Goal: Communication & Community: Answer question/provide support

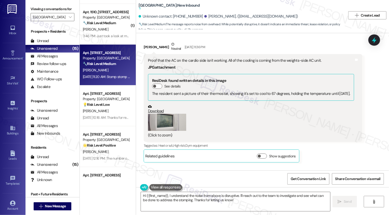
scroll to position [2551, 0]
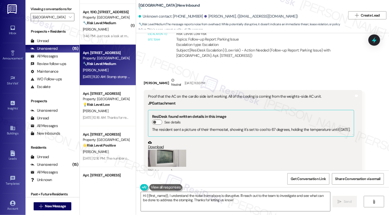
click at [146, 77] on div "[PERSON_NAME] Neutral [DATE] 11:36 PM" at bounding box center [253, 83] width 219 height 12
copy div "[PERSON_NAME]"
click at [176, 196] on textarea "Hi {{first_name}}, I understand the noise from above is disruptive. I'll reach …" at bounding box center [235, 201] width 189 height 19
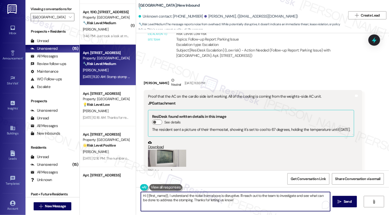
click at [223, 201] on textarea "Hi {{first_name}}, I understand the noise from above is disruptive. I'll reach …" at bounding box center [235, 201] width 189 height 19
click at [242, 202] on textarea "Hi {{first_name}}, I understand the noise from above is disruptive. I'll reach …" at bounding box center [235, 201] width 189 height 19
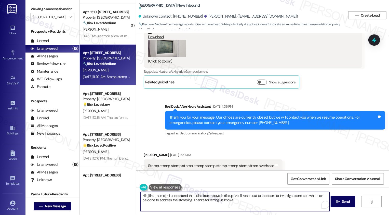
scroll to position [2666, 0]
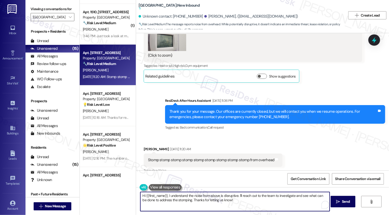
drag, startPoint x: 236, startPoint y: 193, endPoint x: 245, endPoint y: 208, distance: 17.1
click at [245, 208] on textarea "Hi {{first_name}}, I understand the noise from above is disruptive. I'll reach …" at bounding box center [234, 201] width 189 height 19
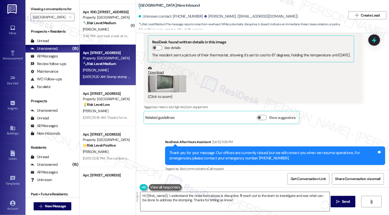
click at [219, 201] on textarea "Hi {{first_name}}, I understand the noise from above is disruptive. I'll reach …" at bounding box center [234, 201] width 189 height 19
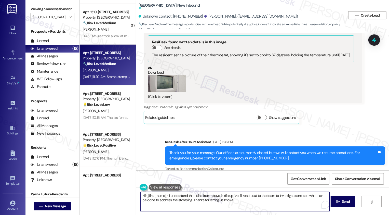
click at [230, 200] on textarea "Hi {{first_name}}, I understand the noise from above is disruptive. I'll reach …" at bounding box center [234, 201] width 189 height 19
drag, startPoint x: 237, startPoint y: 195, endPoint x: 245, endPoint y: 203, distance: 11.5
click at [245, 203] on textarea "Hi {{first_name}}, I understand the noise from above is disruptive. I'll reach …" at bounding box center [234, 201] width 189 height 19
drag, startPoint x: 200, startPoint y: 195, endPoint x: 284, endPoint y: 204, distance: 85.2
click at [284, 204] on textarea "Hi {{first_name}}, I understand the noise from above is disruptive. I" at bounding box center [234, 201] width 189 height 19
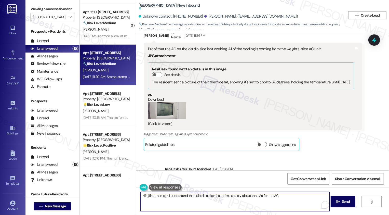
scroll to position [2572, 0]
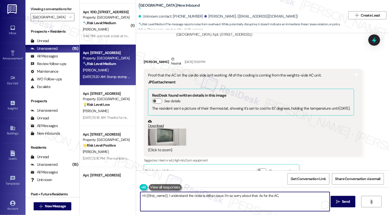
click at [271, 196] on textarea "Hi {{first_name}}, I understand the noise is still an issue. I'm so sorry about…" at bounding box center [234, 201] width 189 height 19
click at [297, 200] on textarea "Hi {{first_name}}, I understand the noise is still an issue. I'm so sorry about…" at bounding box center [234, 201] width 189 height 19
click at [146, 56] on div "Tomasz Tuzel Neutral Sep 04, 2025 at 11:36 PM" at bounding box center [253, 62] width 219 height 12
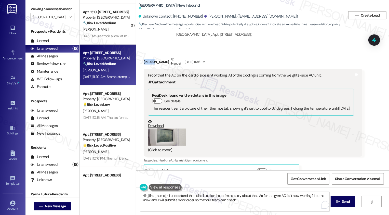
copy div "Tomasz"
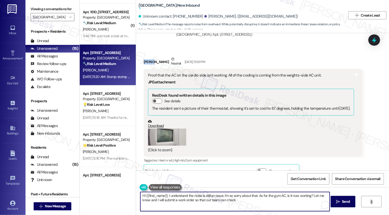
click at [151, 196] on textarea "Hi {{first_name}}, I understand the noise is still an issue. I'm so sorry about…" at bounding box center [234, 201] width 189 height 19
paste textarea "Tomasz"
click at [179, 200] on textarea "Hi Tomasz, I understand the noise is still an issue. I'm so sorry about that. A…" at bounding box center [234, 201] width 189 height 19
click at [234, 201] on textarea "Hi Tomasz, I understand the noise is still an issue. I'm so sorry about that. A…" at bounding box center [234, 201] width 189 height 19
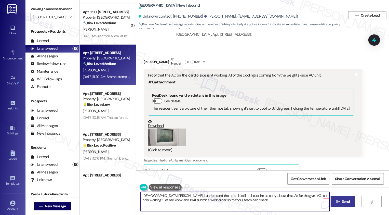
type textarea "Hi Tomasz, I understand the noise is still an issue. I'm so sorry about that. A…"
click at [340, 200] on span " Send" at bounding box center [343, 201] width 16 height 5
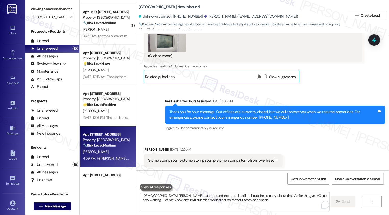
scroll to position [2707, 0]
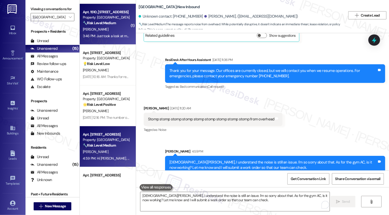
click at [102, 32] on div "K. Reppenhagen" at bounding box center [106, 29] width 48 height 6
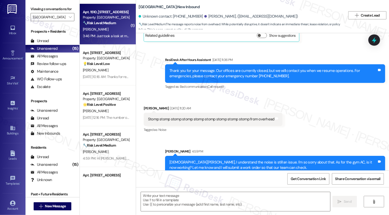
click at [102, 32] on div "K. Reppenhagen" at bounding box center [106, 29] width 48 height 6
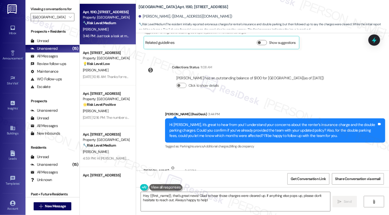
scroll to position [274, 0]
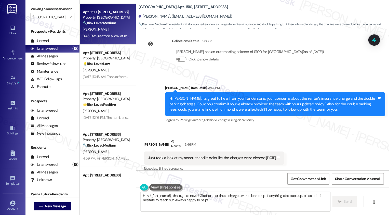
click at [198, 195] on textarea "Hey {{first_name}}, that's great news! Glad to hear those charges were cleared …" at bounding box center [235, 201] width 189 height 19
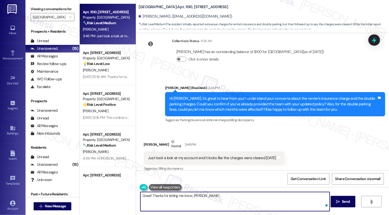
type textarea "Great! Thanks for letting me know, Kyle!"
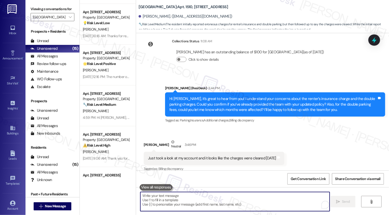
scroll to position [310, 0]
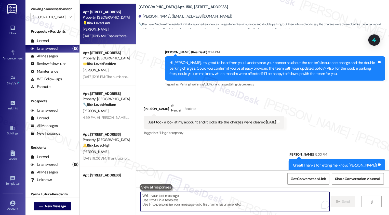
click at [115, 38] on div "Sep 05, 2025 at 10:16 AM: Thanks for responding,it's on my porch in a corner th…" at bounding box center [106, 36] width 48 height 6
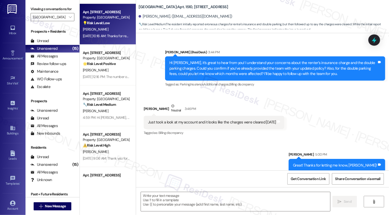
type textarea "Fetching suggested responses. Please feel free to read through the conversation…"
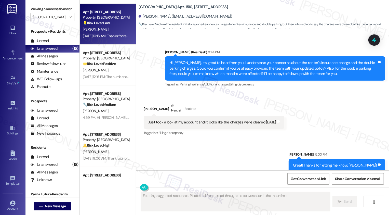
click at [115, 38] on div "Sep 05, 2025 at 10:16 AM: Thanks for responding,it's on my porch in a corner th…" at bounding box center [106, 36] width 48 height 6
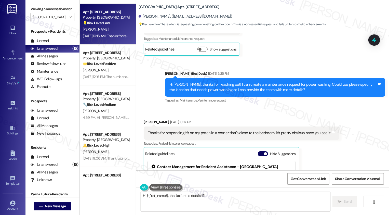
scroll to position [943, 0]
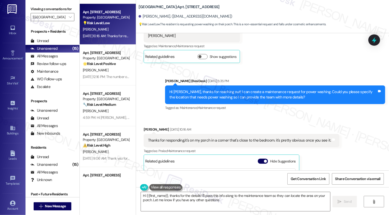
type textarea "Hi {{first_name}}, thanks for the details! I'll pass this info along to the mai…"
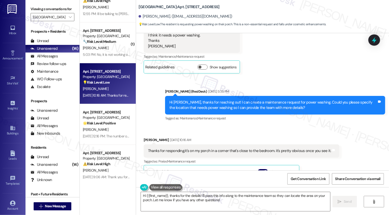
scroll to position [894, 0]
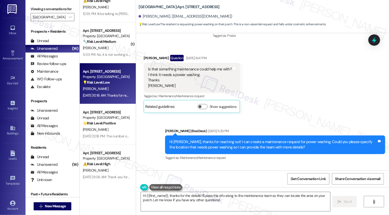
click at [294, 98] on div "Received via SMS Renee Strauss Question Sep 02, 2025 at 6:47 PM Is that somethi…" at bounding box center [262, 79] width 253 height 73
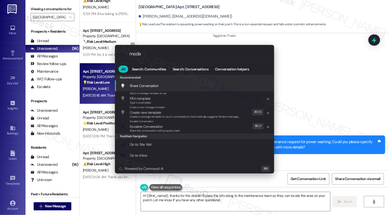
type input "modal"
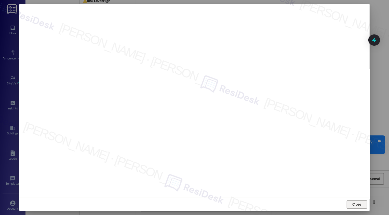
click at [360, 206] on span "Close" at bounding box center [356, 203] width 11 height 5
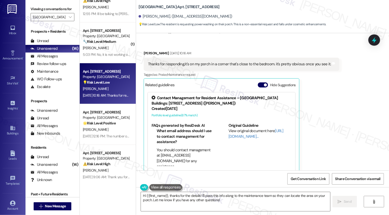
scroll to position [957, 0]
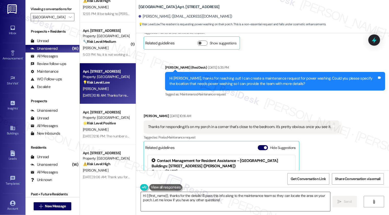
click at [169, 204] on textarea "Hi {{first_name}}, thanks for the details! I'll pass this info along to the mai…" at bounding box center [235, 201] width 189 height 19
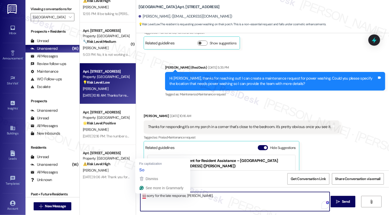
drag, startPoint x: 141, startPoint y: 196, endPoint x: 132, endPoint y: 196, distance: 8.7
click at [136, 196] on div "so sorry for the late response, Renee.  Send " at bounding box center [262, 206] width 253 height 38
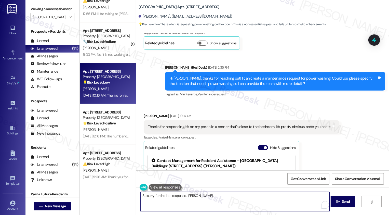
click at [238, 198] on textarea "So sorry for the late response, Renee." at bounding box center [234, 201] width 189 height 19
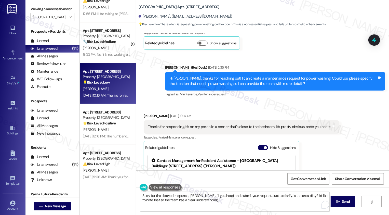
click at [196, 200] on textarea "Sorry for the delayed response, Renee. I’ll go ahead and submit your request. J…" at bounding box center [234, 201] width 189 height 19
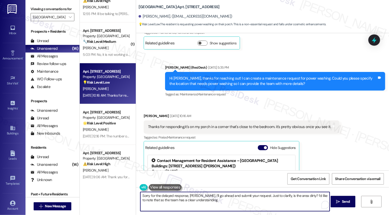
click at [209, 197] on textarea "Sorry for the delayed response, Renee. I’ll go ahead and submit your request. J…" at bounding box center [234, 201] width 189 height 19
click at [291, 205] on textarea "Sorry for the delayed response, Renee. I’ll go ahead and submit your request. J…" at bounding box center [234, 201] width 189 height 19
drag, startPoint x: 197, startPoint y: 196, endPoint x: 257, endPoint y: 196, distance: 59.8
click at [255, 196] on textarea "Sorry for the delayed response, Renee. I’ll go ahead and submit your request. J…" at bounding box center [234, 201] width 189 height 19
click at [140, 201] on textarea "Sorry for the delayed response, Renee. Just to clarify, is the area dirty? I’d …" at bounding box center [234, 201] width 189 height 19
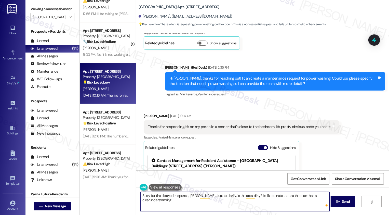
type textarea "Sorry for the delayed response, Renee. Just to clarify, is the area dirty? I’d …"
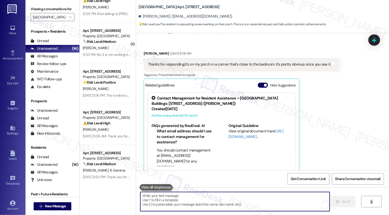
scroll to position [1055, 0]
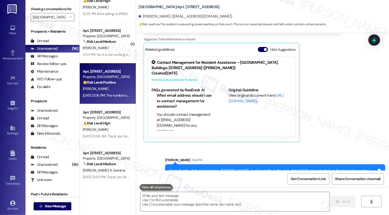
click at [89, 68] on div "Apt. 905, 1001 E. Bayaud Ave Property: Bayaud Tower 🌟 Risk Level: Positive The …" at bounding box center [106, 76] width 48 height 17
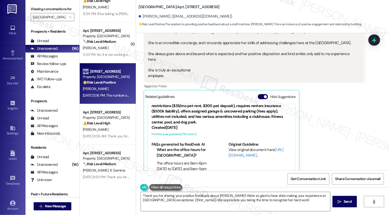
scroll to position [20, 0]
click at [141, 195] on textarea "Thank you for sharing your positive feedback about Caitlin! We're so glad to he…" at bounding box center [235, 201] width 189 height 19
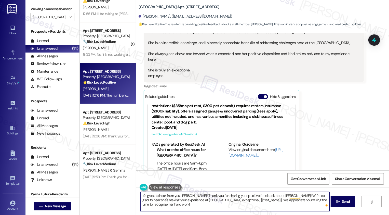
click at [190, 201] on textarea "It's great to hear from you, Warren! Thank you for sharing your positive feedba…" at bounding box center [234, 201] width 189 height 19
drag, startPoint x: 217, startPoint y: 200, endPoint x: 240, endPoint y: 200, distance: 22.9
click at [240, 200] on textarea "It's great to hear from you, Warren! Thank you for sharing your positive feedba…" at bounding box center [234, 201] width 189 height 19
click at [313, 201] on textarea "It's great to hear from you, Warren! Thank you for sharing your positive feedba…" at bounding box center [234, 201] width 189 height 19
type textarea "It's great to hear from you, [PERSON_NAME]! Thank you for sharing your positive…"
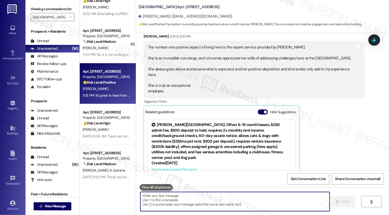
scroll to position [176, 0]
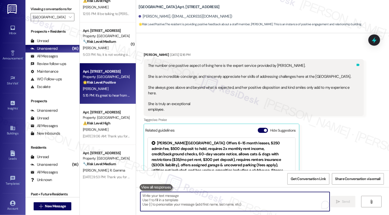
click at [356, 65] on icon at bounding box center [357, 65] width 3 height 2
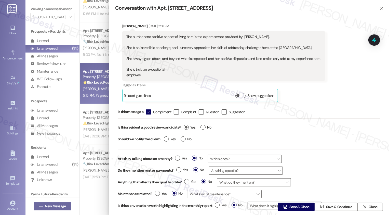
click at [189, 128] on span "Yes" at bounding box center [190, 126] width 12 height 5
click at [189, 128] on input "Yes" at bounding box center [190, 127] width 12 height 7
radio input "true"
click at [299, 207] on span "Save & Close" at bounding box center [299, 206] width 20 height 5
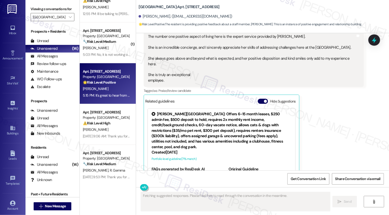
scroll to position [226, 0]
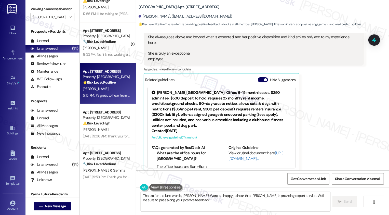
type textarea "Thanks for the kind words, Warren! We're so happy to hear that Caitlin is provi…"
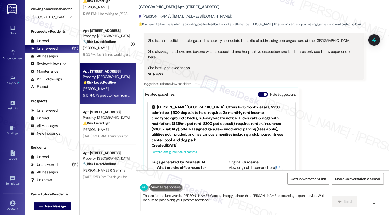
scroll to position [201, 0]
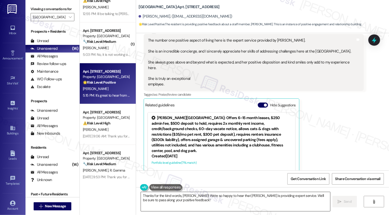
click at [221, 202] on textarea "Thanks for the kind words, Warren! We're so happy to hear that Caitlin is provi…" at bounding box center [235, 201] width 189 height 19
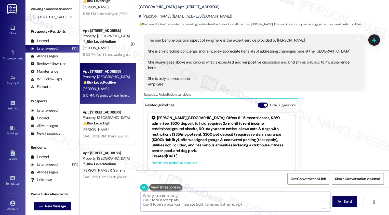
paste textarea "If I may also ask, how has your experience been living at {{property}}? Has the…"
type textarea "If I may also ask, how has your experience been living at {{property}}? Has the…"
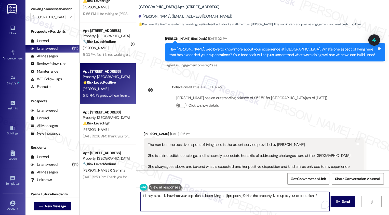
scroll to position [104, 0]
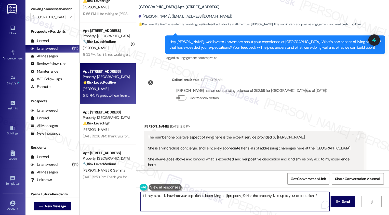
click at [215, 201] on textarea "If I may also ask, how has your experience been living at {{property}}? Has the…" at bounding box center [234, 201] width 189 height 19
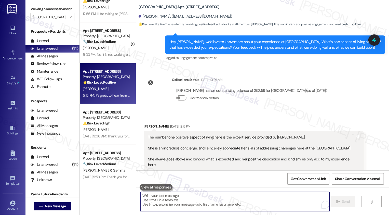
click at [213, 195] on textarea "To enrich screen reader interactions, please activate Accessibility in Grammarl…" at bounding box center [234, 201] width 189 height 19
paste textarea "It would mean a lot to us if you could take a moment to leave us a review on Go…"
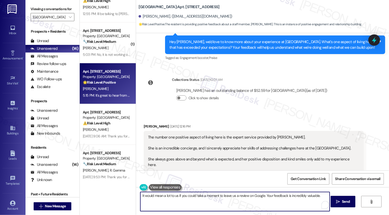
click at [160, 196] on textarea "It would mean a lot to us if you could take a moment to leave us a review on Go…" at bounding box center [234, 201] width 189 height 19
click at [155, 197] on textarea "It would mean also mean lo a lot to us if you could take a moment to leave us a…" at bounding box center [234, 201] width 189 height 19
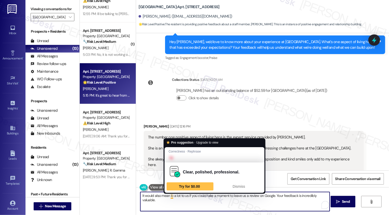
click at [170, 195] on textarea "It would also mean lo a lot to us if you could take a moment to leave us a revi…" at bounding box center [234, 201] width 189 height 19
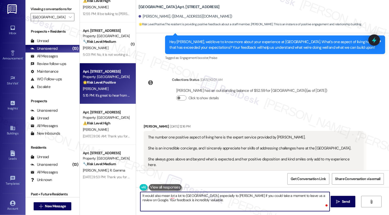
type textarea "It would also mean lot a lot to us, especially to Caitlin, if you could take a …"
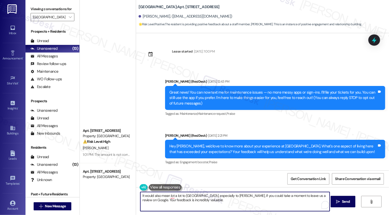
scroll to position [104, 0]
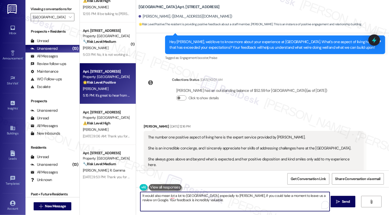
click at [284, 201] on textarea "It would also mean lot a lot to [GEOGRAPHIC_DATA], especially to [PERSON_NAME],…" at bounding box center [234, 201] width 189 height 19
type textarea "It would also mean lot a lot to [GEOGRAPHIC_DATA], especially to [PERSON_NAME],…"
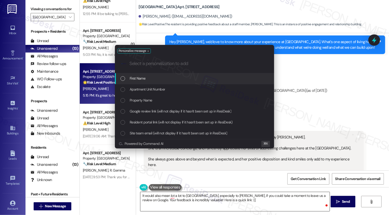
type input "g"
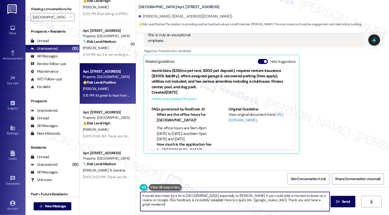
scroll to position [275, 0]
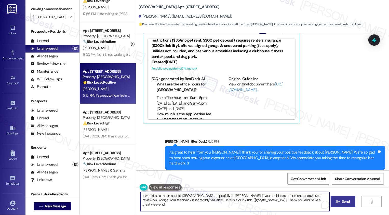
type textarea "It would also mean a lot to us, especially to Caitlin, if you could take a mome…"
click at [336, 201] on icon "" at bounding box center [338, 201] width 4 height 4
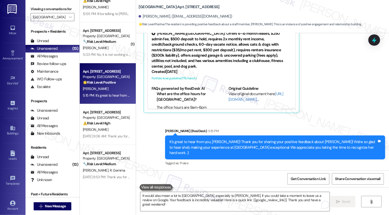
scroll to position [321, 0]
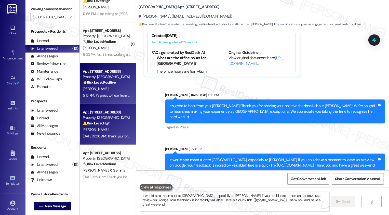
click at [120, 129] on div "C. Fite" at bounding box center [106, 129] width 48 height 6
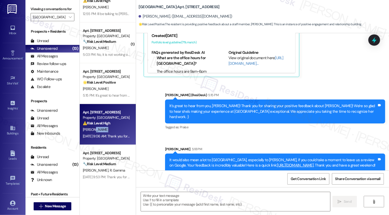
click at [120, 129] on div "C. Fite" at bounding box center [106, 129] width 48 height 6
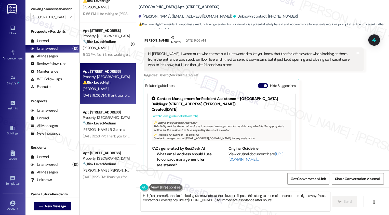
scroll to position [830, 0]
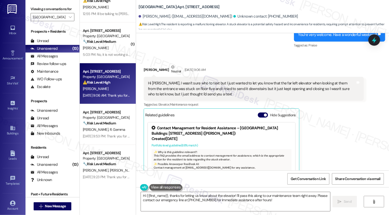
click at [146, 18] on div "Christopher Fite. (chrisfite123@gmail.com)" at bounding box center [185, 16] width 94 height 5
copy div "Christopher"
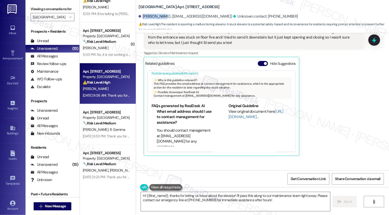
scroll to position [837, 0]
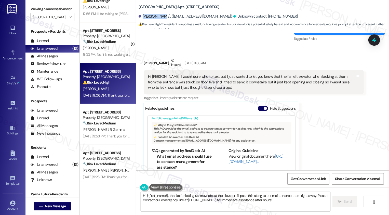
click at [183, 200] on textarea "Hi {{first_name}}, thanks for letting us know about the elevator! I'll pass thi…" at bounding box center [235, 201] width 189 height 19
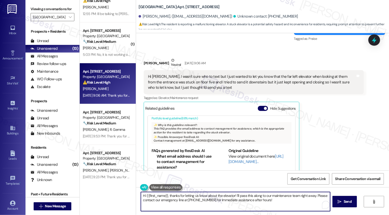
click at [183, 200] on textarea "Hi {{first_name}}, thanks for letting us know about the elevator! I'll pass thi…" at bounding box center [235, 201] width 189 height 19
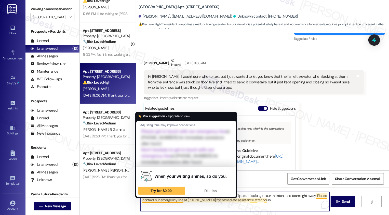
click at [177, 199] on textarea "Hi {{first_name}}, thanks for letting us know about the elevator! I'll pass thi…" at bounding box center [234, 201] width 189 height 19
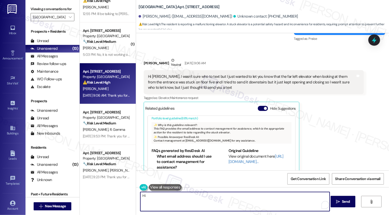
click at [150, 59] on div "Christopher Fite Neutral Sep 09, 2025 at 9:06 AM" at bounding box center [254, 64] width 220 height 12
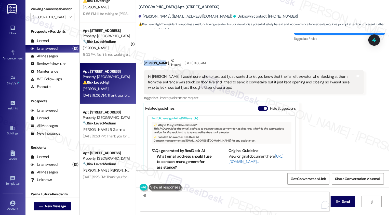
copy div "Christopher"
click at [164, 199] on textarea "Hi" at bounding box center [234, 201] width 189 height 19
paste textarea "Christopher"
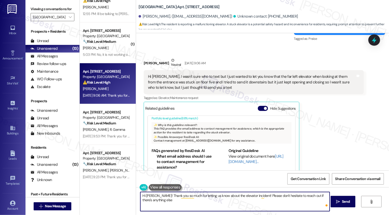
type textarea "Hi Christopher! Thank you so much for letting us know about the elevator incide…"
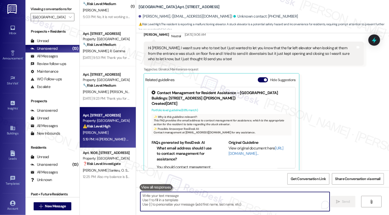
scroll to position [269, 0]
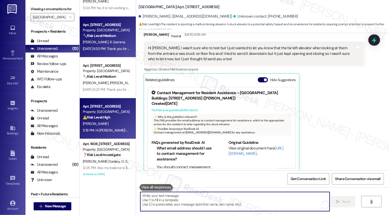
click at [109, 44] on span "R. Gemma" at bounding box center [116, 42] width 15 height 5
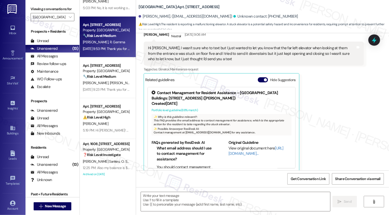
click at [109, 44] on span "R. Gemma" at bounding box center [116, 42] width 15 height 5
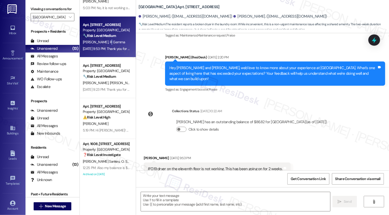
type textarea "Fetching suggested responses. Please feel free to read through the conversation…"
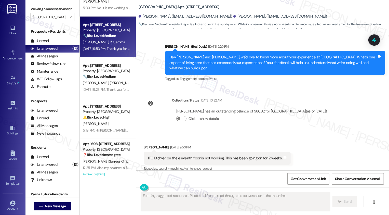
scroll to position [137, 0]
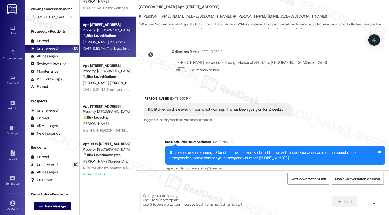
click at [160, 201] on textarea at bounding box center [235, 201] width 189 height 19
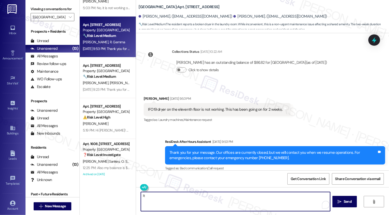
type textarea "I"
click at [147, 92] on div "Received via SMS Courtney Winters Sep 04, 2025 at 9:53 PM IFO19 dryer on the el…" at bounding box center [217, 109] width 155 height 35
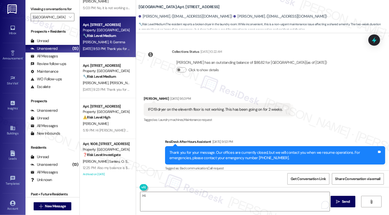
click at [147, 92] on div "Received via SMS Courtney Winters Sep 04, 2025 at 9:53 PM IFO19 dryer on the el…" at bounding box center [217, 109] width 155 height 35
copy div "Courtney"
click at [169, 199] on textarea "Hi" at bounding box center [234, 201] width 189 height 19
paste textarea "Courtney"
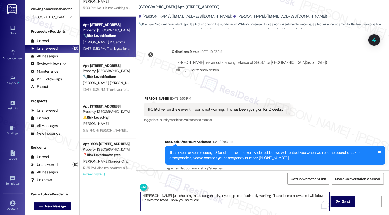
click at [193, 194] on textarea "Hi Courtney, just checking in to see ig the dryer you reported is already worki…" at bounding box center [234, 201] width 189 height 19
click at [218, 196] on textarea "Hi Courtney, just checking in to see if the dryer you reported is already worki…" at bounding box center [234, 201] width 189 height 19
click at [267, 196] on textarea "Hi Courtney, just checking in to see if the dryer is already working. Please le…" at bounding box center [234, 201] width 189 height 19
click at [313, 195] on textarea "Hi Courtney, just checking in to see if the dryer is already working. Please le…" at bounding box center [234, 201] width 189 height 19
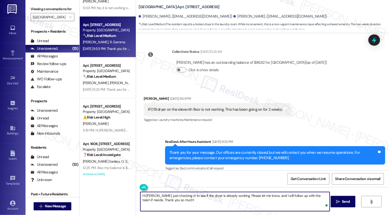
type textarea "Hi Courtney, just checking in to see if the dryer is already working. Please le…"
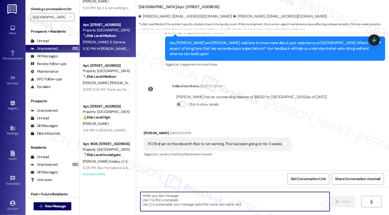
scroll to position [178, 0]
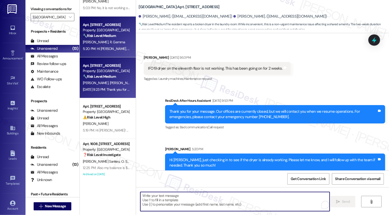
click at [122, 86] on div "P. Ohagan J. Oliver" at bounding box center [106, 83] width 48 height 6
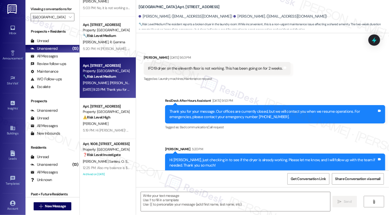
click at [122, 86] on div "P. Ohagan J. Oliver" at bounding box center [106, 83] width 48 height 6
type textarea "Fetching suggested responses. Please feel free to read through the conversation…"
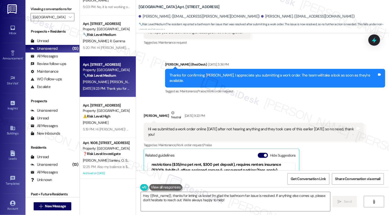
scroll to position [441, 0]
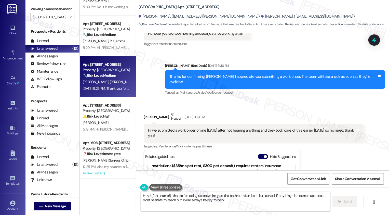
click at [196, 206] on textarea "Hey {{first_name}}, thanks for letting us know! I'm glad the bathroom fan issue…" at bounding box center [235, 201] width 189 height 19
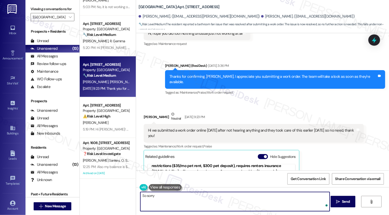
type textarea "So sorry"
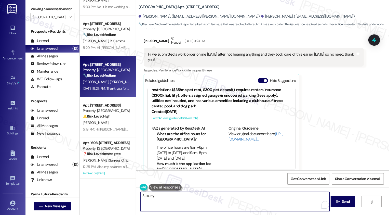
scroll to position [602, 0]
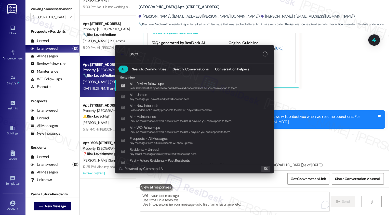
type input "archi"
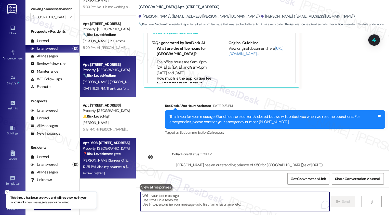
click div "Property: [GEOGRAPHIC_DATA]"
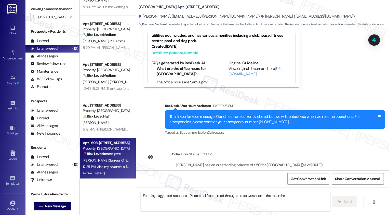
click div "Property: [GEOGRAPHIC_DATA]"
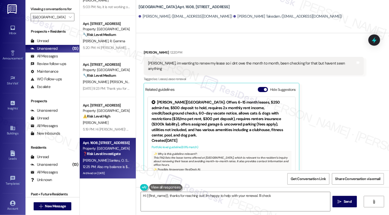
scroll to position [847, 0]
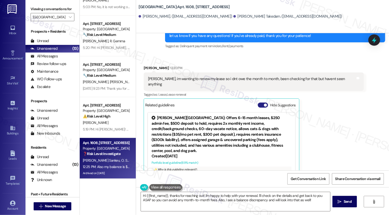
click button "Hide Suggestions"
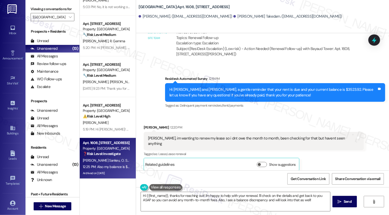
scroll to position [812, 0]
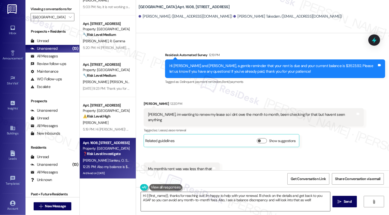
click textarea "Hi {{first_name}}, thanks for reaching out! I'm happy to help with your renewal…"
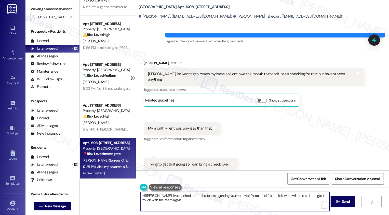
scroll to position [884, 0]
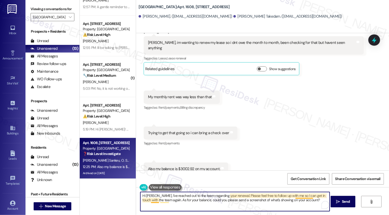
click textarea "Hi Jeff, I've reached out to the team regarding your renewal. Please feel free …"
type textarea "Hi Jeff, I've reached out to the team regarding your renewal. Please feel free …"
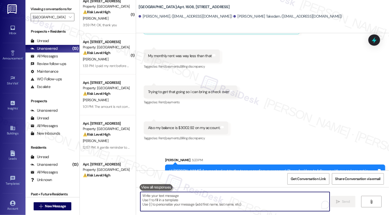
scroll to position [0, 0]
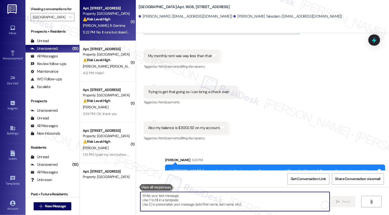
click div "C. Winters R. Gemma"
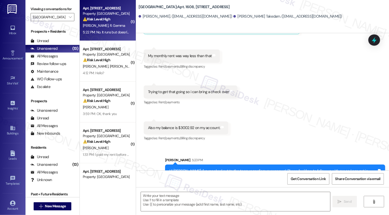
click div "C. Winters R. Gemma"
type textarea "Fetching suggested responses. Please feel free to read through the conversation…"
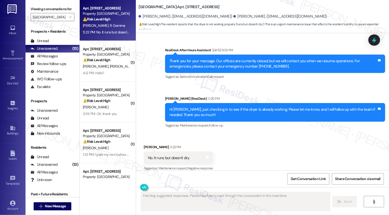
scroll to position [229, 0]
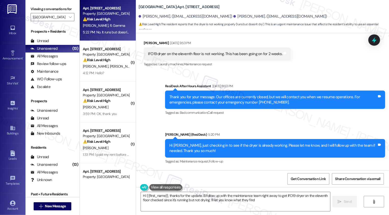
type textarea "Hi {{first_name}}, thanks for the update. I'll follow up with the maintenance t…"
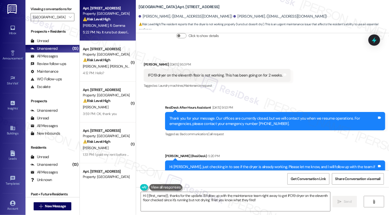
scroll to position [152, 0]
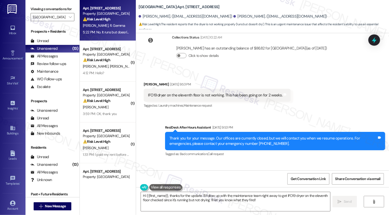
click b "Bayaud Tower: Apt. 1104, 1001 E. Bayaud Ave"
copy b "1104"
drag, startPoint x: 144, startPoint y: 89, endPoint x: 218, endPoint y: 91, distance: 74.1
click div "IFO19 dryer on the eleventh floor is not working. This has been going on for 2 …"
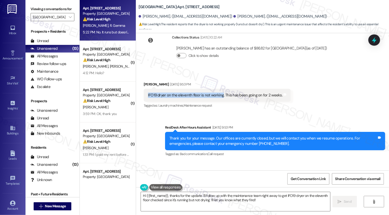
copy div "IFO19 dryer on the eleventh floor is not working"
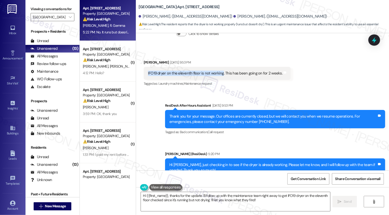
scroll to position [229, 0]
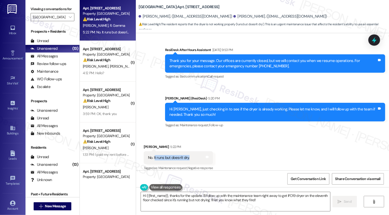
drag, startPoint x: 151, startPoint y: 152, endPoint x: 193, endPoint y: 154, distance: 42.3
click div "No. It runs but doesn't dry. Tags and notes"
copy div "t runs but doesn't dry."
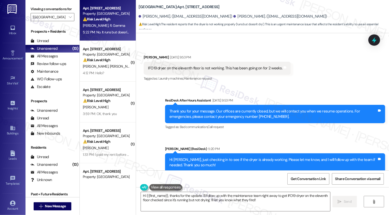
scroll to position [161, 0]
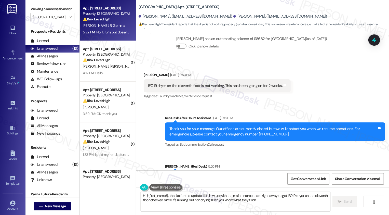
drag, startPoint x: 140, startPoint y: 69, endPoint x: 166, endPoint y: 71, distance: 26.3
click div "Received via SMS Courtney Winters Sep 04, 2025 at 9:53 PM IFO19 dryer on the el…"
copy div "Courtney Winters"
click div "Sent via SMS ResiDesk After Hours Assistant Sep 04, 2025 at 9:53 PM Thank you f…"
click span "Get Conversation Link"
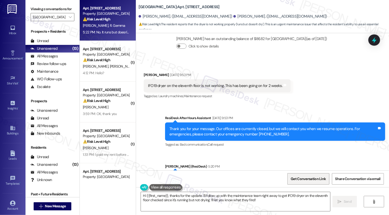
click span "Get Conversation Link"
click div "Sarah (ResiDesk) 5:20 PM"
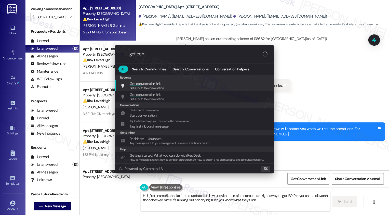
type input "get conv"
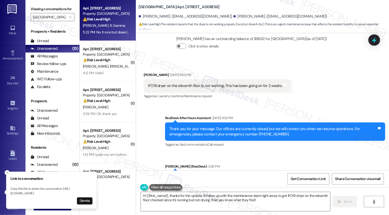
scroll to position [229, 0]
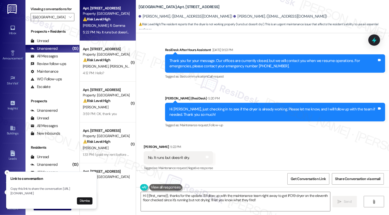
click div "Sent via SMS Sarah (ResiDesk) 5:20 PM Hi Courtney, just checking in to see if t…"
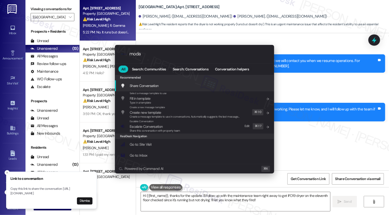
type input "modal"
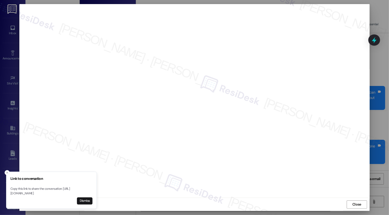
scroll to position [229, 0]
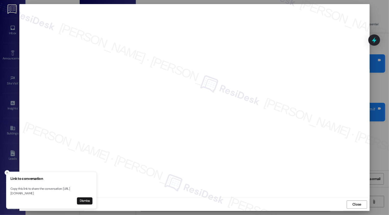
click at [7, 171] on icon "Close toast" at bounding box center [7, 172] width 3 height 3
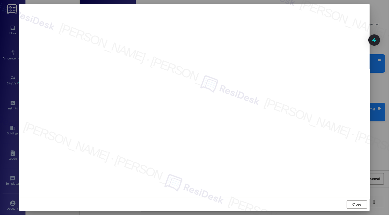
scroll to position [0, 0]
click at [358, 206] on span "Close" at bounding box center [356, 203] width 9 height 5
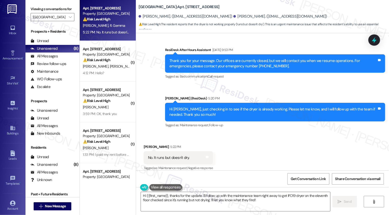
click at [322, 159] on div "Received via SMS Courtney Winters 5:22 PM No. It runs but doesn't dry. Tags and…" at bounding box center [262, 153] width 253 height 43
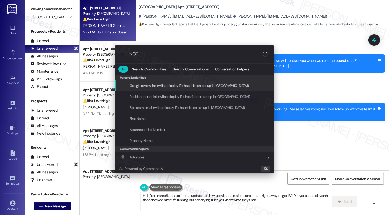
type input "NOTE"
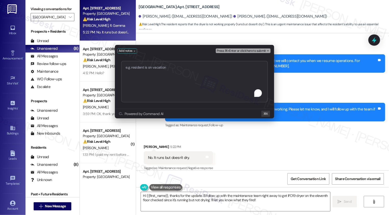
type textarea "Work order 73121"
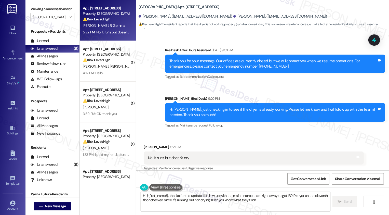
scroll to position [272, 0]
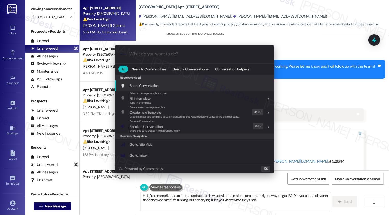
click at [320, 135] on div ".cls-1{fill:#0a055f;}.cls-2{fill:#0cc4c4;} resideskLogoBlueOrange All Search: C…" at bounding box center [194, 107] width 389 height 215
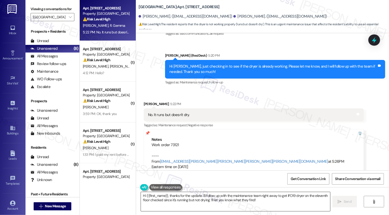
click at [224, 200] on textarea "Hi {{first_name}}, thanks for the update. I'll follow up with the maintenance t…" at bounding box center [235, 201] width 189 height 19
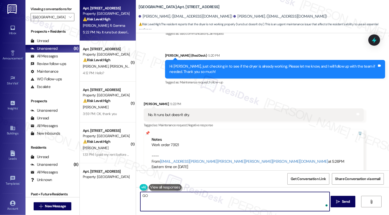
type textarea "G"
click at [144, 101] on div "Courtney Winters 5:22 PM" at bounding box center [254, 104] width 220 height 7
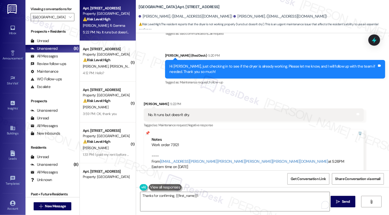
click at [144, 101] on div "Courtney Winters 5:22 PM" at bounding box center [254, 104] width 220 height 7
copy div "Courtney"
click at [184, 193] on textarea "Thanks for confirming, {{first_name}}1" at bounding box center [234, 201] width 189 height 19
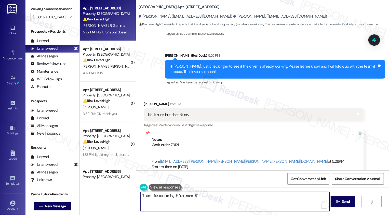
click at [184, 193] on textarea "Thanks for confirming, {{first_name}}1" at bounding box center [234, 201] width 189 height 19
click at [184, 198] on textarea "Thanks for confirming, {{first_name}}1" at bounding box center [234, 201] width 189 height 19
paste textarea "Courtney"
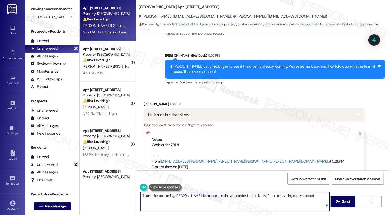
type textarea "Thanks for confirming, Courtney! I've submitted the work order. Let me know if …"
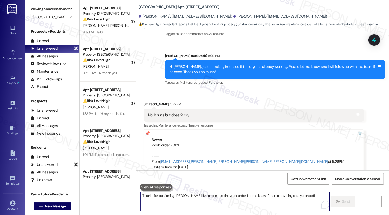
scroll to position [308, 0]
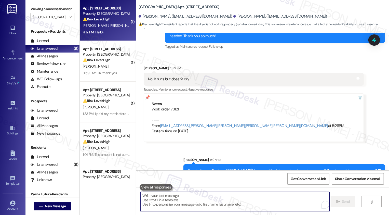
click at [109, 25] on span "[PERSON_NAME]" at bounding box center [121, 25] width 25 height 5
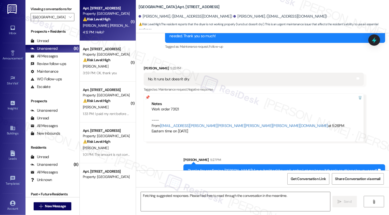
click at [109, 25] on span "[PERSON_NAME]" at bounding box center [121, 25] width 25 height 5
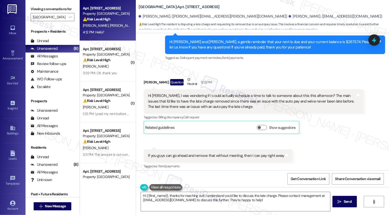
scroll to position [182, 0]
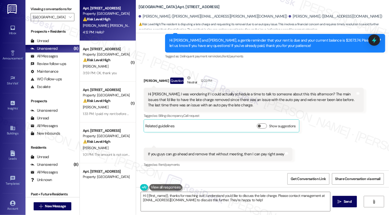
click at [265, 124] on div "Show suggestions" at bounding box center [277, 125] width 41 height 5
click at [257, 128] on div "Show suggestions" at bounding box center [277, 125] width 41 height 5
click at [261, 123] on button "Show suggestions" at bounding box center [262, 125] width 10 height 5
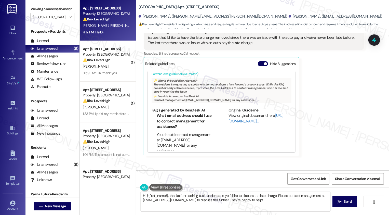
scroll to position [24, 0]
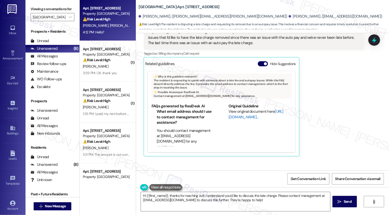
click at [237, 117] on link "[URL][DOMAIN_NAME]…" at bounding box center [255, 114] width 55 height 10
drag, startPoint x: 157, startPoint y: 135, endPoint x: 208, endPoint y: 135, distance: 50.9
click at [208, 136] on div "FAQs generated by ResiDesk AI What email address should I use to contact manage…" at bounding box center [182, 124] width 63 height 43
copy li "tgardens@broerealestate.com"
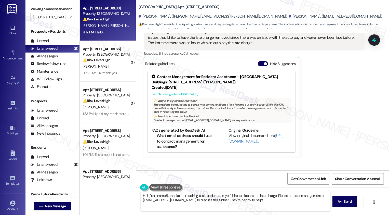
scroll to position [314, 0]
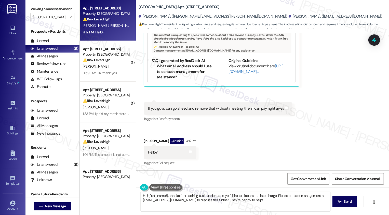
click at [205, 107] on div "If you guys can go ahead and remove that without meeting, then I can pay right …" at bounding box center [216, 108] width 136 height 5
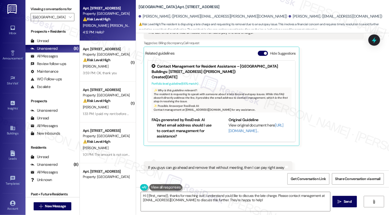
scroll to position [268, 0]
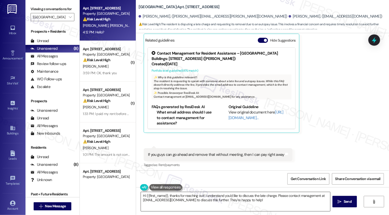
click at [192, 196] on textarea "Hi {{first_name}}, thanks for reaching out! I understand you'd like to discuss …" at bounding box center [235, 201] width 189 height 19
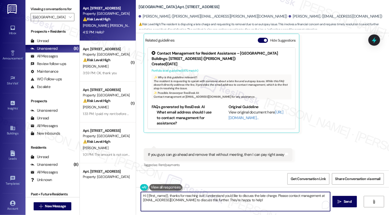
click at [222, 196] on textarea "Hi {{first_name}}, thanks for reaching out! I understand you'd like to discuss …" at bounding box center [235, 201] width 189 height 19
click at [255, 197] on textarea "Hi {{first_name}}, thanks for reaching out! I understand you'd like to discuss …" at bounding box center [235, 201] width 189 height 19
click at [274, 194] on textarea "Hi {{first_name}}, thanks for reaching out! I understand you'd like to discuss …" at bounding box center [234, 201] width 189 height 19
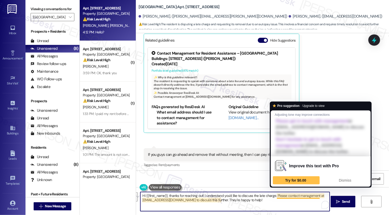
drag, startPoint x: 274, startPoint y: 196, endPoint x: 276, endPoint y: 201, distance: 5.7
click at [276, 201] on textarea "Hi {{first_name}}, thanks for reaching out! I understand you'd like to discuss …" at bounding box center [234, 201] width 189 height 19
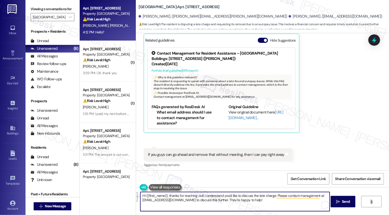
click at [276, 201] on textarea "Hi {{first_name}}, thanks for reaching out! I understand you'd like to discuss …" at bounding box center [234, 201] width 189 height 19
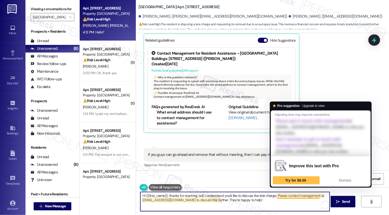
click at [274, 195] on textarea "Hi {{first_name}}, thanks for reaching out! I understand you'd like to discuss …" at bounding box center [234, 201] width 189 height 19
click at [309, 198] on textarea "Hi {{first_name}}, thanks for reaching out! I understand you'd like to discuss …" at bounding box center [234, 201] width 189 height 19
drag, startPoint x: 274, startPoint y: 195, endPoint x: 296, endPoint y: 194, distance: 21.9
click at [296, 194] on textarea "Hi {{first_name}}, thanks for reaching out! I understand you'd like to discuss …" at bounding box center [234, 201] width 189 height 19
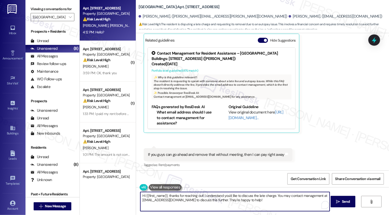
drag, startPoint x: 218, startPoint y: 199, endPoint x: 320, endPoint y: 199, distance: 102.3
click at [322, 199] on textarea "Hi {{first_name}}, thanks for reaching out! I understand you'd like to discuss …" at bounding box center [234, 201] width 189 height 19
click at [222, 199] on textarea "Hi {{first_name}}, thanks for reaching out! I understand you'd like to discuss …" at bounding box center [234, 201] width 189 height 19
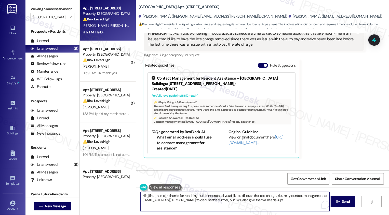
scroll to position [207, 0]
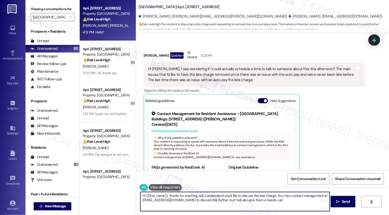
click at [146, 56] on div "John Davidge Question Neutral 12:22 PM" at bounding box center [254, 56] width 220 height 12
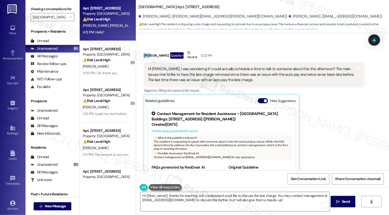
copy div "John"
click at [155, 197] on textarea "Hi {{first_name}}, thanks for reaching out! I understand you'd like to discuss …" at bounding box center [234, 201] width 189 height 19
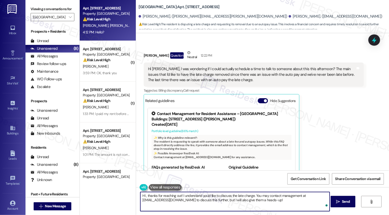
paste textarea "John"
type textarea "Hi John, thanks for reaching out! I understand you'd like to discuss the late c…"
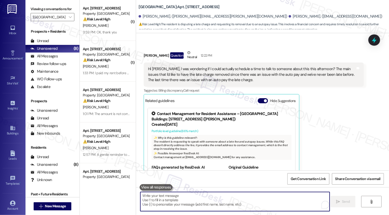
scroll to position [355, 0]
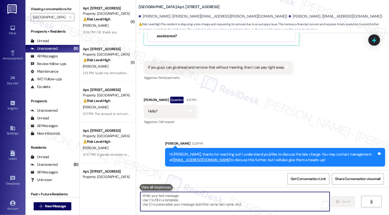
click at [267, 195] on textarea "To enrich screen reader interactions, please activate Accessibility in Grammarl…" at bounding box center [234, 201] width 189 height 19
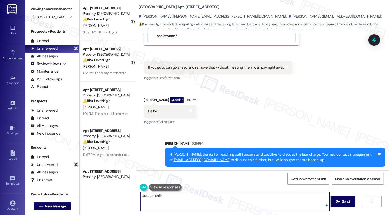
type textarea "Just to confirm"
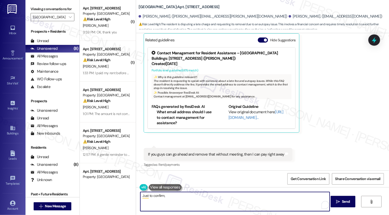
scroll to position [278, 0]
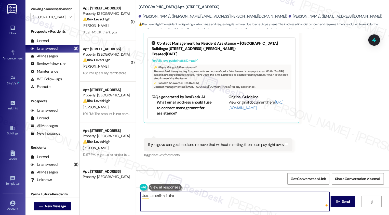
type textarea "Just to confirm, is th"
click at [150, 195] on textarea "Just to confirm, is this for the September rent?" at bounding box center [234, 201] width 189 height 19
type textarea "Just to also confirm, is this for the September rent?"
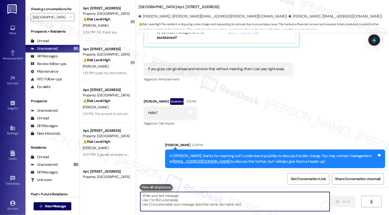
scroll to position [390, 0]
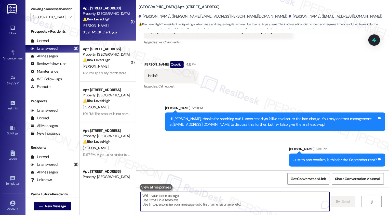
click at [112, 39] on div "Apt. 403, 1001 E. Bayaud Ave Property: Bayaud Tower ⚠️ Risk Level: High The res…" at bounding box center [108, 20] width 56 height 41
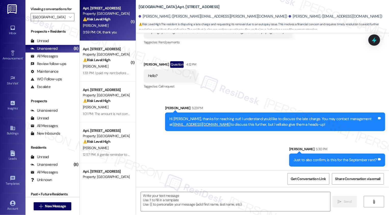
type textarea "Fetching suggested responses. Please feel free to read through the conversation…"
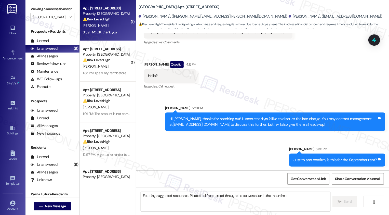
click at [112, 39] on div "Apt. 403, 1001 E. Bayaud Ave Property: Bayaud Tower ⚠️ Risk Level: High The res…" at bounding box center [108, 20] width 56 height 41
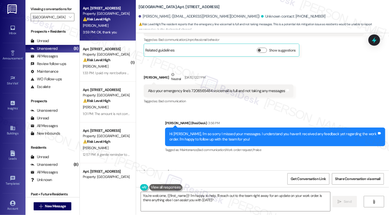
scroll to position [1716, 0]
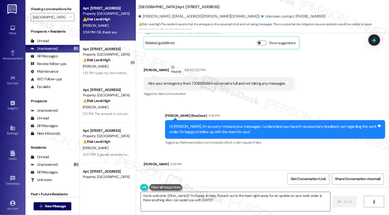
click at [195, 201] on textarea "You're welcome, {{first_name}}! I'm happy to help. I'll reach out to the team r…" at bounding box center [235, 201] width 189 height 19
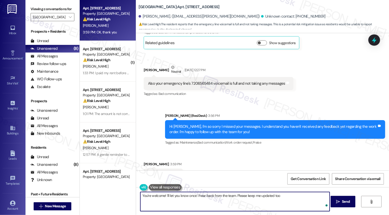
type textarea "You're welcome! I'll let you know once I hear back from the team. Please keep m…"
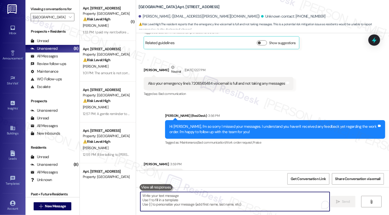
scroll to position [1752, 0]
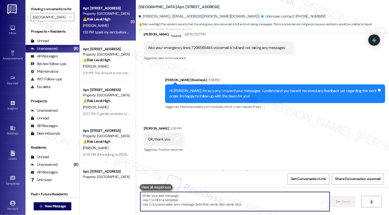
click at [119, 30] on div "1:33 PM: I paid my rent before the first of the month please sort it out as I g…" at bounding box center [205, 32] width 245 height 5
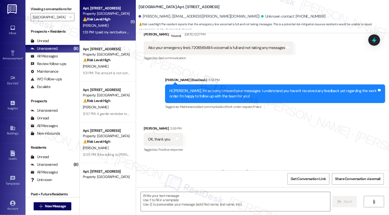
click at [119, 30] on div "1:33 PM: I paid my rent before the first of the month please sort it out as I g…" at bounding box center [205, 32] width 245 height 5
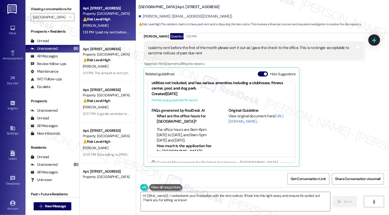
scroll to position [36, 0]
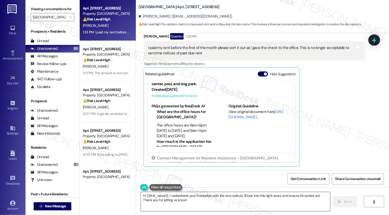
click at [200, 199] on textarea "Hi {{first_name}}, I understand your frustration with the rent notices. I'll lo…" at bounding box center [235, 201] width 189 height 19
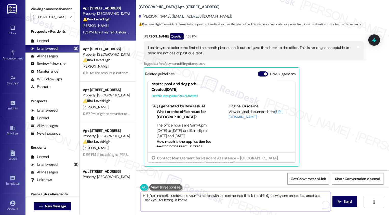
type textarea "I"
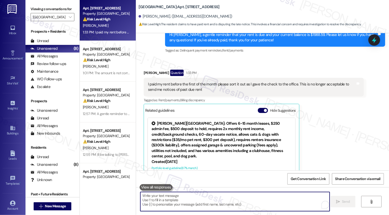
scroll to position [291, 0]
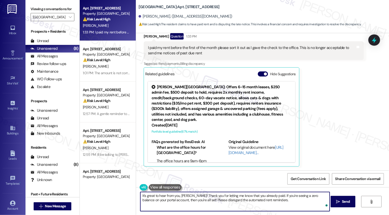
type textarea "It's great to hear from you, Inna! Thank you for letting me know that you alrea…"
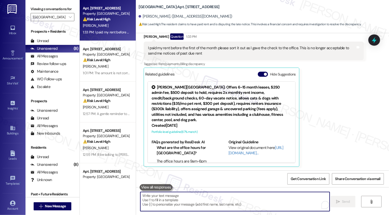
scroll to position [332, 0]
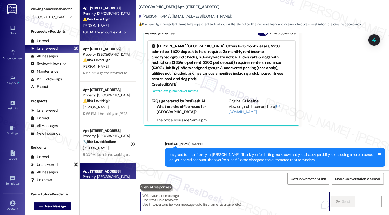
click at [113, 37] on div "Apt. 1002, 1001 E. Bayaud Ave Property: Bayaud Tower ⚠️ Risk Level: High The re…" at bounding box center [108, 20] width 56 height 41
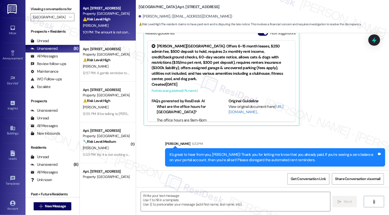
type textarea "Fetching suggested responses. Please feel free to read through the conversation…"
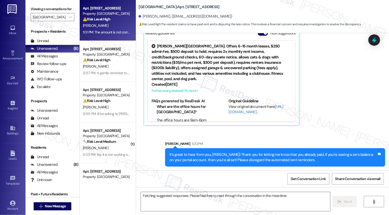
click at [113, 37] on div "Apt. 1002, 1001 E. Bayaud Ave Property: Bayaud Tower ⚠️ Risk Level: High The re…" at bounding box center [108, 20] width 56 height 41
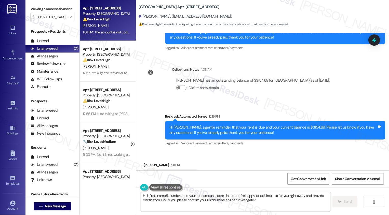
scroll to position [896, 0]
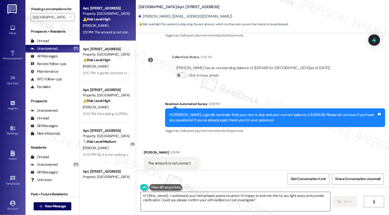
click at [178, 197] on textarea "Hi {{first_name}}, I understand your rent amount seems incorrect. I'm happy to …" at bounding box center [235, 201] width 189 height 19
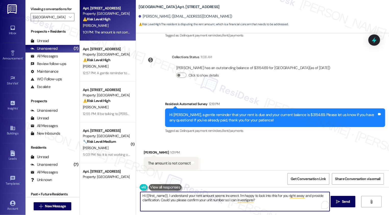
drag, startPoint x: 236, startPoint y: 195, endPoint x: 268, endPoint y: 204, distance: 33.4
click at [268, 204] on textarea "Hi {{first_name}}, I understand your rent amount seems incorrect. I'm happy to …" at bounding box center [234, 201] width 189 height 19
type textarea "Hi {{first_name}}, I understand your rent amount seems incorrect. Could you ple…"
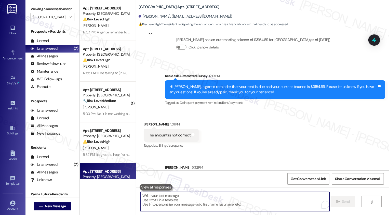
scroll to position [937, 0]
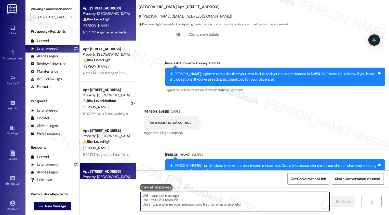
click at [122, 32] on div "12:57 PM: A gentle reminder to you - I haven't heard back re apt repair request…" at bounding box center [148, 32] width 130 height 5
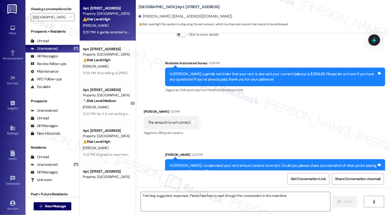
click at [122, 32] on div "12:57 PM: A gentle reminder to you - I haven't heard back re apt repair request…" at bounding box center [148, 32] width 130 height 5
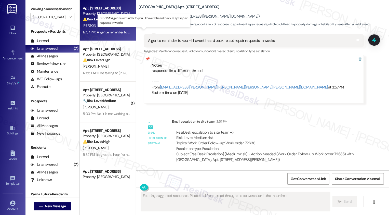
scroll to position [148, 0]
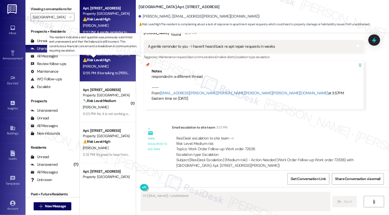
type textarea "Hi {{first_name}}, I understand your"
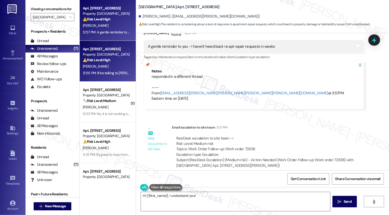
click at [107, 63] on div "[PERSON_NAME]" at bounding box center [106, 66] width 48 height 6
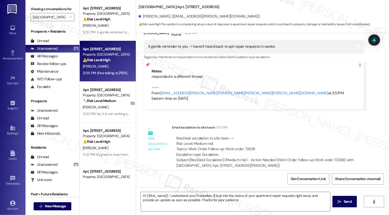
type textarea "Hi {{first_name}}, I understand your frustration. I'll look into the status of …"
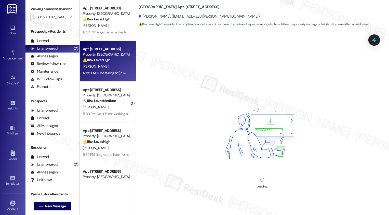
click at [107, 63] on div "[PERSON_NAME]" at bounding box center [106, 66] width 48 height 6
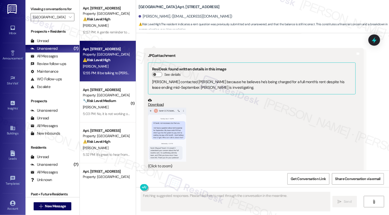
scroll to position [1199, 0]
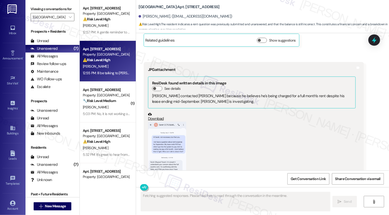
click at [160, 143] on button "Zoom image" at bounding box center [167, 148] width 38 height 54
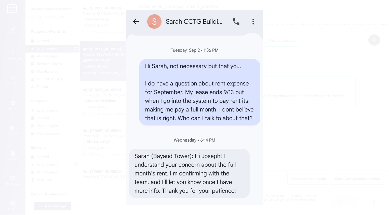
click at [307, 158] on button "Unzoom image" at bounding box center [194, 107] width 389 height 215
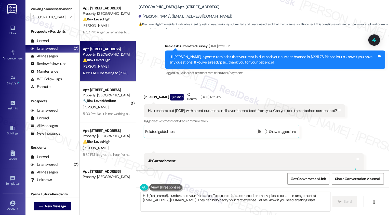
scroll to position [1118, 0]
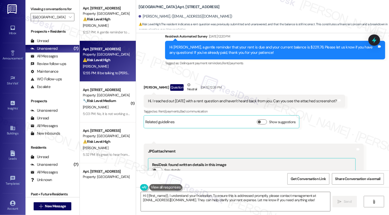
click at [246, 98] on div "Hi. I reached out Sep 2 with a rent question and haven't heard back from you. C…" at bounding box center [242, 100] width 189 height 5
click at [259, 98] on div "Hi. I reached out Sep 2 with a rent question and haven't heard back from you. C…" at bounding box center [242, 100] width 189 height 5
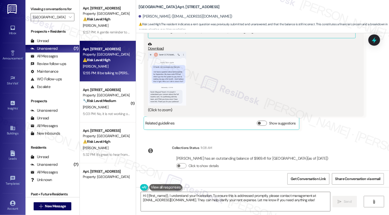
scroll to position [1370, 0]
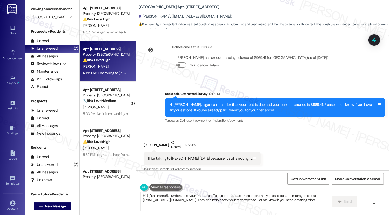
click at [201, 193] on textarea "Hi {{first_name}}, I understand your frustration. To ensure this is addressed p…" at bounding box center [235, 201] width 189 height 19
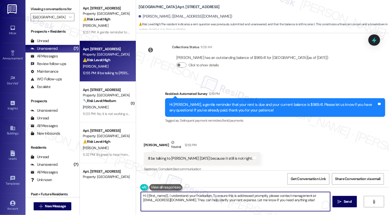
click at [146, 140] on div "Joseph Dauphinais Neutral 12:55 PM" at bounding box center [202, 146] width 117 height 12
copy div "Joseph"
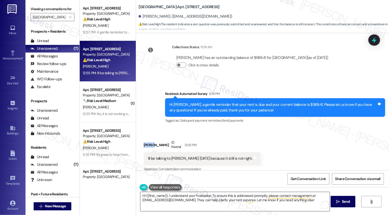
click at [182, 202] on textarea "Hi {{first_name}}, I understand your frustration. To ensure this is addressed p…" at bounding box center [234, 201] width 189 height 19
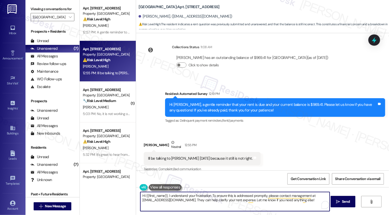
click at [200, 204] on textarea "Hi {{first_name}}, I understand your frustration. To ensure this is addressed p…" at bounding box center [234, 201] width 189 height 19
drag, startPoint x: 165, startPoint y: 195, endPoint x: 184, endPoint y: 205, distance: 20.5
click at [184, 205] on textarea "Hi {{first_name}}, I understand your frustration. To ensure this is addressed p…" at bounding box center [234, 201] width 189 height 19
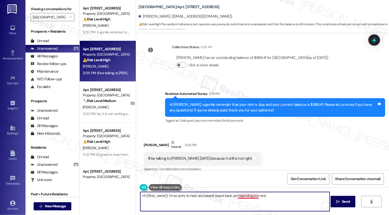
click at [250, 194] on textarea "Hi {{first_name}}, I'm so sorry to hear you haven't heard back yet regardingyou…" at bounding box center [234, 201] width 189 height 19
type textarea "Hi {{first_name}}, I'm so sorry to hear you haven't heard back yet regarding yo…"
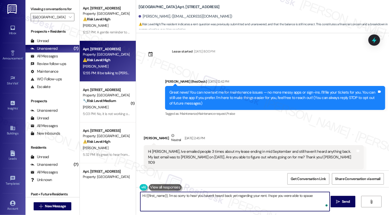
scroll to position [1370, 0]
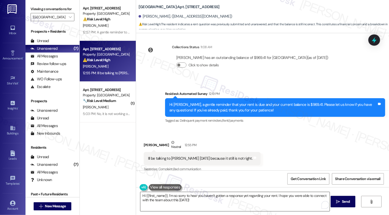
click at [233, 202] on textarea "Hi {{first_name}}, I’m so sorry to hear you haven’t gotten a response yet regar…" at bounding box center [234, 201] width 189 height 19
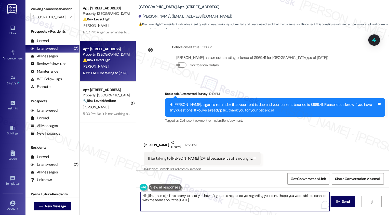
click at [215, 199] on textarea "Hi {{first_name}}, I’m so sorry to hear you haven’t gotten a response yet regar…" at bounding box center [234, 201] width 189 height 19
click at [210, 199] on textarea "Hi {{first_name}}, I’m so sorry to hear you haven’t gotten a response yet regar…" at bounding box center [234, 201] width 189 height 19
click at [208, 204] on textarea "Hi {{first_name}}, I’m so sorry to hear you haven’t gotten a response yet regar…" at bounding box center [234, 201] width 189 height 19
type textarea "Hi {{first_name}}, I’m so sorry to hear you haven’t gotten a response yet regar…"
click at [341, 205] on button " Send" at bounding box center [342, 201] width 25 height 11
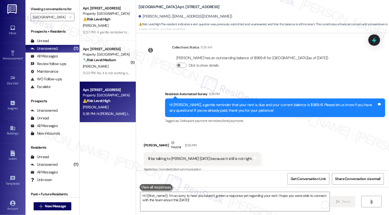
scroll to position [1411, 0]
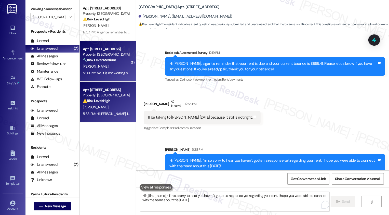
click at [108, 71] on div "5:03 PM: No, it is not working on the cardio side. It's been broken for a while…" at bounding box center [162, 73] width 158 height 5
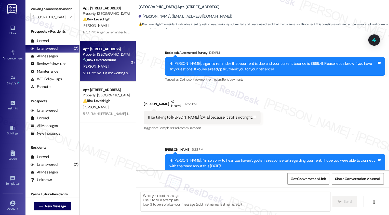
click at [108, 71] on div "5:03 PM: No, it is not working on the cardio side. It's been broken for a while…" at bounding box center [162, 73] width 158 height 5
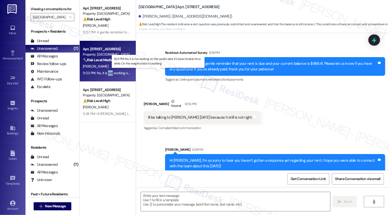
type textarea "Fetching suggested responses. Please feel free to read through the conversation…"
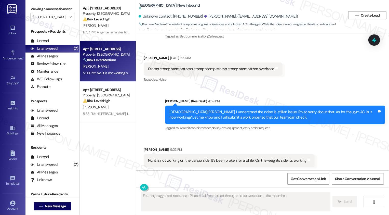
scroll to position [2757, 0]
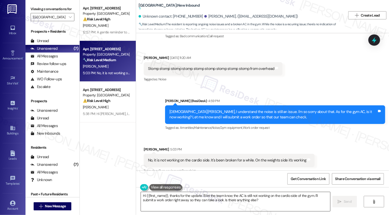
click at [198, 199] on textarea "Hi {{first_name}}, thanks for the update. I'll let the team know the AC is stil…" at bounding box center [235, 201] width 189 height 19
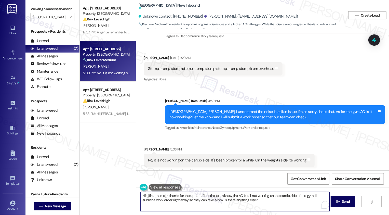
click at [197, 199] on textarea "Hi {{first_name}}, thanks for the update. I'll let the team know the AC is stil…" at bounding box center [234, 201] width 189 height 19
drag, startPoint x: 167, startPoint y: 194, endPoint x: 115, endPoint y: 194, distance: 52.2
click at [115, 194] on div "Apt. 403, 1001 E. Bayaud Ave Property: Bayaud Tower ⚠️ Risk Level: High The res…" at bounding box center [234, 107] width 309 height 215
click at [192, 198] on textarea "Thanks for the update. I'll let the team know the AC is still not working on th…" at bounding box center [234, 201] width 189 height 19
click at [233, 194] on textarea "Thanks for the update. I'll let the team know the AC is still not working on th…" at bounding box center [234, 201] width 189 height 19
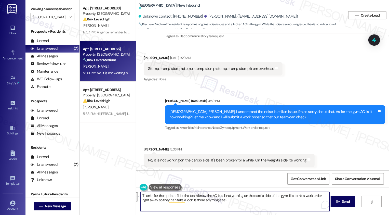
drag, startPoint x: 319, startPoint y: 194, endPoint x: 315, endPoint y: 202, distance: 8.8
click at [315, 202] on textarea "Thanks for the update. I'll let the team know the AC is still not working on th…" at bounding box center [234, 201] width 189 height 19
drag, startPoint x: 287, startPoint y: 194, endPoint x: 334, endPoint y: 196, distance: 47.7
click at [334, 196] on div "Thanks for the update. I'll let the team know the AC is still not working on th…" at bounding box center [262, 206] width 253 height 38
click at [171, 196] on textarea "Thanks for the update. I'll let the team know the AC is still not working on th…" at bounding box center [234, 201] width 189 height 19
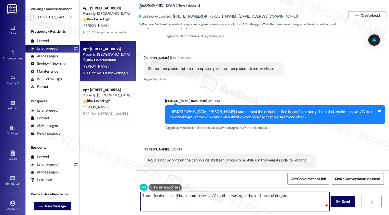
type textarea "Thanks for the update! I'll let the team know the AC is still not working on th…"
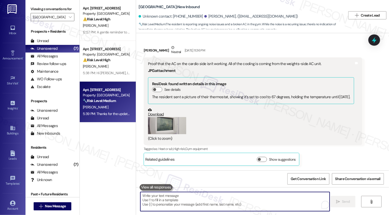
scroll to position [2531, 0]
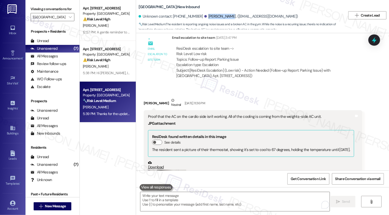
drag, startPoint x: 197, startPoint y: 17, endPoint x: 218, endPoint y: 17, distance: 20.9
click at [218, 17] on div "Tomasz Tuzel. (tomasztuzel@gmail.com)" at bounding box center [251, 16] width 94 height 5
copy div "Tomasz Tuzel"
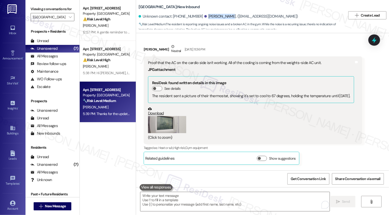
scroll to position [2573, 0]
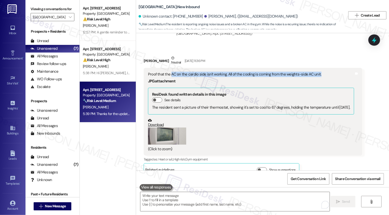
drag, startPoint x: 167, startPoint y: 67, endPoint x: 314, endPoint y: 69, distance: 147.2
click at [314, 72] on div "Proof that the AC on the cardio side isn't working. All of the cooling is comin…" at bounding box center [251, 74] width 206 height 5
copy div "AC on the cardio side isn't working. All of the cooling is coming from the weig…"
click at [168, 127] on button "Zoom image" at bounding box center [167, 135] width 38 height 17
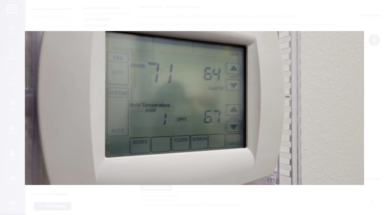
click at [377, 97] on button "Unzoom image" at bounding box center [194, 107] width 389 height 215
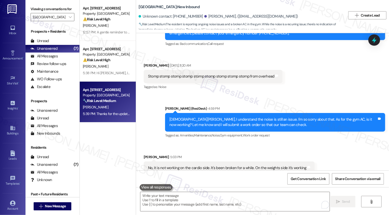
scroll to position [2793, 0]
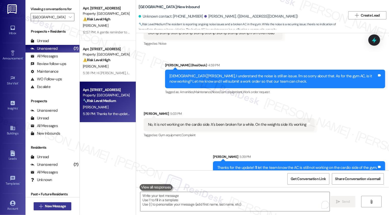
click at [55, 203] on span "New Message" at bounding box center [55, 205] width 21 height 5
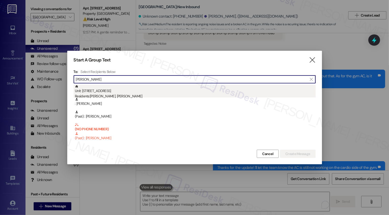
type input "tomasz"
click at [100, 95] on div "Residents: Heidi Dybeck, Tomasz Tuzel" at bounding box center [195, 95] width 241 height 5
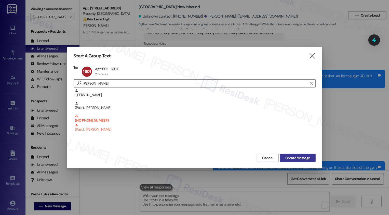
click at [301, 157] on span "Create Message" at bounding box center [297, 157] width 25 height 5
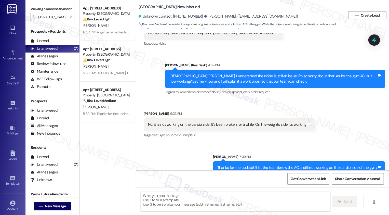
type textarea "Fetching suggested responses. Please feel free to read through the conversation…"
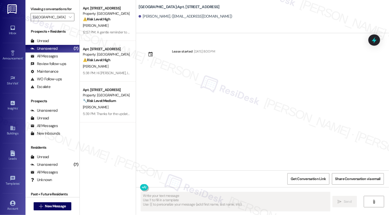
scroll to position [0, 0]
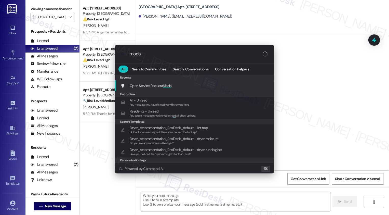
type input "modal"
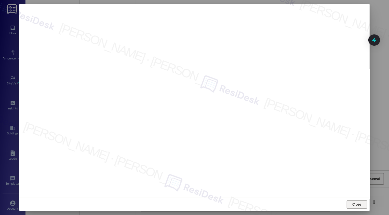
click at [352, 203] on span "Close" at bounding box center [356, 203] width 9 height 5
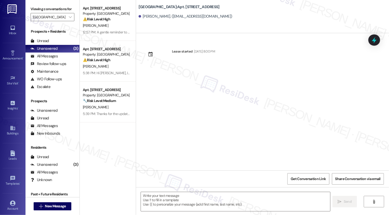
click at [321, 145] on div "Lease started May 08, 2025 at 8:00 PM" at bounding box center [262, 101] width 253 height 137
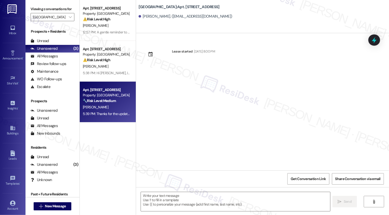
click at [114, 110] on div "5:39 PM: Thanks for the update! I'll let the team know the AC is still not work…" at bounding box center [106, 113] width 48 height 6
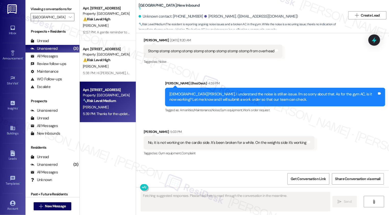
type textarea "Fetching suggested responses. Please feel free to read through the conversation…"
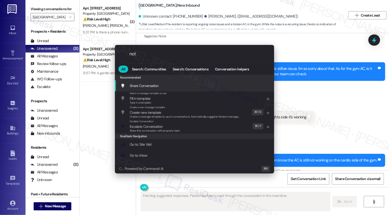
type input "note"
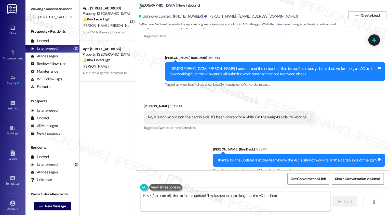
type textarea "Hey {{first_name}}, thanks for the update! I'll make sure to pass along that th…"
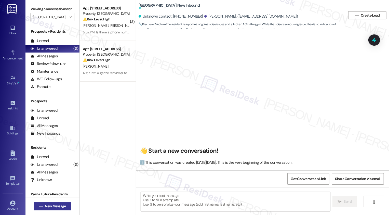
click at [58, 205] on span "New Message" at bounding box center [55, 205] width 21 height 5
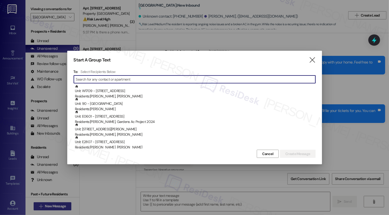
scroll to position [2843, 0]
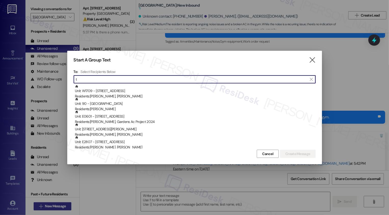
type input "t"
type textarea "Fetching suggested responses. Please feel free to read through the conversation…"
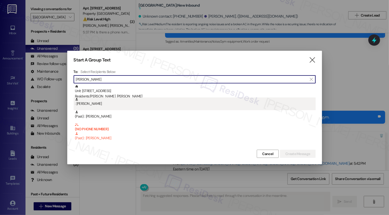
type input "tomasz"
click at [88, 107] on div ": Tomasz Tuzel" at bounding box center [195, 103] width 242 height 13
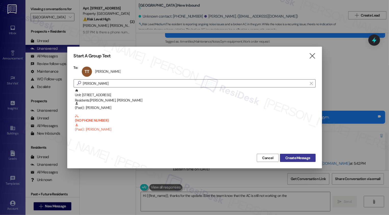
click at [295, 157] on span "Create Message" at bounding box center [297, 157] width 25 height 5
type textarea "Hi {{first_name}}, thanks for the update. I'll let the team know that the AC is…"
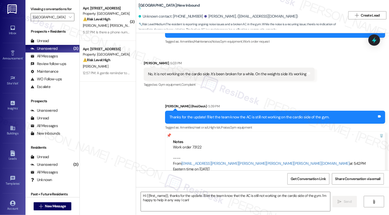
type textarea "Fetching suggested responses. Please feel free to read through the conversation…"
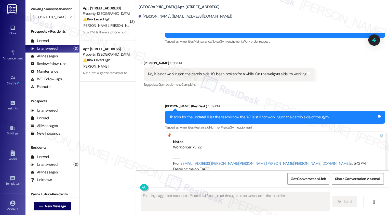
scroll to position [0, 0]
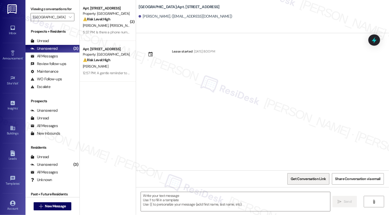
click at [312, 182] on span "Get Conversation Link" at bounding box center [307, 178] width 37 height 11
click at [297, 176] on span "Get Conversation Link" at bounding box center [307, 178] width 35 height 5
click at [50, 207] on span "New Message" at bounding box center [55, 205] width 21 height 5
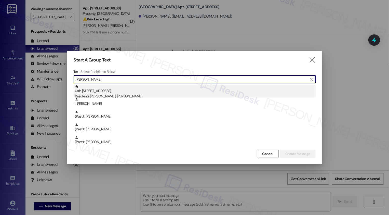
type input "tomas"
click at [110, 95] on div "Residents: Heidi Dybeck, Tomasz Tuzel" at bounding box center [195, 95] width 241 height 5
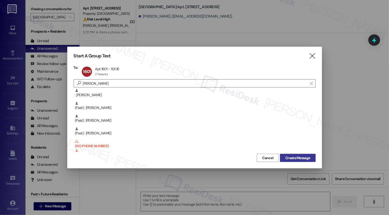
click at [289, 161] on button "Create Message" at bounding box center [297, 158] width 35 height 8
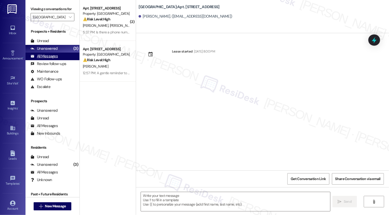
click at [51, 59] on div "All Messages" at bounding box center [44, 55] width 27 height 5
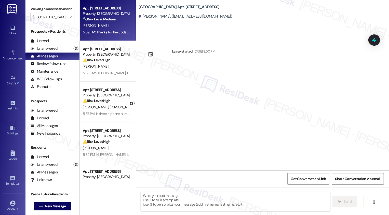
click at [96, 25] on div "T. Tuzel" at bounding box center [106, 25] width 48 height 6
type textarea "Fetching suggested responses. Please feel free to read through the conversation…"
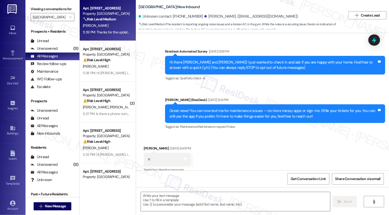
click at [96, 25] on div "T. Tuzel" at bounding box center [106, 25] width 48 height 6
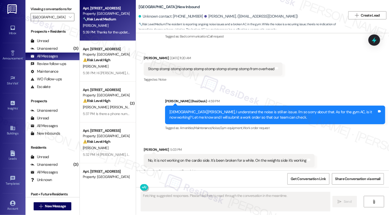
scroll to position [2843, 0]
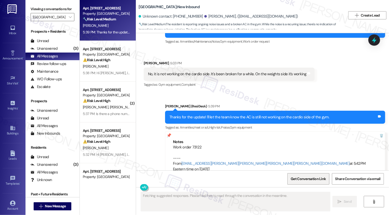
click at [318, 179] on span "Get Conversation Link" at bounding box center [307, 178] width 35 height 5
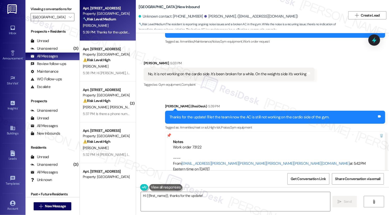
click at [164, 133] on div "Sent via SMS Sarah (ResiDesk) 5:39 PM Thanks for the update! I'll let the team …" at bounding box center [262, 137] width 253 height 91
type textarea "Hi {{first_name}}, thanks for the update! I'm letting the team know that the AC…"
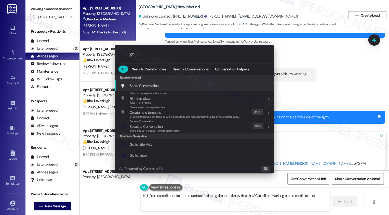
type input "get"
type textarea "Hi {{first_name}}, thanks for the update! I'm letting the team know that the AC…"
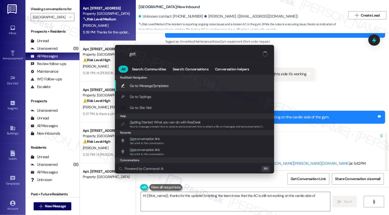
type input "get"
type textarea "Hi {{first_name}}, thanks for the update! I'm letting the team know that the AC…"
type input "get con"
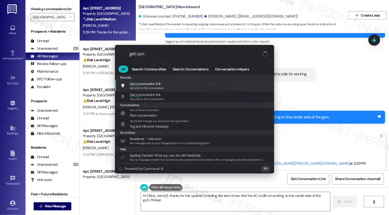
type textarea "Hi {{first_name}}, thanks for the update! I'm letting the team know that the AC…"
type input "get conv"
type textarea "Hi {{first_name}}, thanks for the update! I'm letting the team know that the AC…"
type input "get conve"
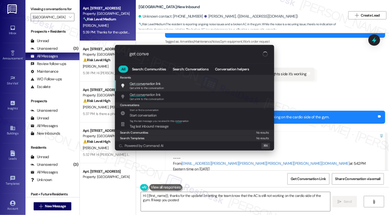
type textarea "Hi {{first_name}}, thanks for the update! I'm letting the team know that the AC…"
type input "get conver"
type textarea "Hi {{first_name}}, thanks for the update! I'm letting the team know that the AC…"
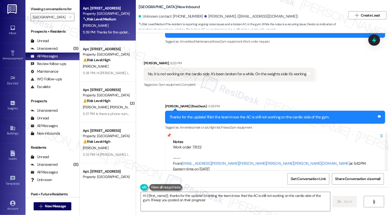
click at [167, 154] on div "Sent via SMS Sarah (ResiDesk) 5:39 PM Thanks for the update! I'll let the team …" at bounding box center [262, 137] width 253 height 91
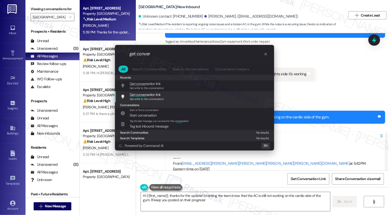
click at [170, 97] on div "Get conver sation link Get a link to the conversation Add shortcut" at bounding box center [194, 96] width 149 height 9
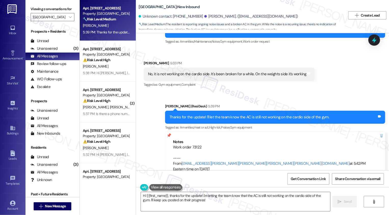
click at [170, 103] on div "Sent via SMS Sarah (ResiDesk) 5:39 PM Thanks for the update! I'll let the team …" at bounding box center [262, 137] width 253 height 91
click at [307, 175] on span "Get Conversation Link" at bounding box center [307, 178] width 37 height 11
click at [201, 149] on div "Sent via SMS Sarah (ResiDesk) 5:39 PM Thanks for the update! I'll let the team …" at bounding box center [262, 137] width 253 height 91
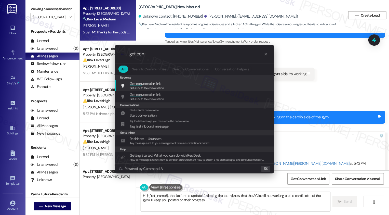
click at [153, 87] on span "Get a link to the conversation" at bounding box center [147, 88] width 34 height 4
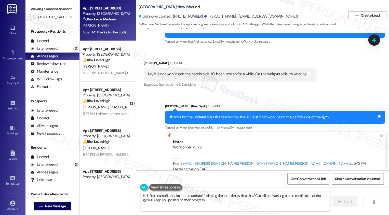
click at [164, 142] on div "Sent via SMS Sarah (ResiDesk) 5:39 PM Thanks for the update! I'll let the team …" at bounding box center [262, 137] width 253 height 91
click at [301, 177] on span "Get Conversation Link" at bounding box center [307, 178] width 35 height 5
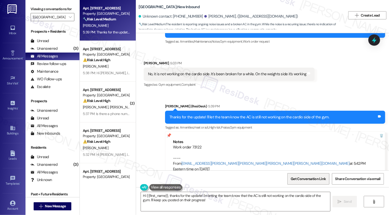
click at [301, 177] on span "Get Conversation Link" at bounding box center [307, 178] width 35 height 5
click at [162, 135] on div "Sent via SMS Sarah (ResiDesk) 5:39 PM Thanks for the update! I'll let the team …" at bounding box center [262, 137] width 253 height 91
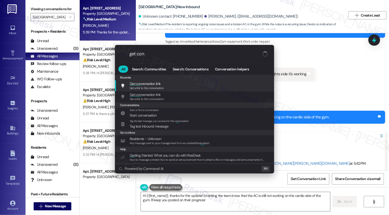
type input "get conv"
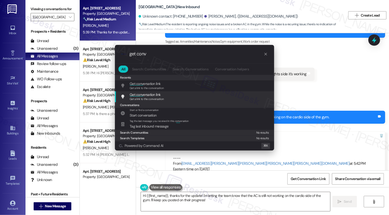
click at [158, 93] on span "Get conv ersation link" at bounding box center [145, 94] width 31 height 5
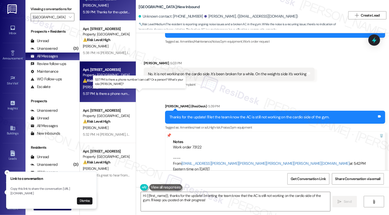
scroll to position [0, 0]
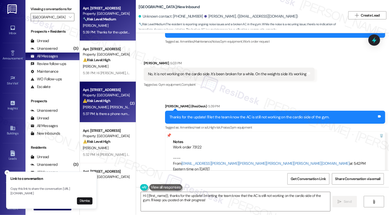
click at [109, 112] on div "5:37 PM: Is there a phone number I can call? Or a person? What's your role Sara…" at bounding box center [151, 113] width 137 height 5
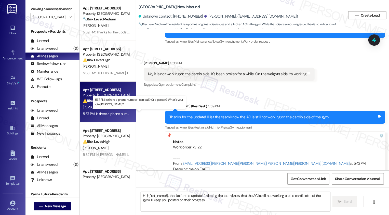
click at [109, 112] on div "5:37 PM: Is there a phone number I can call? Or a person? What's your role Sara…" at bounding box center [151, 113] width 137 height 5
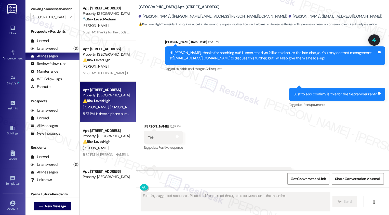
scroll to position [360, 0]
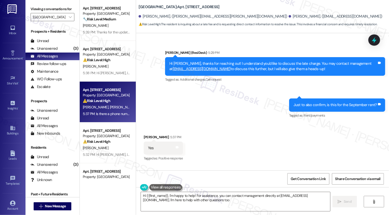
type textarea "Hi {{first_name}}, I'm happy to help! For assistance, you can contact managemen…"
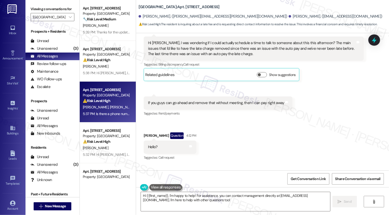
scroll to position [265, 0]
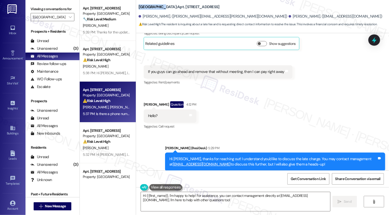
drag, startPoint x: 136, startPoint y: 6, endPoint x: 159, endPoint y: 5, distance: 23.0
click at [159, 5] on b "Bayaud Tower: Apt. 1403, 1001 E. Bayaud Ave" at bounding box center [178, 6] width 81 height 5
copy b "[GEOGRAPHIC_DATA]"
click at [317, 98] on div "Received via SMS John Davidge Question Neutral 12:22 PM Hi Sarah, I was wonderi…" at bounding box center [262, 57] width 253 height 152
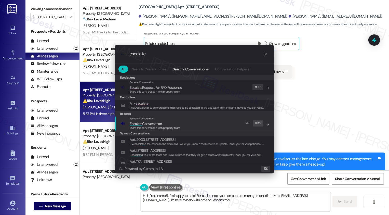
type input "escalate"
click at [158, 118] on div "Escalate Conversation" at bounding box center [155, 118] width 50 height 4
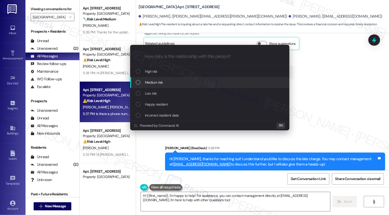
click at [163, 83] on div "Medium risk" at bounding box center [210, 82] width 149 height 6
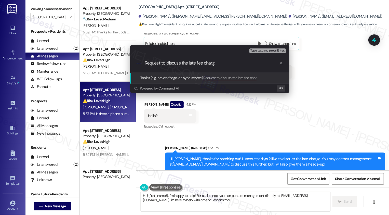
type input "Request to discuss the late fee charge"
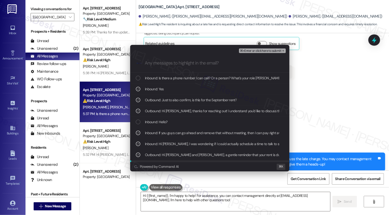
scroll to position [9, 0]
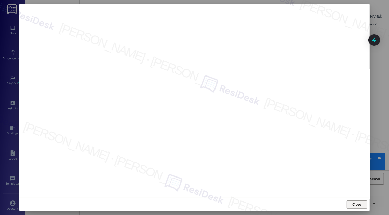
click at [358, 203] on button "Close" at bounding box center [356, 204] width 20 height 8
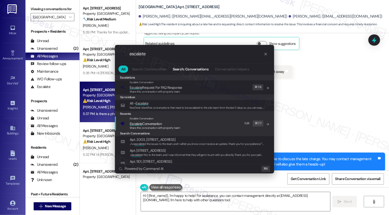
type input "escalate"
click at [181, 120] on div "Escalate Conversation Escalate Conversation Share this conversation with proper…" at bounding box center [194, 123] width 149 height 14
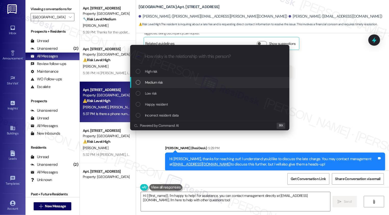
click at [153, 85] on span "Medium risk" at bounding box center [154, 82] width 18 height 6
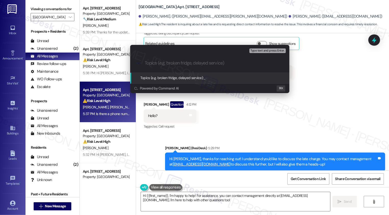
paste input "Request to discuss the late fee charge"
type input "Request to discuss the late fee charge"
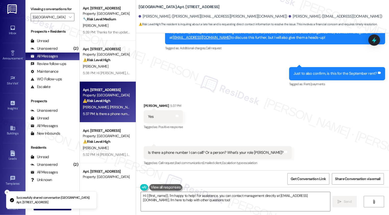
scroll to position [46, 0]
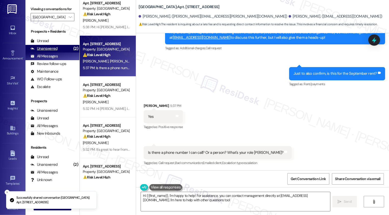
click at [54, 51] on div "Unanswered" at bounding box center [44, 48] width 27 height 5
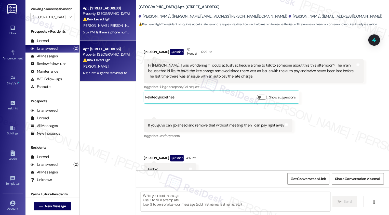
type textarea "Fetching suggested responses. Please feel free to read through the conversation…"
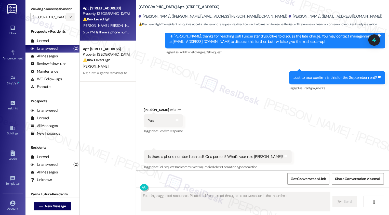
scroll to position [391, 0]
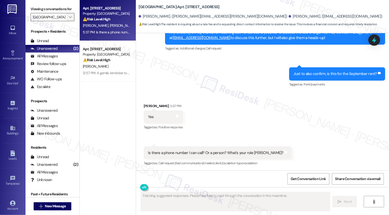
click at [69, 19] on icon "" at bounding box center [70, 17] width 3 height 4
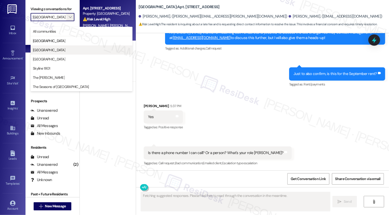
click at [65, 48] on span "[GEOGRAPHIC_DATA]" at bounding box center [49, 49] width 32 height 5
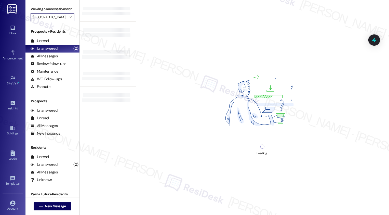
type input "[GEOGRAPHIC_DATA]"
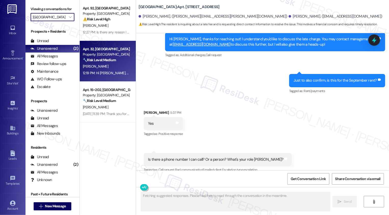
scroll to position [391, 0]
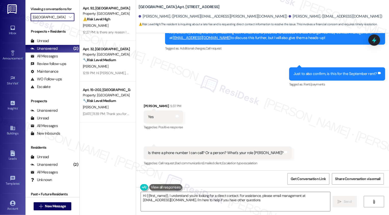
type textarea "Hi {{first_name}}, I understand you're looking for a direct contact. For assist…"
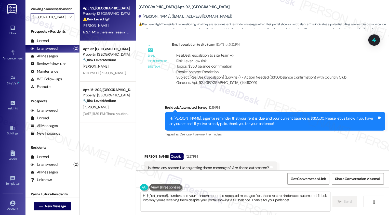
scroll to position [629, 0]
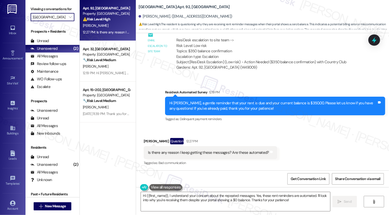
click at [144, 140] on div "John Noftsker Question 12:27 PM" at bounding box center [210, 142] width 133 height 8
click at [177, 201] on textarea "Hi {{first_name}}, I understand your concern about the repeated messages. Yes, …" at bounding box center [235, 201] width 189 height 19
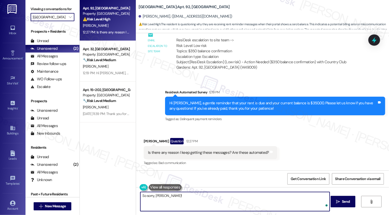
paste textarea "John"
click at [190, 196] on textarea "So sorry, John! Yes, those are automted. Please disregard for now as your accou…" at bounding box center [234, 201] width 189 height 19
click at [234, 196] on textarea "So sorry, John! Yes, those are automated. Please disregard for now as your acco…" at bounding box center [234, 201] width 189 height 19
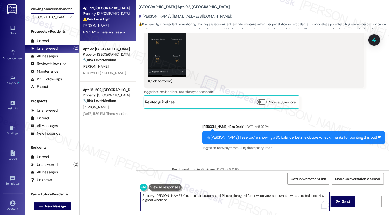
scroll to position [452, 0]
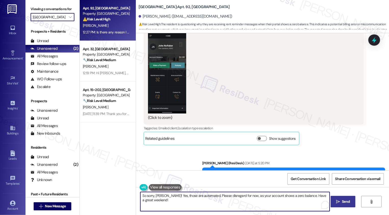
type textarea "So sorry, John! Yes, those are automated. Please disregard for now, as your acc…"
click at [346, 201] on span "Send" at bounding box center [346, 201] width 8 height 5
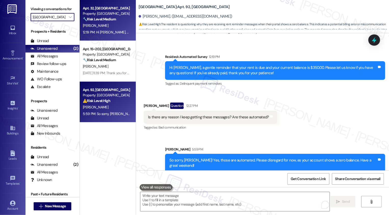
scroll to position [600, 0]
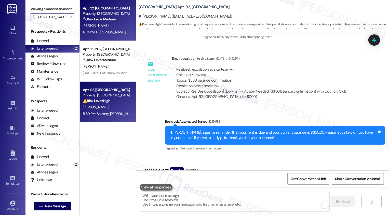
click at [113, 21] on div "🔧 Risk Level: Medium The resident indicates they have automatic payments set up…" at bounding box center [106, 19] width 47 height 5
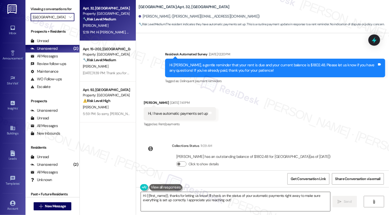
scroll to position [230, 0]
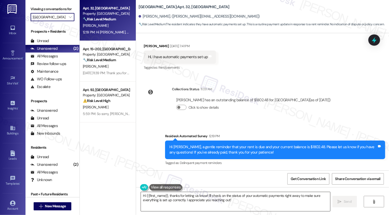
click at [189, 198] on textarea "Hi {{first_name}}, thanks for letting us know! I'll check on the status of your…" at bounding box center [235, 201] width 189 height 19
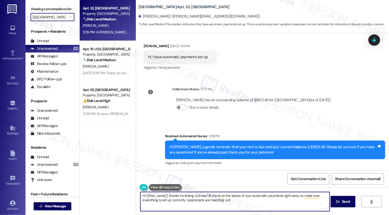
drag, startPoint x: 203, startPoint y: 194, endPoint x: 247, endPoint y: 205, distance: 45.3
click at [247, 205] on textarea "Hi {{first_name}}, thanks for letting us know! I'll check on the status of your…" at bounding box center [234, 201] width 189 height 19
click at [194, 195] on textarea "Hi {{first_name}}, thanks for letting us know about" at bounding box center [234, 201] width 189 height 19
click at [243, 196] on textarea "Hi {{first_name}}, thanks for letting me know about" at bounding box center [234, 201] width 189 height 19
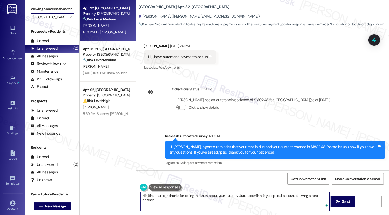
type textarea "Hi {{first_name}}, thanks for letting me know about your autopay. Just to confi…"
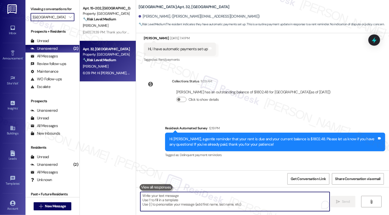
scroll to position [265, 0]
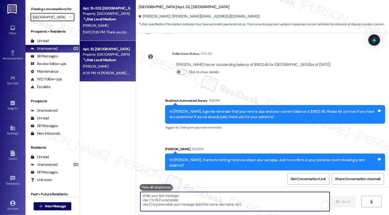
click at [116, 25] on div "W. Murphy" at bounding box center [106, 25] width 48 height 6
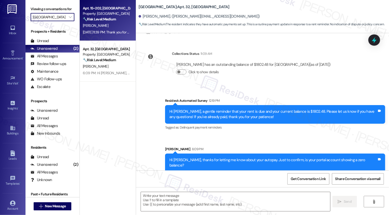
type textarea "Fetching suggested responses. Please feel free to read through the conversation…"
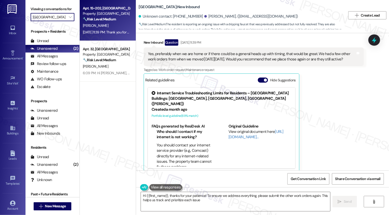
scroll to position [270, 0]
type textarea "Hi {{first_name}}, thanks for your patience! To ensure we address everything, p…"
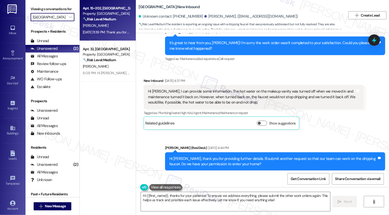
scroll to position [107, 0]
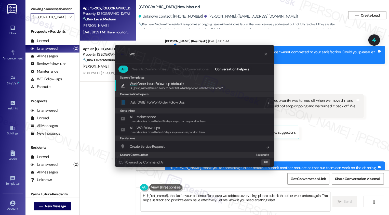
type input "w"
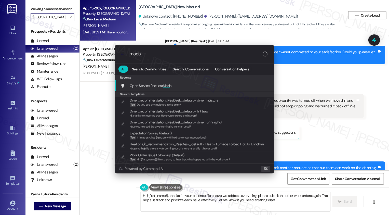
type input "modal"
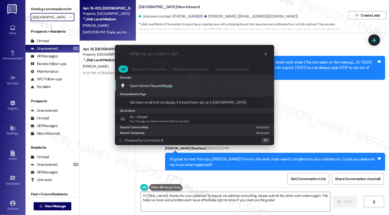
scroll to position [107, 0]
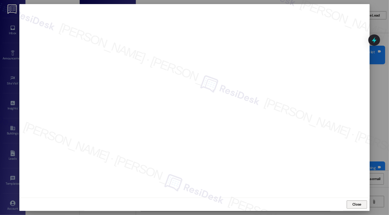
click at [360, 201] on span "Close" at bounding box center [356, 204] width 11 height 8
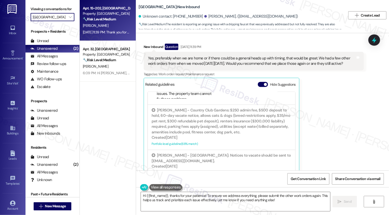
scroll to position [222, 0]
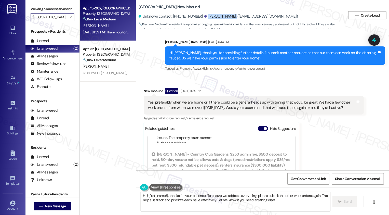
drag, startPoint x: 197, startPoint y: 17, endPoint x: 220, endPoint y: 17, distance: 23.2
click at [220, 17] on div "[PERSON_NAME]. ([EMAIL_ADDRESS][DOMAIN_NAME])" at bounding box center [251, 16] width 94 height 5
copy div "[PERSON_NAME]"
click at [54, 204] on span "New Message" at bounding box center [55, 205] width 21 height 5
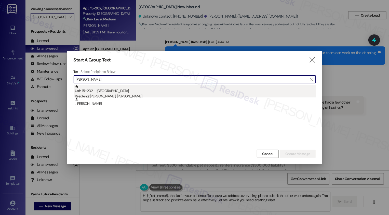
type input "[PERSON_NAME]"
click at [124, 95] on div "Residents: [PERSON_NAME], [PERSON_NAME]" at bounding box center [195, 95] width 241 height 5
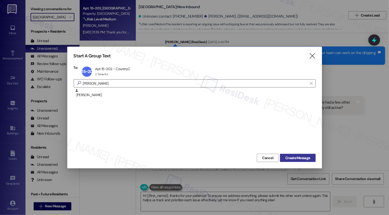
click at [297, 159] on span "Create Message" at bounding box center [297, 157] width 25 height 5
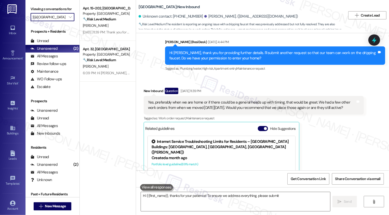
type textarea "Hi {{first_name}}, thanks for your patience! To ensure we address everything, p…"
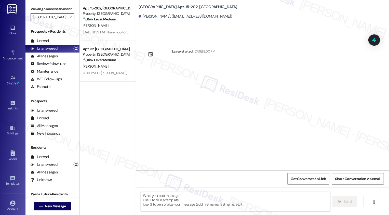
type textarea "Fetching suggested responses. Please feel free to read through the conversation…"
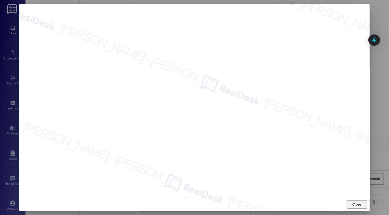
click at [353, 204] on span "Close" at bounding box center [356, 203] width 9 height 5
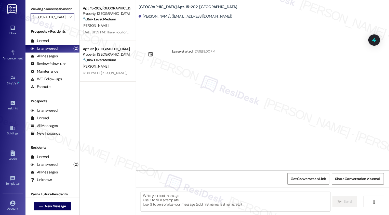
click at [316, 115] on div "Lease started [DATE] 8:00 PM" at bounding box center [262, 101] width 253 height 137
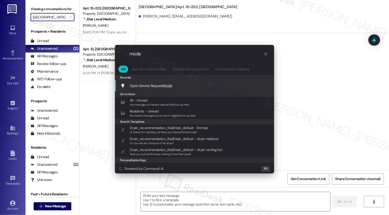
type input "modal"
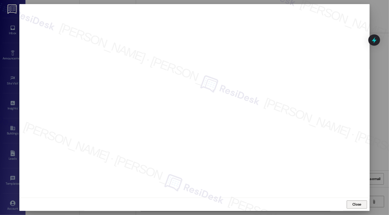
click at [352, 204] on span "Close" at bounding box center [356, 203] width 9 height 5
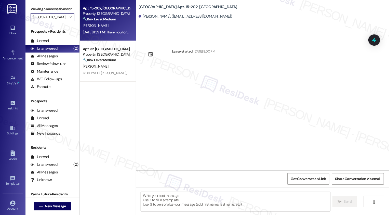
click at [103, 29] on div "Sep 04, 2025 at 11:39 PM: Thank you for your message. Our offices are currently…" at bounding box center [106, 32] width 48 height 6
type textarea "Fetching suggested responses. Please feel free to read through the conversation…"
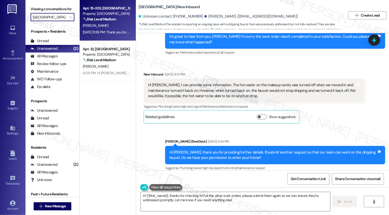
scroll to position [122, 0]
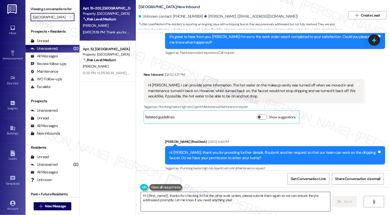
click at [172, 197] on textarea "Hi {{first_name}}, thanks for checking in! For the other work orders, please su…" at bounding box center [235, 201] width 189 height 19
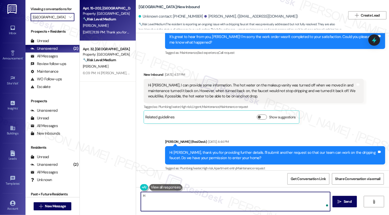
type textarea "H"
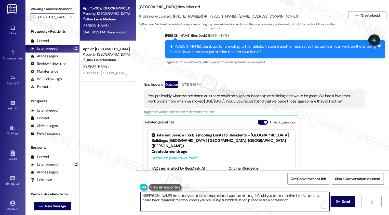
scroll to position [319, 0]
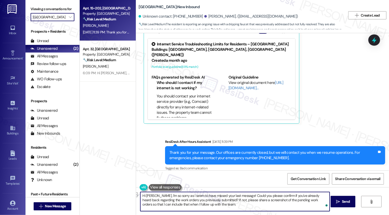
drag, startPoint x: 239, startPoint y: 194, endPoint x: 112, endPoint y: 197, distance: 126.8
click at [112, 197] on div "Apt. 15~202, Country Club Gardens Property: Country Club Gardens 🔧 Risk Level: …" at bounding box center [234, 107] width 309 height 215
click at [194, 207] on textarea "Hi William, I'm so sorry as I seem to have missed your last message! Could you …" at bounding box center [234, 201] width 189 height 19
drag, startPoint x: 239, startPoint y: 194, endPoint x: 242, endPoint y: 205, distance: 10.9
click at [242, 205] on textarea "Hi William, I'm so sorry as I seem to have missed your last message! Could you …" at bounding box center [234, 201] width 189 height 19
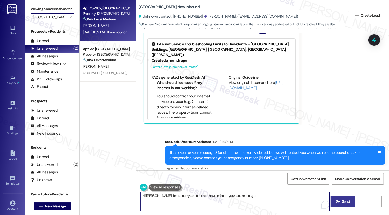
type textarea "Hi William, I'm so sorry as I seem to have missed your last message!"
click at [342, 201] on span "Send" at bounding box center [346, 201] width 8 height 5
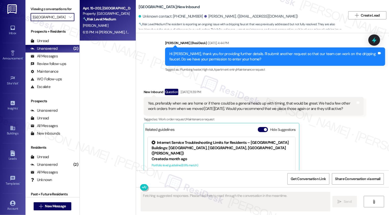
scroll to position [218, 0]
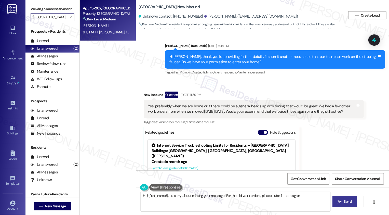
click at [197, 202] on textarea "Hi {{first_name}}, so sorry about missing your message! For the" at bounding box center [235, 201] width 189 height 19
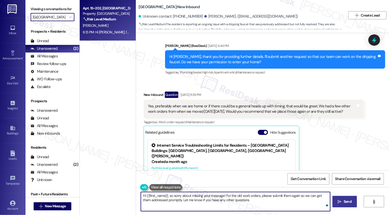
type textarea "Hi {{first_name}}, so sorry about missing your message! For the old work orders…"
click at [197, 202] on textarea "Hi {{first_name}}, so sorry about missing your message! For the old work orders…" at bounding box center [235, 201] width 189 height 19
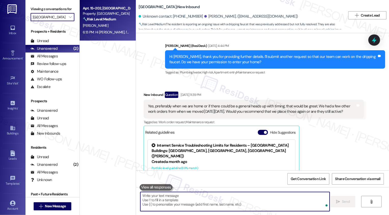
paste textarea "Could you please confirm if you've already heard back regarding the work orders…"
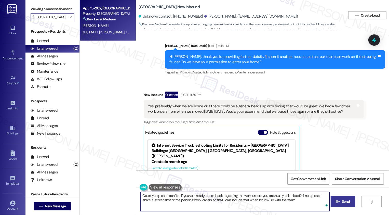
click at [179, 197] on textarea "Could you please confirm if you've already heard back regarding the work orders…" at bounding box center [234, 201] width 189 height 19
click at [291, 200] on textarea "Could you please confirm if you've already heard back regarding the work orders…" at bounding box center [234, 201] width 189 height 19
type textarea "Could you please confirm if you've already heard back regarding the work orders…"
click at [339, 205] on button " Send" at bounding box center [342, 201] width 25 height 11
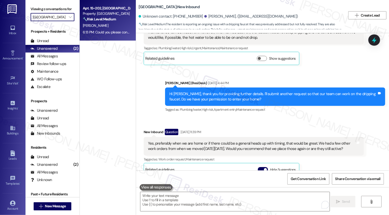
scroll to position [129, 0]
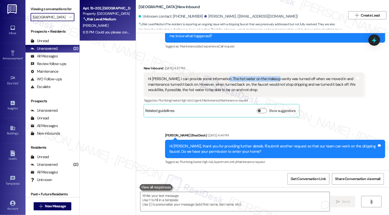
drag, startPoint x: 217, startPoint y: 73, endPoint x: 267, endPoint y: 75, distance: 50.2
click at [267, 76] on div "Hi Sarah, I can provide some information. The hot water on the makeup vanity wa…" at bounding box center [251, 84] width 207 height 16
copy div "ot water on the makeup vanity"
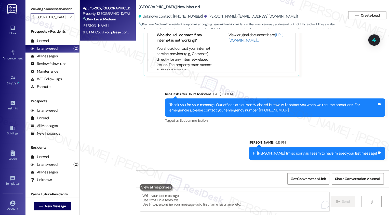
scroll to position [395, 0]
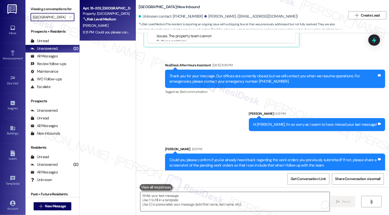
click at [229, 202] on textarea "To enrich screen reader interactions, please activate Accessibility in Grammarl…" at bounding box center [234, 201] width 189 height 19
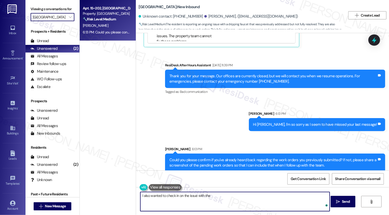
paste textarea "ot water on the makeup vanity"
click at [207, 194] on textarea "I also wanted to check in on the issue with the ot water on the makeup vanity" at bounding box center [234, 201] width 189 height 19
click at [260, 198] on textarea "I also wanted to check in on the issue with the hot water on the makeup vanity" at bounding box center [234, 201] width 189 height 19
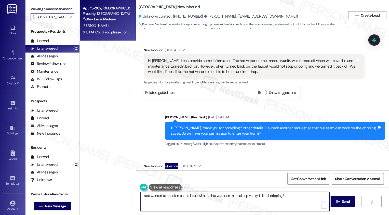
scroll to position [165, 0]
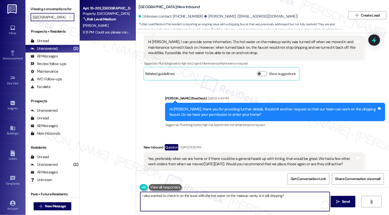
click at [288, 195] on textarea "I also wanted to check in on the issue with the hot water on the makeup vanity.…" at bounding box center [234, 201] width 189 height 19
click at [292, 195] on textarea "I also wanted to check in on the issue with the hot water on the makeup vanity.…" at bounding box center [234, 201] width 189 height 19
click at [137, 195] on button "See rewrite suggestions" at bounding box center [136, 194] width 4 height 5
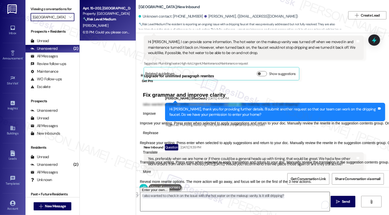
click at [194, 205] on textarea "I also wanted to check in on the issue with the hot water on the makeup vanity.…" at bounding box center [234, 201] width 189 height 19
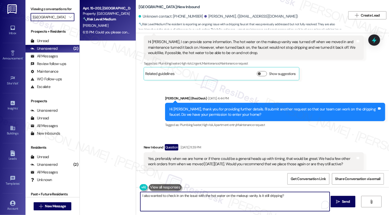
click at [203, 193] on textarea "I also wanted to check in on the issue with the hot water on the makeup vanity.…" at bounding box center [234, 201] width 189 height 19
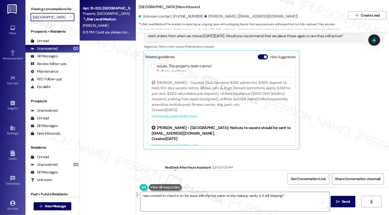
scroll to position [395, 0]
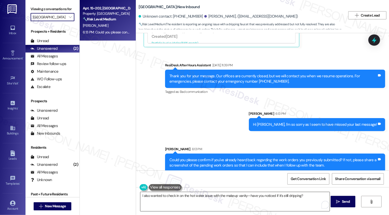
click at [249, 196] on textarea "I also wanted to check in on the hot water issue with the makeup vanity—have yo…" at bounding box center [234, 201] width 189 height 19
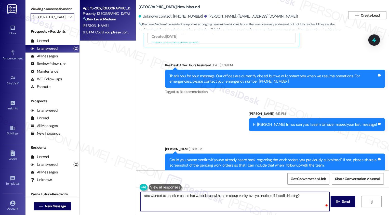
type textarea "I also wanted to check in on the hot water issue with the makeup vanity. Have y…"
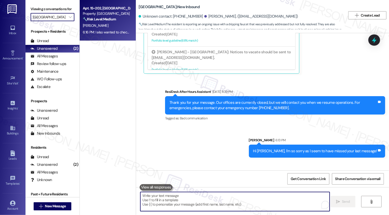
scroll to position [347, 0]
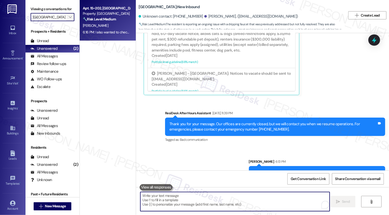
click at [68, 19] on span "" at bounding box center [70, 17] width 5 height 8
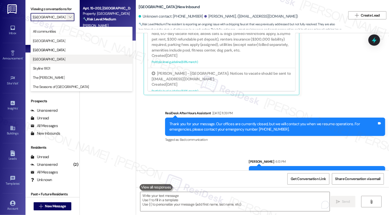
click at [55, 58] on span "[GEOGRAPHIC_DATA]" at bounding box center [49, 59] width 32 height 5
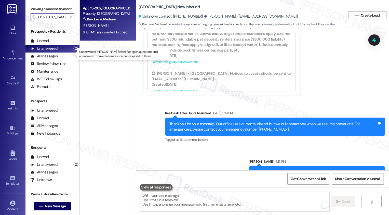
type input "[GEOGRAPHIC_DATA]"
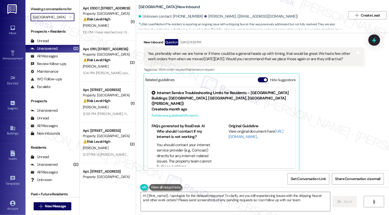
type textarea "Hi {{first_name}}, I apologize for the delayed response! To clarify, are you st…"
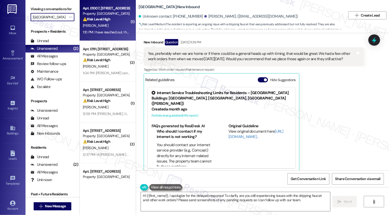
click at [111, 10] on div "Apt. E1007, [STREET_ADDRESS]" at bounding box center [106, 8] width 47 height 5
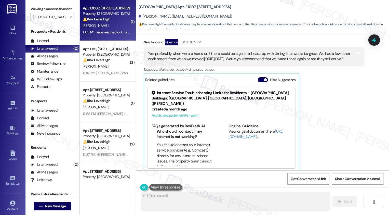
scroll to position [224, 0]
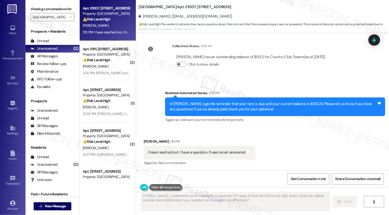
click at [111, 10] on div "Apt. E1007, [STREET_ADDRESS]" at bounding box center [106, 8] width 47 height 5
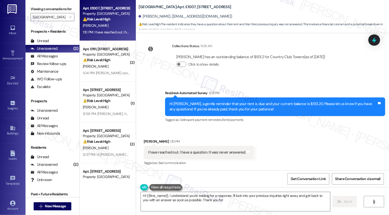
click at [113, 21] on div "⚠️ Risk Level: High The resident indicates they have a question about their ren…" at bounding box center [106, 19] width 47 height 5
type textarea "Hi {{first_name}}, I understand you're waiting for a response. I'll look into y…"
click at [108, 22] on div "Apt. E1007, 1101 East Bayaud Avenue Property: Country Club Towers ⚠️ Risk Level…" at bounding box center [106, 13] width 48 height 17
drag, startPoint x: 139, startPoint y: 140, endPoint x: 157, endPoint y: 141, distance: 18.3
click at [157, 141] on div "Received via SMS Tonya Quinn 1:10 PM I have reached out. I have a question. It …" at bounding box center [199, 152] width 118 height 35
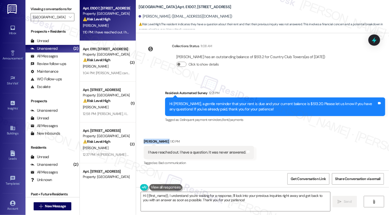
drag, startPoint x: 159, startPoint y: 142, endPoint x: 137, endPoint y: 141, distance: 21.1
click at [140, 141] on div "Received via SMS Tonya Quinn 1:10 PM I have reached out. I have a question. It …" at bounding box center [199, 152] width 118 height 35
copy div "Tonya Quinn"
click at [57, 204] on span "New Message" at bounding box center [55, 205] width 21 height 5
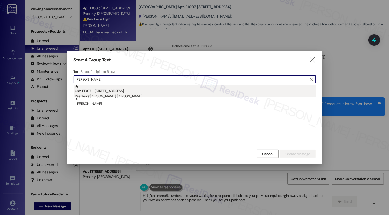
type input "Tonya Quinn"
click at [125, 89] on div "Unit: E1007 - 1101 East Bayaud Avenue Residents: Tonya Quinn, Frank Barber" at bounding box center [195, 92] width 241 height 15
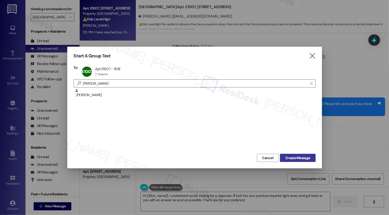
click at [294, 158] on span "Create Message" at bounding box center [297, 157] width 25 height 5
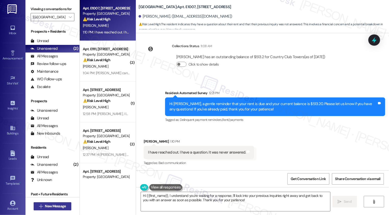
click at [54, 205] on span "New Message" at bounding box center [55, 205] width 21 height 5
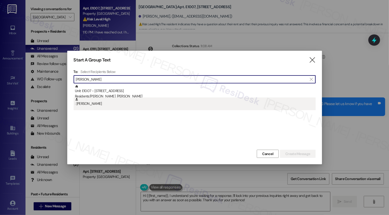
type input "Tonya Quinn"
click at [118, 103] on div ": Tonya Quinn" at bounding box center [195, 101] width 241 height 9
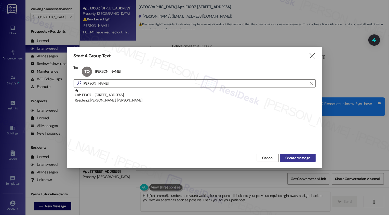
click at [294, 159] on span "Create Message" at bounding box center [297, 157] width 25 height 5
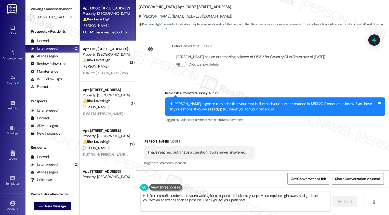
click at [190, 199] on textarea "Hi {{first_name}}, I understand you're waiting for a response. I'll look into y…" at bounding box center [235, 201] width 189 height 19
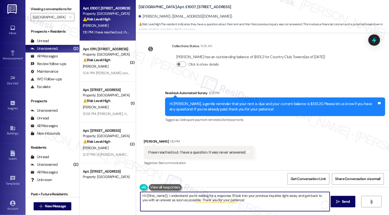
drag, startPoint x: 228, startPoint y: 194, endPoint x: 247, endPoint y: 206, distance: 22.2
click at [247, 206] on textarea "Hi {{first_name}}, I understand you're waiting for a response. I'll look into y…" at bounding box center [234, 201] width 189 height 19
paste textarea "’re waiting for a response. Could you share what your question is? I’ll be"
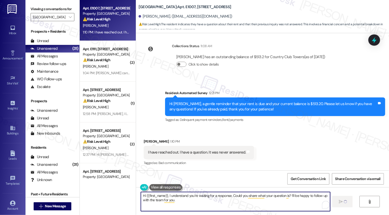
type textarea "Hi {{first_name}}, I understand you’re waiting for a response. Could you share …"
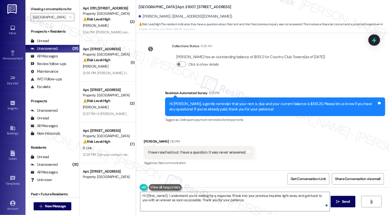
type textarea "Hi {{first_name}}, I understand you're waiting for a response. I'll look into y…"
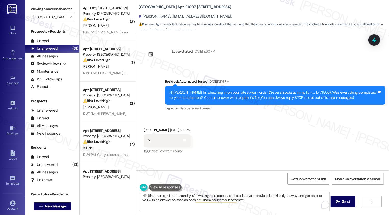
scroll to position [300, 0]
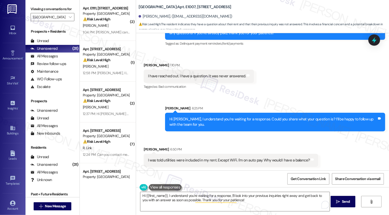
click at [113, 30] on div "1:04 PM: [PERSON_NAME] can you call me? [PHONE_NUMBER]. I don't know what this …" at bounding box center [153, 32] width 141 height 5
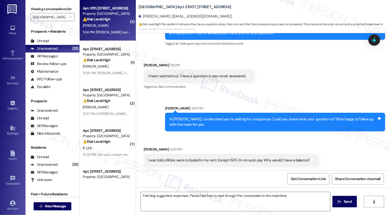
click at [113, 30] on div "1:04 PM: [PERSON_NAME] can you call me? [PHONE_NUMBER]. I don't know what this …" at bounding box center [153, 32] width 141 height 5
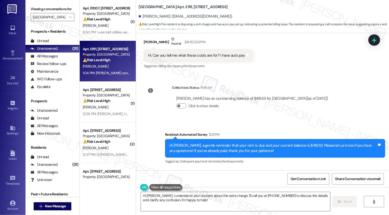
scroll to position [180, 0]
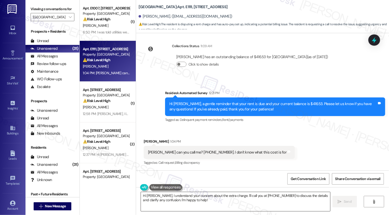
click at [216, 201] on textarea "Hi [PERSON_NAME], I understand your concern about the extra charge. I'll call y…" at bounding box center [235, 201] width 189 height 19
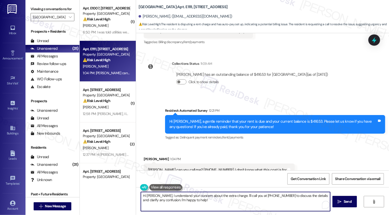
scroll to position [151, 0]
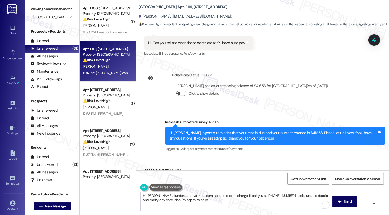
click at [180, 91] on button "Click to show details" at bounding box center [181, 93] width 10 height 5
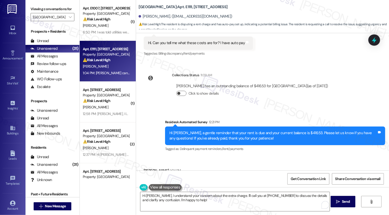
click at [180, 91] on button "Click to show details" at bounding box center [181, 93] width 10 height 5
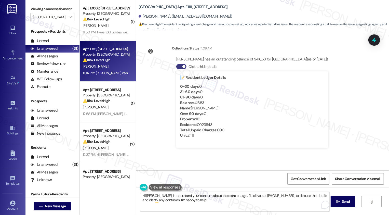
scroll to position [184, 0]
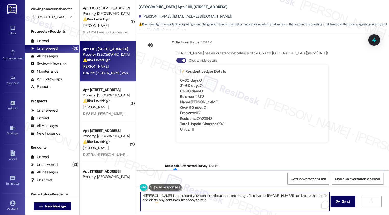
drag, startPoint x: 152, startPoint y: 196, endPoint x: 188, endPoint y: 205, distance: 37.4
click at [188, 205] on textarea "Hi [PERSON_NAME], I understand your concern about the extra charge. I'll call y…" at bounding box center [234, 201] width 189 height 19
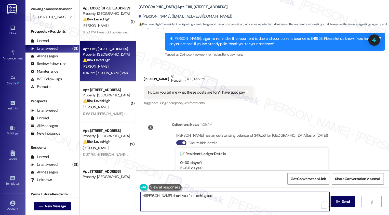
scroll to position [95, 0]
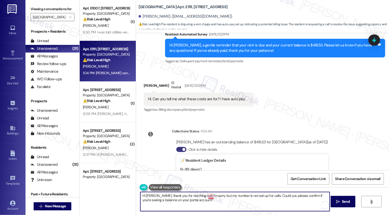
click at [207, 197] on textarea "Hi [PERSON_NAME], thank you for reaching out! I'm sorry but my number is not se…" at bounding box center [234, 201] width 189 height 19
click at [196, 202] on textarea "Hi [PERSON_NAME], thank you for reaching out! I'm sorry, but my number is not s…" at bounding box center [234, 201] width 189 height 19
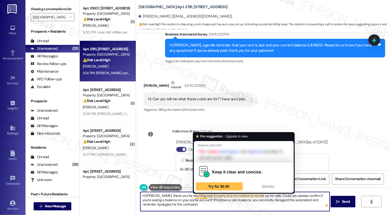
click at [199, 200] on textarea "Hi [PERSON_NAME], thank you for reaching out! I'm sorry, but my number is not s…" at bounding box center [234, 201] width 189 height 19
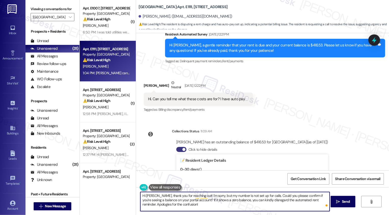
click at [261, 195] on textarea "Hi [PERSON_NAME], thank you for reaching out! I'm sorry, but my number is not s…" at bounding box center [234, 201] width 189 height 19
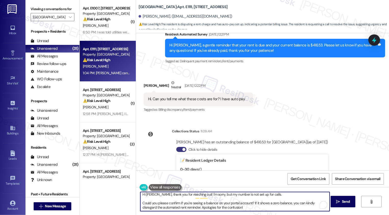
scroll to position [1, 0]
click at [217, 203] on textarea "Hi [PERSON_NAME], thank you for reaching out! I'm sorry, but my number is not s…" at bounding box center [234, 201] width 189 height 19
click at [246, 208] on textarea "Hi [PERSON_NAME], thank you for reaching out! I'm sorry, but my number is not s…" at bounding box center [234, 201] width 189 height 19
click at [186, 205] on textarea "Hi [PERSON_NAME], thank you for reaching out! I'm sorry, but my number is not s…" at bounding box center [234, 201] width 189 height 19
type textarea "Hi [PERSON_NAME], thank you for reaching out! I'm sorry, but my number is not s…"
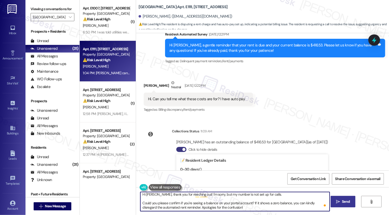
click at [350, 205] on button " Send" at bounding box center [342, 201] width 25 height 11
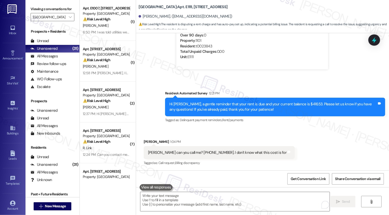
scroll to position [309, 0]
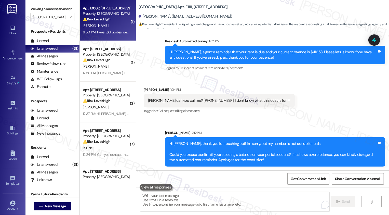
click at [100, 28] on div "[PERSON_NAME]" at bounding box center [106, 25] width 48 height 6
type textarea "Fetching suggested responses. Please feel free to read through the conversation…"
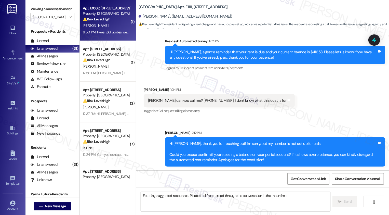
click at [100, 28] on div "[PERSON_NAME]" at bounding box center [106, 25] width 48 height 6
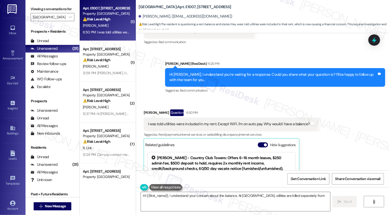
scroll to position [415, 0]
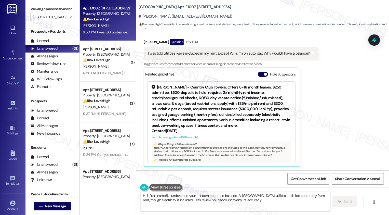
click at [331, 104] on div "Received via SMS [PERSON_NAME] Question 6:50 PM I was told utilities were inclu…" at bounding box center [262, 98] width 253 height 143
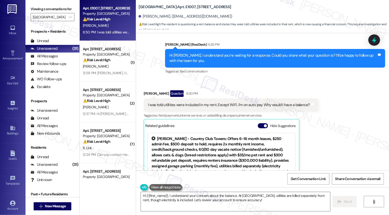
scroll to position [415, 0]
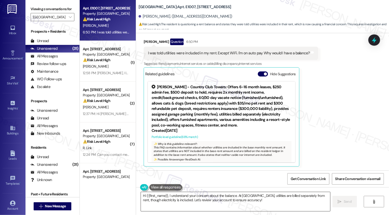
click at [255, 199] on textarea "Hi {{first_name}}, I understand your concern about the balance. At [GEOGRAPHIC_…" at bounding box center [235, 201] width 189 height 19
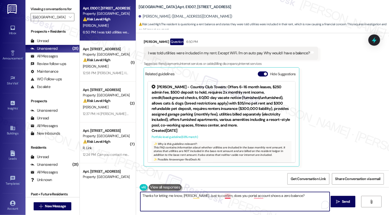
click at [225, 195] on textarea "Thanks for letting me know, [PERSON_NAME]. Just to confirm, does you portal acc…" at bounding box center [234, 201] width 189 height 19
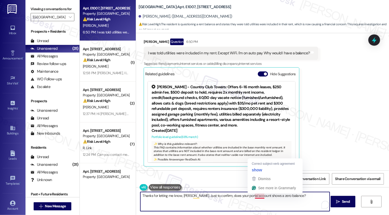
click at [254, 197] on textarea "Thanks for letting me know, [PERSON_NAME]. Just to confirm, does your portal ac…" at bounding box center [234, 201] width 189 height 19
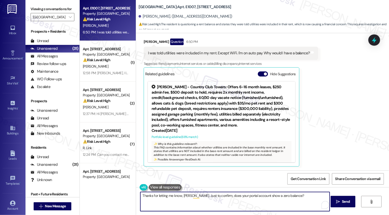
click at [216, 196] on textarea "Thanks for letting me know, [PERSON_NAME]. Just to confirm, does your portal ac…" at bounding box center [234, 201] width 189 height 19
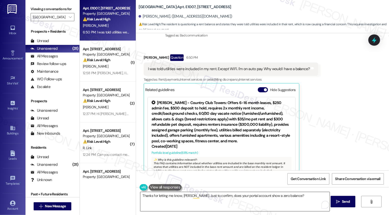
scroll to position [32, 0]
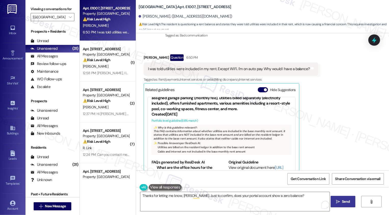
type textarea "Thanks for letting me know, [PERSON_NAME]. Just to confirm, does your portal ac…"
click at [339, 204] on button " Send" at bounding box center [342, 201] width 25 height 11
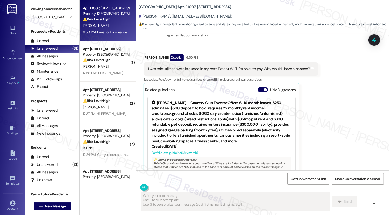
type textarea "Fetching suggested responses. Please feel free to read through the conversation…"
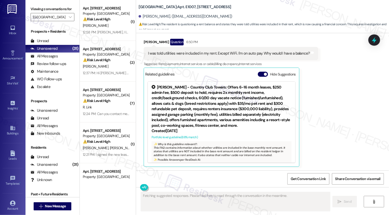
scroll to position [450, 0]
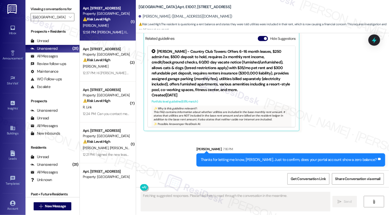
click at [113, 38] on div "Apt. [STREET_ADDRESS] Property: Country Club Towers ⚠️ Risk Level: High The res…" at bounding box center [108, 20] width 56 height 41
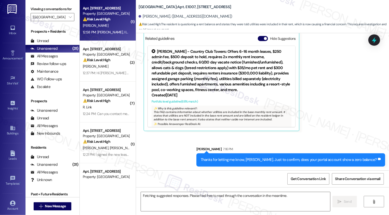
click at [113, 38] on div "Apt. [STREET_ADDRESS] Property: Country Club Towers ⚠️ Risk Level: High The res…" at bounding box center [108, 20] width 56 height 41
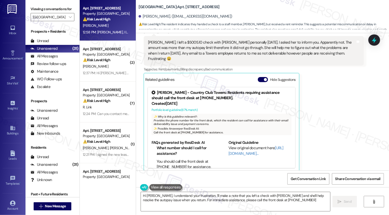
type textarea "Hi [PERSON_NAME], I understand your frustration. I'll make a note that you left…"
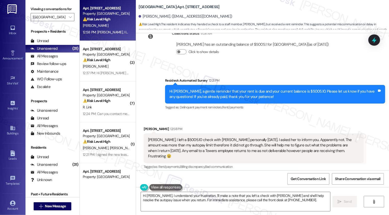
scroll to position [96, 0]
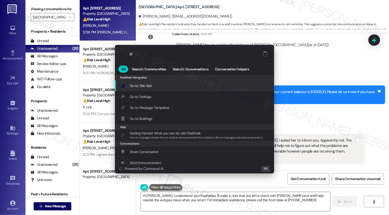
type input "sla"
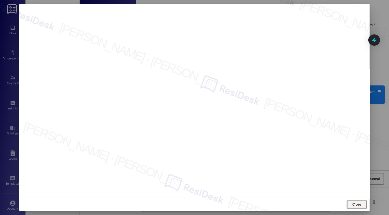
click at [357, 201] on span "Close" at bounding box center [356, 204] width 11 height 8
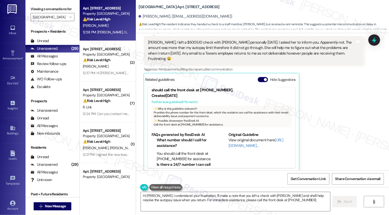
scroll to position [20, 0]
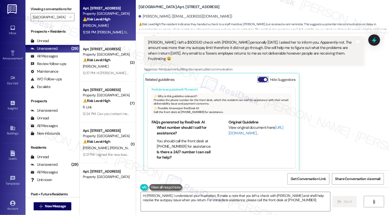
click at [264, 78] on span "button" at bounding box center [265, 79] width 3 height 3
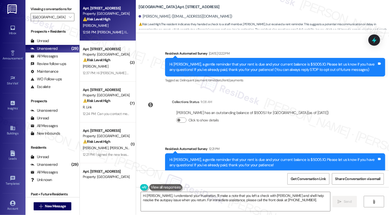
scroll to position [108, 0]
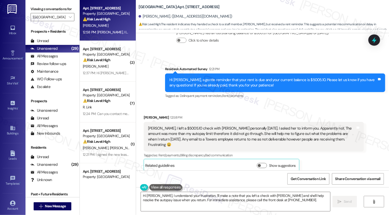
click at [183, 139] on div "[PERSON_NAME], I left a $5005.10 check with [PERSON_NAME] personally [DATE]. I …" at bounding box center [251, 137] width 207 height 22
click at [219, 139] on div "[PERSON_NAME], I left a $5005.10 check with [PERSON_NAME] personally [DATE]. I …" at bounding box center [251, 137] width 207 height 22
click at [178, 200] on textarea "Hi [PERSON_NAME], I understand your frustration. I'll make a note that you left…" at bounding box center [235, 201] width 189 height 19
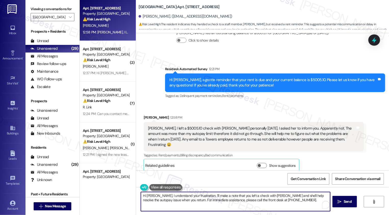
click at [197, 196] on textarea "Hi [PERSON_NAME], I understand your frustration. I'll make a note that you left…" at bounding box center [235, 201] width 189 height 19
click at [205, 200] on textarea "Hi [PERSON_NAME], I understand your frustration. I'll make a note that you left…" at bounding box center [235, 201] width 189 height 19
click at [242, 198] on textarea "Hi [PERSON_NAME], I understand your frustration. I'll make a note that you left…" at bounding box center [235, 201] width 189 height 19
drag, startPoint x: 174, startPoint y: 199, endPoint x: 190, endPoint y: 214, distance: 22.0
click at [190, 214] on div "Hi [PERSON_NAME], I understand your frustration. I'll make a note that you left…" at bounding box center [262, 206] width 253 height 38
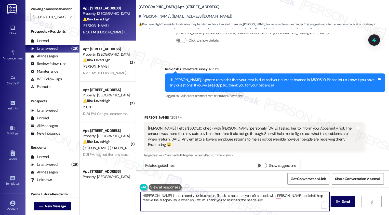
click at [198, 195] on textarea "Hi [PERSON_NAME], I understand your frustration. I'll make a note that you left…" at bounding box center [234, 201] width 189 height 19
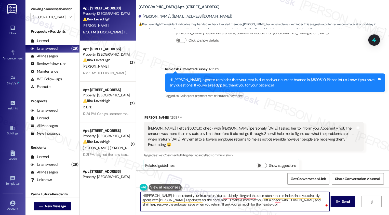
drag, startPoint x: 197, startPoint y: 199, endPoint x: 209, endPoint y: 199, distance: 11.7
click at [209, 199] on textarea "Hi [PERSON_NAME], I understand your frustration. You can kindly disrgard th aut…" at bounding box center [234, 201] width 189 height 19
drag, startPoint x: 197, startPoint y: 199, endPoint x: 228, endPoint y: 213, distance: 33.7
click at [228, 212] on div "Hi [PERSON_NAME], I understand your frustration. You can kindly disrgard th aut…" at bounding box center [262, 206] width 253 height 38
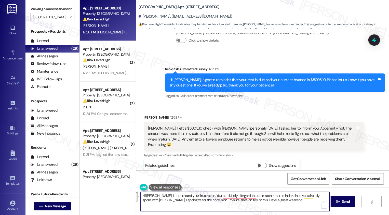
type textarea "Hi [PERSON_NAME], I understand your frustration. You can kindly disrgard th aut…"
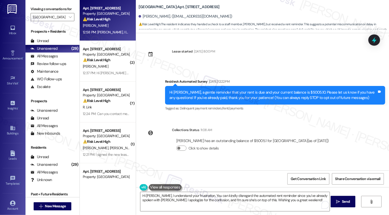
scroll to position [108, 0]
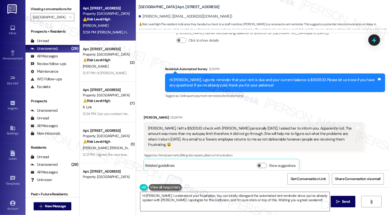
click at [172, 200] on textarea "Hi [PERSON_NAME], I understand your frustration. You can kindly disregard the a…" at bounding box center [234, 201] width 189 height 19
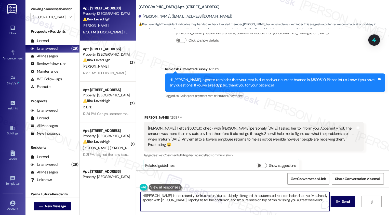
click at [180, 200] on textarea "Hi [PERSON_NAME], I understand your frustration. You can kindly disregard the a…" at bounding box center [234, 201] width 189 height 19
click at [212, 198] on textarea "Hi [PERSON_NAME], I understand your frustration. You can kindly disregard the a…" at bounding box center [234, 201] width 189 height 19
click at [240, 200] on textarea "Hi [PERSON_NAME], I understand your frustration. You can kindly disregard the a…" at bounding box center [234, 201] width 189 height 19
click at [196, 201] on textarea "Hi [PERSON_NAME], I understand your frustration. You can kindly disregard the a…" at bounding box center [234, 201] width 189 height 19
click at [188, 198] on textarea "Hi [PERSON_NAME], I understand your frustration. You can kindly disregard the a…" at bounding box center [234, 201] width 189 height 19
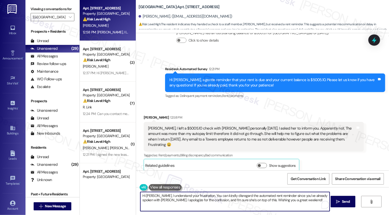
click at [222, 200] on textarea "Hi [PERSON_NAME], I understand your frustration. You can kindly disregard the a…" at bounding box center [234, 201] width 189 height 19
click at [257, 200] on textarea "Hi [PERSON_NAME], I understand your frustration. You can kindly disregard the a…" at bounding box center [234, 201] width 189 height 19
type textarea "Hi [PERSON_NAME], I understand your frustration. You can kindly disregard the a…"
click at [339, 202] on icon "" at bounding box center [338, 201] width 4 height 4
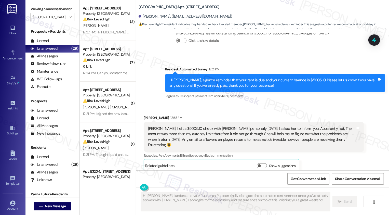
scroll to position [149, 0]
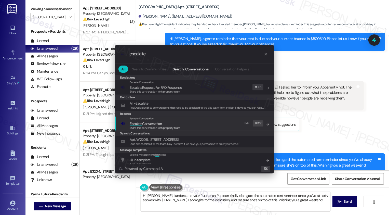
type input "escalate"
click at [168, 128] on span "Share this conversation with property team" at bounding box center [155, 128] width 50 height 4
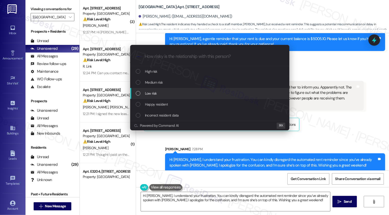
click at [149, 93] on span "Low risk" at bounding box center [151, 93] width 12 height 6
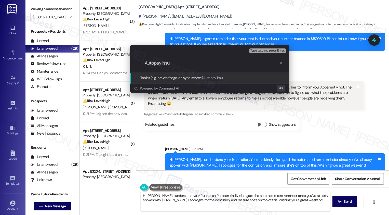
type input "Autopay issue"
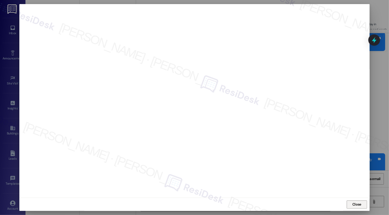
click at [354, 204] on button "Close" at bounding box center [356, 204] width 20 height 8
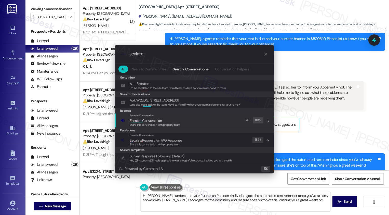
type input "scalate"
click at [148, 117] on span "Escalate Conversation" at bounding box center [142, 115] width 24 height 3
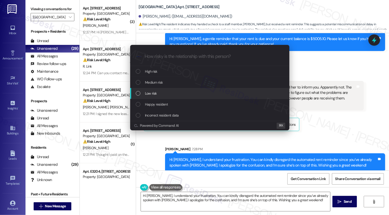
click at [151, 94] on span "Low risk" at bounding box center [151, 93] width 12 height 6
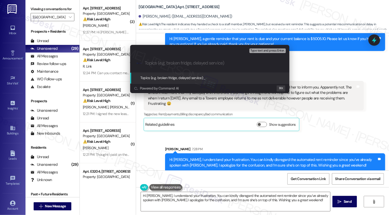
paste input "Autopay issue"
type input "Autopay issue"
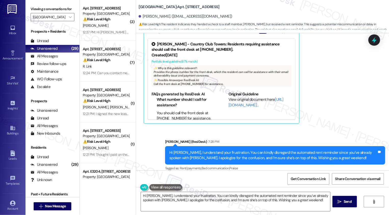
scroll to position [128, 0]
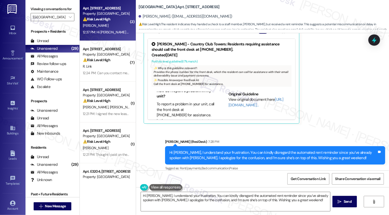
click at [119, 31] on div "12:37 PM: Hi Sarah please call me. 12:37 PM: Hi Sarah please call me." at bounding box center [116, 32] width 66 height 5
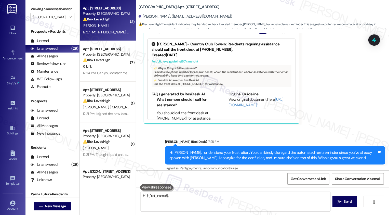
click at [119, 31] on div "12:37 PM: Hi Sarah please call me. 12:37 PM: Hi Sarah please call me." at bounding box center [116, 32] width 66 height 5
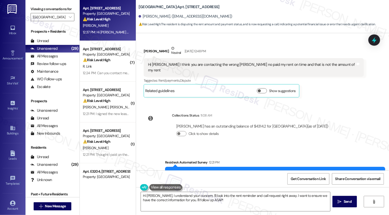
scroll to position [194, 0]
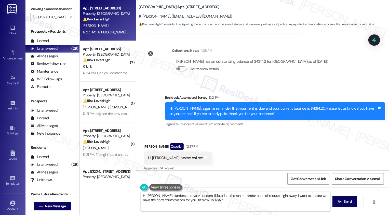
click at [171, 202] on textarea "Hi Matt, I understand your concern. I'll look into the rent reminder and call r…" at bounding box center [235, 201] width 189 height 19
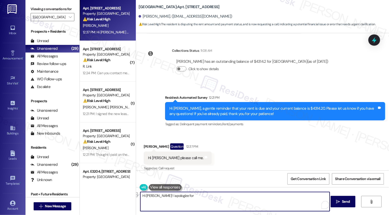
click at [167, 200] on textarea "Hi Matt! I apologize for" at bounding box center [234, 201] width 189 height 19
click at [177, 201] on textarea "Hi Matt! I apologize for" at bounding box center [234, 201] width 189 height 19
click at [170, 196] on textarea "Hi Matt! I apologize for as my number is not set up for calls. Could you please…" at bounding box center [234, 201] width 189 height 19
click at [327, 197] on textarea "Hi Matt! I apologize as my number is not set up for calls. Could you please con…" at bounding box center [234, 201] width 189 height 19
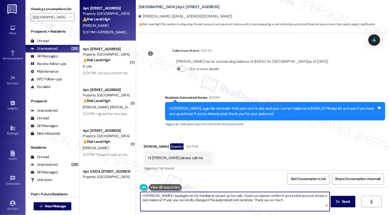
type textarea "Hi [PERSON_NAME]! I apologize as my number is not set up for calls. Could you p…"
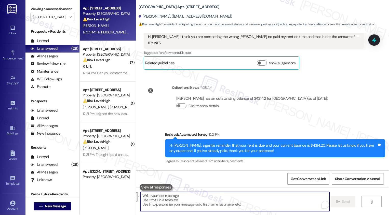
scroll to position [150, 0]
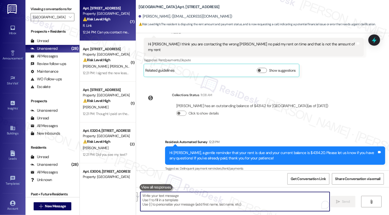
click at [119, 33] on div "12:24 PM: Can you contact me on (913) 669-2897 to review? 12:24 PM: Can you con…" at bounding box center [129, 32] width 93 height 5
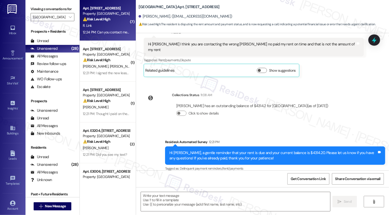
click at [119, 33] on div "12:24 PM: Can you contact me on (913) 669-2897 to review? 12:24 PM: Can you con…" at bounding box center [129, 32] width 93 height 5
type textarea "Fetching suggested responses. Please feel free to read through the conversation…"
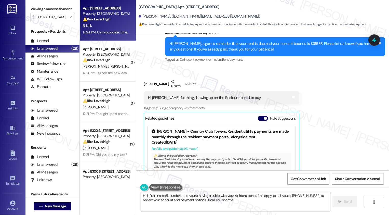
scroll to position [445, 0]
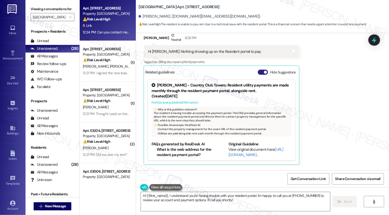
click at [258, 71] on button "Hide Suggestions" at bounding box center [263, 71] width 10 height 5
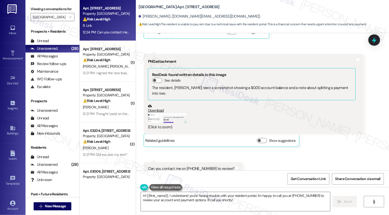
scroll to position [501, 0]
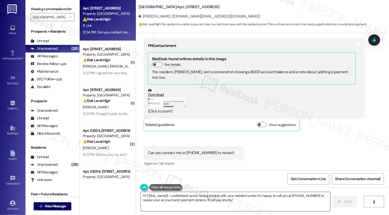
click at [177, 200] on textarea "Hi {{first_name}}, I understand you're having trouble with your resident portal…" at bounding box center [235, 201] width 189 height 19
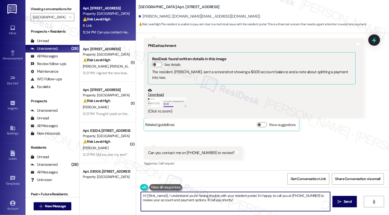
click at [171, 198] on textarea "Hi {{first_name}}, I understand you're having trouble with your resident portal…" at bounding box center [235, 201] width 189 height 19
click at [196, 199] on textarea "Hi {{first_name}}, I understand you're having trouble with your resident portal…" at bounding box center [234, 201] width 189 height 19
drag, startPoint x: 165, startPoint y: 195, endPoint x: 226, endPoint y: 206, distance: 61.6
click at [226, 206] on textarea "Hi {{first_name}}, I understand you're having trouble with your resident portal…" at bounding box center [234, 201] width 189 height 19
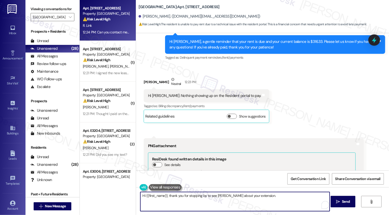
scroll to position [448, 0]
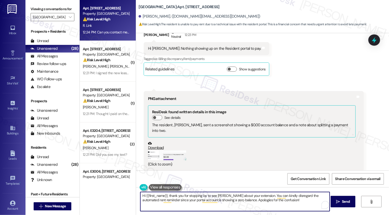
click at [188, 198] on textarea "Hi {{first_name}}, thank you for stopping by to see Courtney about your extensi…" at bounding box center [234, 201] width 189 height 19
click at [240, 198] on textarea "Hi {{first_name}}, thank you for stopping by to see Courtney about your extensi…" at bounding box center [234, 201] width 189 height 19
click at [285, 200] on textarea "Hi {{first_name}}, thank you for stopping by to see Courtney about your extensi…" at bounding box center [234, 201] width 189 height 19
click at [159, 198] on textarea "Hi {{first_name}}, thank you for stopping by to see Courtney about your extensi…" at bounding box center [234, 201] width 189 height 19
click at [188, 201] on textarea "Hi {{first_name}}, thank you for stopping by to see Courtney about your extensi…" at bounding box center [234, 201] width 189 height 19
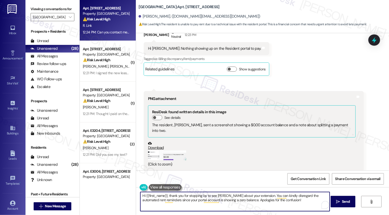
click at [233, 201] on textarea "Hi {{first_name}}, thank you for stopping by to see Courtney about your extensi…" at bounding box center [234, 201] width 189 height 19
click at [258, 200] on textarea "Hi {{first_name}}, thank you for stopping by to see Courtney about your extensi…" at bounding box center [234, 201] width 189 height 19
click at [283, 199] on textarea "Hi {{first_name}}, thank you for stopping by to see Courtney about your extensi…" at bounding box center [234, 201] width 189 height 19
type textarea "Hi {{first_name}}, thank you for stopping by to see Courtney about your extensi…"
click at [342, 202] on span "Send" at bounding box center [346, 201] width 8 height 5
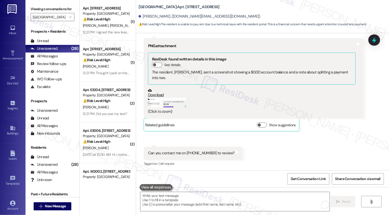
scroll to position [542, 0]
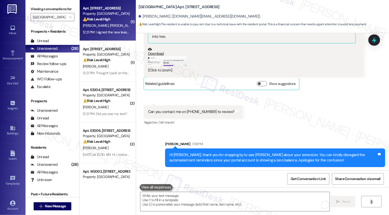
click at [114, 23] on span "K. Dominguez" at bounding box center [121, 25] width 25 height 5
type textarea "Fetching suggested responses. Please feel free to read through the conversation…"
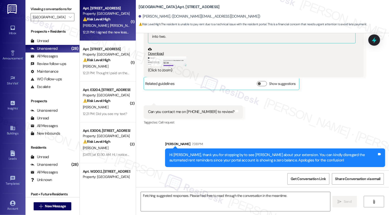
click at [114, 23] on span "K. Dominguez" at bounding box center [121, 25] width 25 height 5
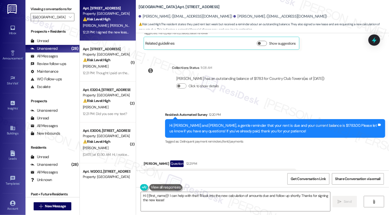
scroll to position [189, 0]
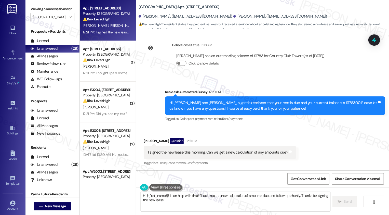
click at [156, 153] on div "I signed the new lease this morning. Can we get a new calculation of any amount…" at bounding box center [218, 151] width 140 height 5
click at [174, 153] on div "I signed the new lease this morning. Can we get a new calculation of any amount…" at bounding box center [218, 151] width 140 height 5
click at [206, 151] on div "I signed the new lease this morning. Can we get a new calculation of any amount…" at bounding box center [218, 151] width 140 height 5
click at [226, 150] on div "I signed the new lease this morning. Can we get a new calculation of any amount…" at bounding box center [218, 151] width 140 height 5
click at [224, 151] on div "I signed the new lease this morning. Can we get a new calculation of any amount…" at bounding box center [218, 151] width 140 height 5
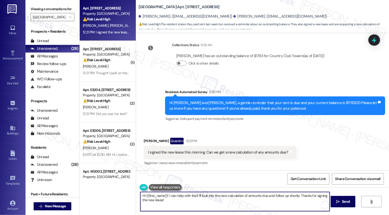
drag, startPoint x: 166, startPoint y: 195, endPoint x: 195, endPoint y: 196, distance: 29.5
click at [195, 196] on textarea "Hi {{first_name}}! I can help with that! I'll look into the new calculation of …" at bounding box center [234, 201] width 189 height 19
click at [216, 199] on textarea "Hi {{first_name}}! Thank you for letting me know about your renewal! I'll look …" at bounding box center [234, 201] width 189 height 19
drag, startPoint x: 258, startPoint y: 195, endPoint x: 304, endPoint y: 196, distance: 45.8
click at [304, 196] on textarea "Hi {{first_name}}! Thank you for letting me know about your renewal! I'll look …" at bounding box center [234, 201] width 189 height 19
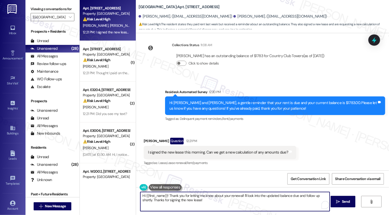
click at [319, 194] on textarea "Hi {{first_name}}! Thank you for letting me know about your renewal! I'll look …" at bounding box center [234, 201] width 189 height 19
drag, startPoint x: 162, startPoint y: 199, endPoint x: 240, endPoint y: 201, distance: 77.7
click at [240, 201] on textarea "Hi {{first_name}}! Thank you for letting me know about your renewal! I'll look …" at bounding box center [234, 201] width 189 height 19
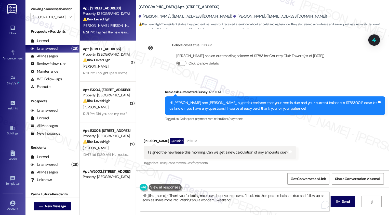
click at [165, 199] on textarea "Hi {{first_name}}! Thank you for letting me know about your renewal. I’ll look …" at bounding box center [234, 201] width 189 height 19
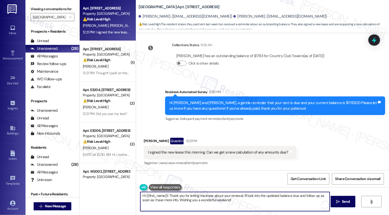
click at [194, 201] on textarea "Hi {{first_name}}! Thank you for letting me know about your renewal. I’ll look …" at bounding box center [234, 201] width 189 height 19
click at [230, 200] on textarea "Hi {{first_name}}! Thank you for letting me know about your renewal. I’ll look …" at bounding box center [234, 201] width 189 height 19
type textarea "Hi {{first_name}}! Thank you for letting me know about your renewal. I’ll look …"
click at [339, 203] on icon "" at bounding box center [338, 201] width 4 height 4
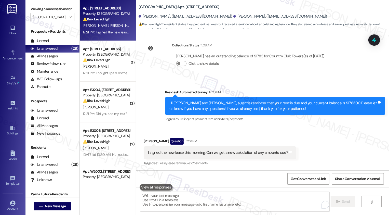
scroll to position [230, 0]
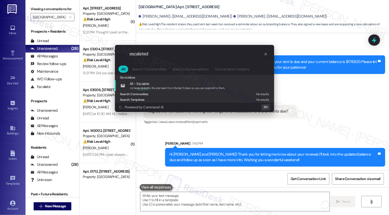
type input "escalate"
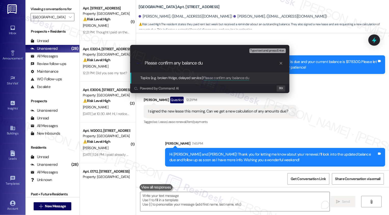
type input "Please confirm any balance due"
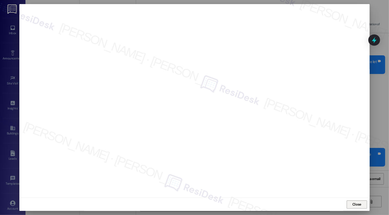
click at [354, 203] on button "Close" at bounding box center [356, 204] width 20 height 8
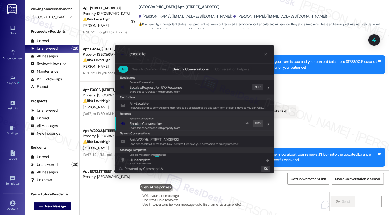
type input "escalate"
click at [199, 128] on div "Escalate Conversation Escalate Conversation Share this conversation with proper…" at bounding box center [194, 123] width 149 height 14
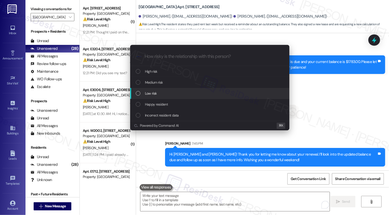
click at [166, 93] on div "Low risk" at bounding box center [210, 93] width 149 height 6
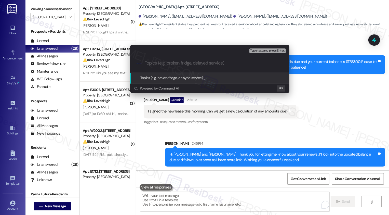
paste input "Please confirm any balance due"
type input "Please confirm any balance due"
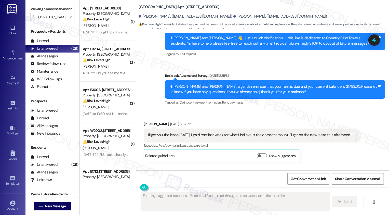
scroll to position [189, 0]
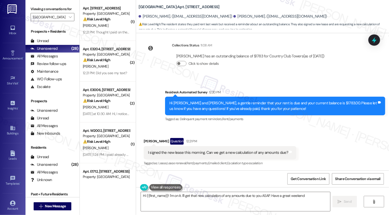
type textarea "Hi {{first_name}}! I'm on it. I'll get that new calculation of any amounts due …"
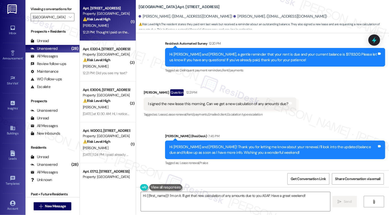
click at [107, 33] on div "12:21 PM: Thought I paid on the 6th, will verify after work though 12:21 PM: Th…" at bounding box center [129, 32] width 92 height 5
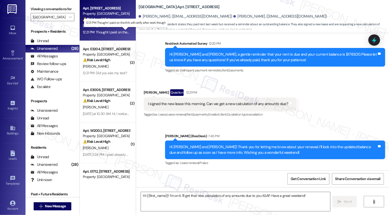
click at [107, 33] on div "12:21 PM: Thought I paid on the 6th, will verify after work though 12:21 PM: Th…" at bounding box center [129, 32] width 92 height 5
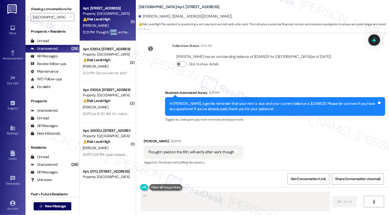
scroll to position [84, 0]
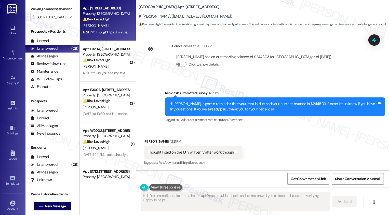
click at [107, 33] on div "12:21 PM: Thought I paid on the 6th, will verify after work though 12:21 PM: Th…" at bounding box center [129, 32] width 92 height 5
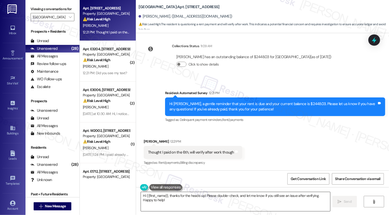
click at [170, 195] on textarea "Hi {{first_name}}, thanks for the heads up! Please double-check, and let me kno…" at bounding box center [235, 201] width 189 height 19
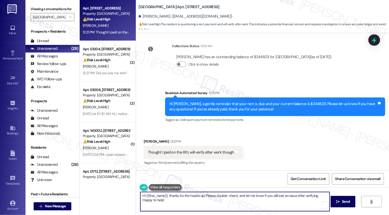
drag, startPoint x: 202, startPoint y: 195, endPoint x: 214, endPoint y: 210, distance: 19.6
click at [214, 210] on textarea "Hi {{first_name}}, thanks for the heads up! Please double-check, and let me kno…" at bounding box center [234, 201] width 189 height 19
click at [295, 194] on textarea "Hi {{first_name}}, thanks for the heads up! If your portal account shows a zero…" at bounding box center [234, 201] width 189 height 19
click at [197, 200] on textarea "Hi {{first_name}}, thanks for the heads up! If your portal account shows a zero…" at bounding box center [234, 201] width 189 height 19
click at [299, 196] on textarea "Hi {{first_name}}, thanks for the heads up! If your portal account shows a zero…" at bounding box center [234, 201] width 189 height 19
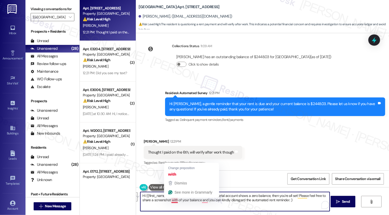
click at [172, 200] on textarea "Hi {{first_name}}, thanks for the heads up! If your portal account shows a zero…" at bounding box center [234, 201] width 189 height 19
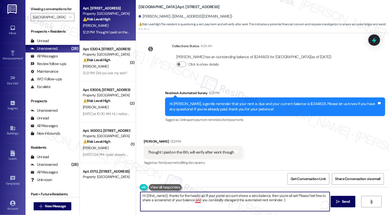
click at [196, 199] on textarea "Hi {{first_name}}, thanks for the heads up! If your portal account shows a zero…" at bounding box center [234, 201] width 189 height 19
click at [177, 202] on textarea "Hi {{first_name}}, thanks for the heads up! If your portal account shows a zero…" at bounding box center [234, 201] width 189 height 19
click at [254, 200] on textarea "Hi {{first_name}}, thanks for the heads up! If your portal account shows a zero…" at bounding box center [234, 201] width 189 height 19
click at [291, 201] on textarea "Hi {{first_name}}, thanks for the heads up! If your portal account shows a zero…" at bounding box center [234, 201] width 189 height 19
type textarea "Hi {{first_name}}, thanks for the heads up! If your portal account shows a zero…"
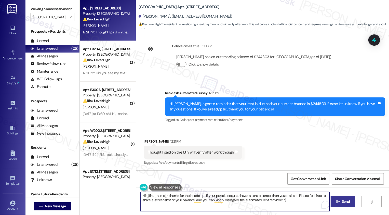
click at [336, 203] on icon "" at bounding box center [338, 201] width 4 height 4
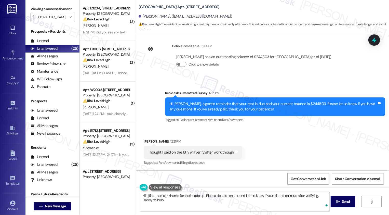
type textarea "Hi {{first_name}}, thanks for the heads up! Please double-check, and let me kno…"
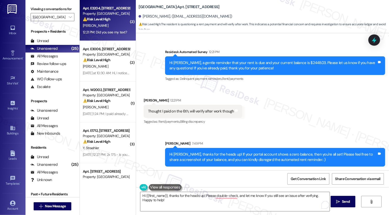
click at [117, 27] on div "K. Barton" at bounding box center [106, 25] width 48 height 6
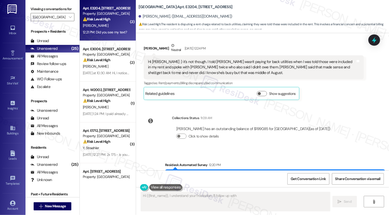
scroll to position [84, 0]
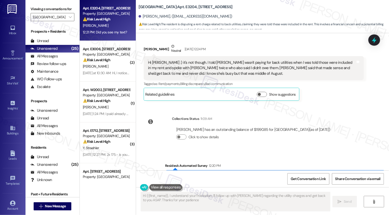
type textarea "Hi {{first_name}}, I understand your frustration. I'll follow up with Courtney …"
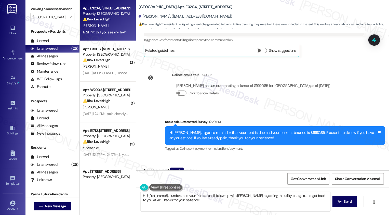
scroll to position [157, 0]
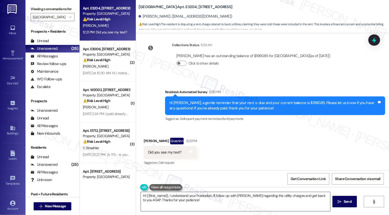
click at [184, 198] on textarea "Hi {{first_name}}, I understand your frustration. I'll follow up with [PERSON_N…" at bounding box center [235, 201] width 189 height 19
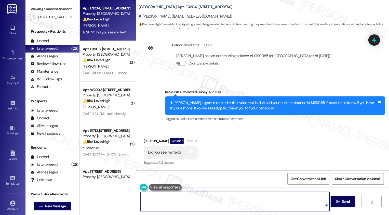
type textarea "h"
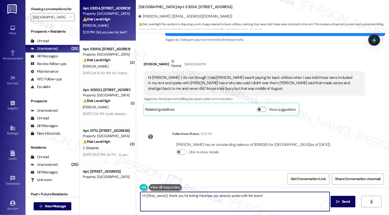
scroll to position [53, 0]
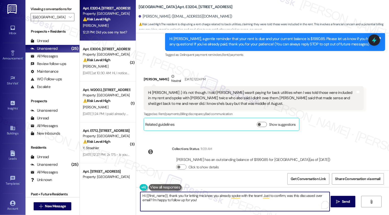
click at [210, 199] on textarea "Hi {{first_name}}, thank you for letting me know you already spoke with the tea…" at bounding box center [234, 201] width 189 height 19
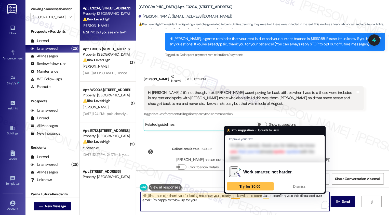
click at [230, 199] on textarea "Hi {{first_name}}, thank you for letting me know you already spoke with the tea…" at bounding box center [234, 201] width 189 height 19
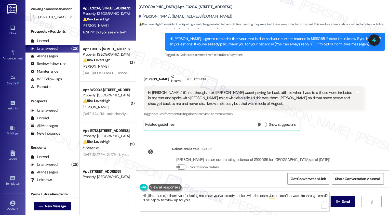
click at [240, 202] on textarea "Hi {{first_name}}, thank you for letting me know you’ve already spoken with the…" at bounding box center [234, 201] width 189 height 19
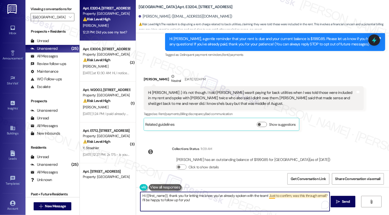
click at [267, 198] on textarea "Hi {{first_name}}, thank you for letting me know you’ve already spoken with the…" at bounding box center [234, 201] width 189 height 19
click at [292, 201] on textarea "Hi {{first_name}}, thank you for letting me know you’ve already spoken with the…" at bounding box center [234, 201] width 189 height 19
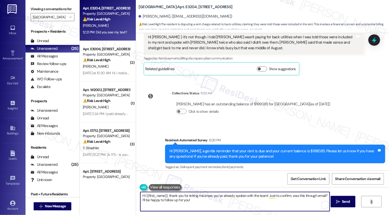
scroll to position [157, 0]
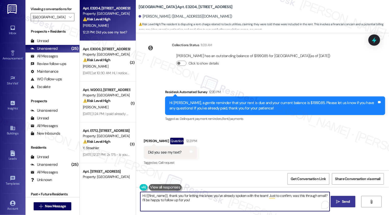
type textarea "Hi {{first_name}}, thank you for letting me know you’ve already spoken with the…"
click at [340, 205] on button " Send" at bounding box center [342, 201] width 25 height 11
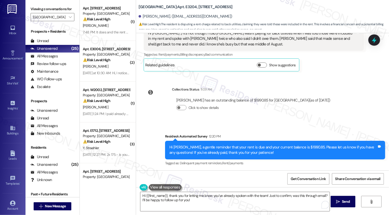
scroll to position [198, 0]
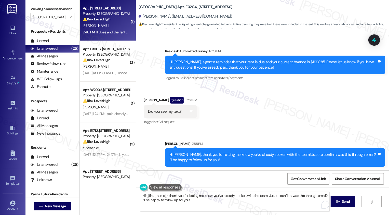
click at [110, 15] on div "Property: [GEOGRAPHIC_DATA]" at bounding box center [106, 13] width 47 height 5
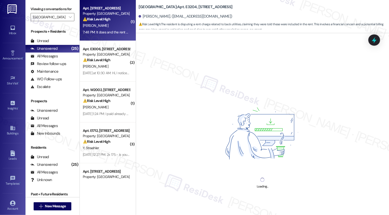
click at [113, 24] on div "[PERSON_NAME]" at bounding box center [106, 25] width 48 height 6
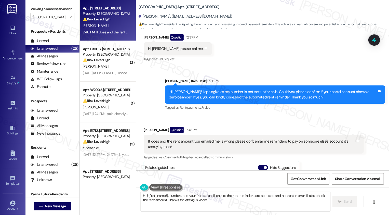
scroll to position [267, 0]
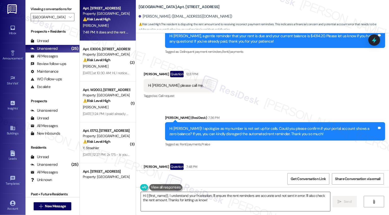
click at [166, 197] on textarea "Hi {{first_name}}, I understand your frustration. I'll ensure the rent reminder…" at bounding box center [235, 201] width 189 height 19
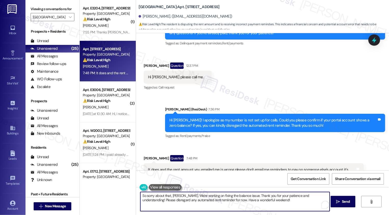
scroll to position [294, 0]
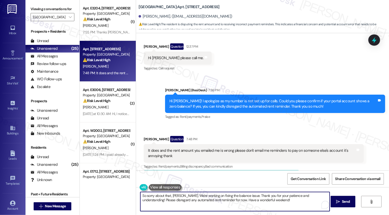
click at [262, 198] on textarea "So sorry about that, [PERSON_NAME]. We're working on fixing the balance issue. …" at bounding box center [234, 201] width 189 height 19
click at [260, 201] on textarea "So sorry about that, [PERSON_NAME]. We're working on fixing the balance issue. …" at bounding box center [234, 201] width 189 height 19
type textarea "So sorry about that, [PERSON_NAME]. We're working on fixing the balance issue. …"
click at [336, 201] on icon "" at bounding box center [338, 201] width 4 height 4
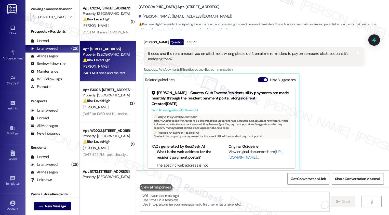
scroll to position [432, 0]
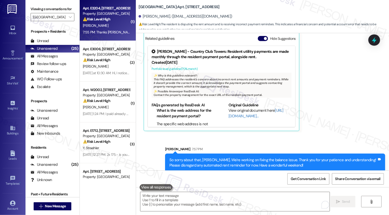
click at [115, 31] on div "7:55 PM: Thanks [PERSON_NAME]- it was on the phone. I sent a follow up email th…" at bounding box center [170, 32] width 174 height 5
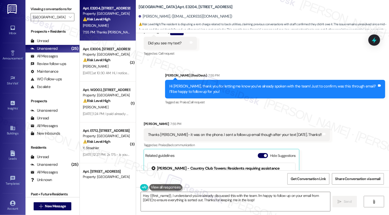
scroll to position [271, 0]
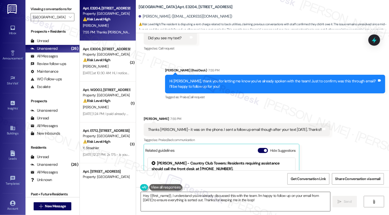
click at [211, 199] on textarea "Hey {{first_name}}, I understand you've already discussed this with the team. I…" at bounding box center [235, 201] width 189 height 19
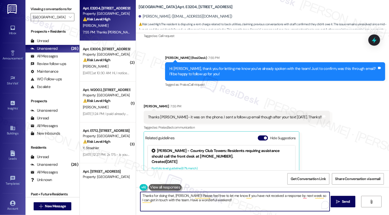
scroll to position [311, 0]
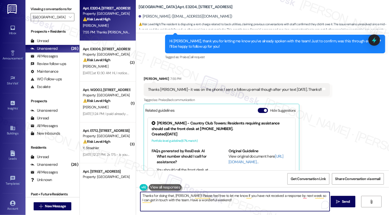
click at [172, 200] on textarea "Thanks for doing that, [PERSON_NAME]! Please feel free to let me know if you ha…" at bounding box center [234, 201] width 189 height 19
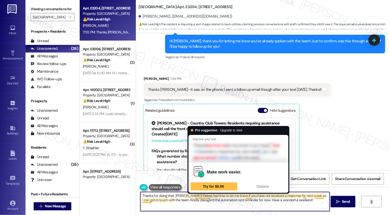
click at [224, 199] on textarea "Thanks for doing that, [PERSON_NAME]! Please feel free to let me know if you ha…" at bounding box center [234, 201] width 189 height 19
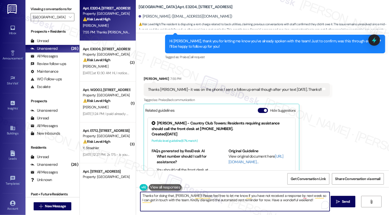
click at [286, 203] on textarea "Thanks for doing that, [PERSON_NAME]! Please feel free to let me know if you ha…" at bounding box center [234, 201] width 189 height 19
click at [301, 195] on textarea "Thanks for doing that, [PERSON_NAME]! Please feel free to let me know if you ha…" at bounding box center [234, 201] width 189 height 19
click at [173, 200] on textarea "Thanks for doing that, [PERSON_NAME]! Please feel free to let me know if you ha…" at bounding box center [234, 201] width 189 height 19
click at [210, 201] on textarea "Thanks for doing that, [PERSON_NAME]! Please feel free to let me know if you ha…" at bounding box center [234, 201] width 189 height 19
click at [231, 201] on textarea "Thanks for doing that, [PERSON_NAME]! Please feel free to let me know if you ha…" at bounding box center [234, 201] width 189 height 19
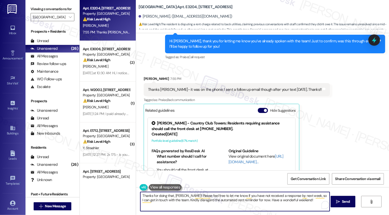
click at [279, 203] on textarea "Thanks for doing that, [PERSON_NAME]! Please feel free to let me know if you ha…" at bounding box center [234, 201] width 189 height 19
type textarea "Thanks for doing that, [PERSON_NAME]! Please feel free to let me know if you ha…"
click at [342, 201] on span "Send" at bounding box center [346, 201] width 8 height 5
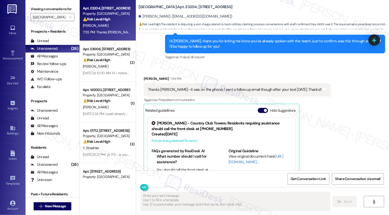
type textarea "Fetching suggested responses. Please feel free to read through the conversation…"
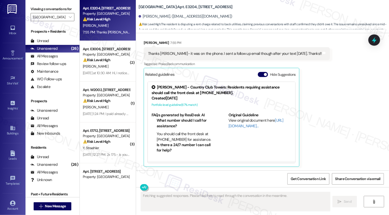
scroll to position [388, 0]
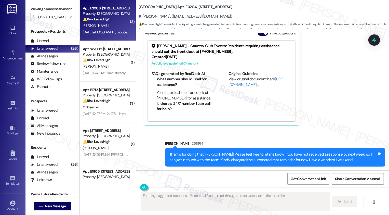
click at [95, 30] on div "[DATE] at 10:30 AM: Hi, I noticed I received a $50 late charge, however I hande…" at bounding box center [244, 32] width 322 height 5
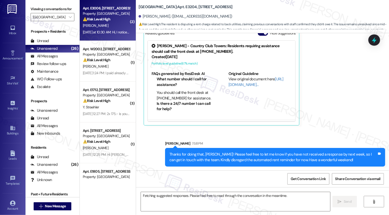
click at [95, 30] on div "[DATE] at 10:30 AM: Hi, I noticed I received a $50 late charge, however I hande…" at bounding box center [244, 32] width 322 height 5
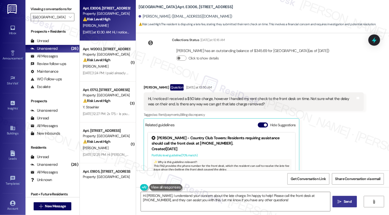
scroll to position [186, 0]
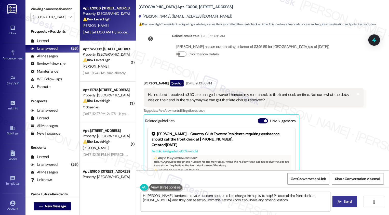
click at [259, 99] on div "Hi, I noticed I received a $50 late charge, however I handed my rent check to t…" at bounding box center [251, 97] width 207 height 11
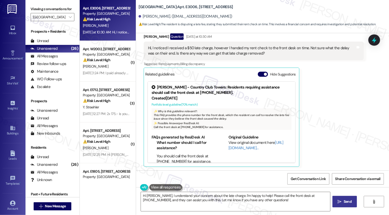
click at [261, 71] on div "Related guidelines Hide Suggestions" at bounding box center [221, 74] width 152 height 10
click at [259, 75] on button "Hide Suggestions" at bounding box center [263, 74] width 10 height 5
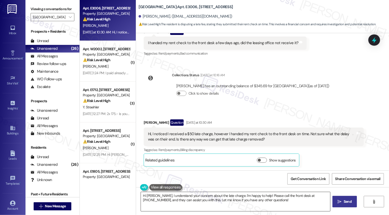
click at [209, 200] on textarea "Hi [PERSON_NAME], I understand your concern about the late charge. I'm happy to…" at bounding box center [235, 201] width 189 height 19
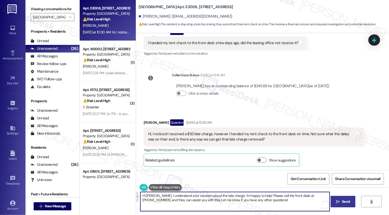
drag, startPoint x: 229, startPoint y: 196, endPoint x: 263, endPoint y: 210, distance: 37.3
click at [263, 210] on textarea "Hi [PERSON_NAME], I understand your concern about the late charge. I'm happy to…" at bounding box center [234, 201] width 189 height 19
click at [314, 197] on textarea "Hi [PERSON_NAME], I understand your concern about the late charge. Would you re…" at bounding box center [234, 201] width 189 height 19
click at [258, 207] on textarea "Hi [PERSON_NAME], I understand your concern about the late charge. Would you re…" at bounding box center [234, 201] width 189 height 19
click at [230, 200] on textarea "Hi [PERSON_NAME], I understand your concern about the late charge. Would you re…" at bounding box center [234, 201] width 189 height 19
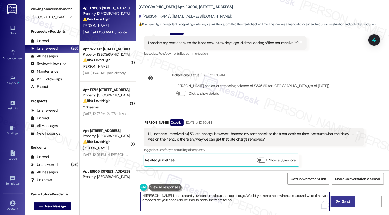
click at [235, 201] on textarea "Hi [PERSON_NAME], I understand your concern about the late charge. Would you re…" at bounding box center [234, 201] width 189 height 19
type textarea "Hi [PERSON_NAME], I understand your concern about the late charge. Would you re…"
click at [332, 202] on button " Send" at bounding box center [342, 201] width 25 height 11
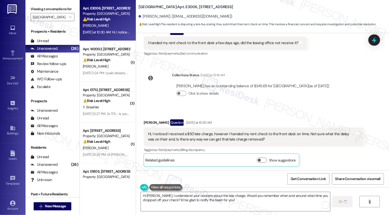
click at [311, 144] on div "Hi, I noticed I received a $50 late charge, however I handed my rent check to t…" at bounding box center [254, 136] width 220 height 19
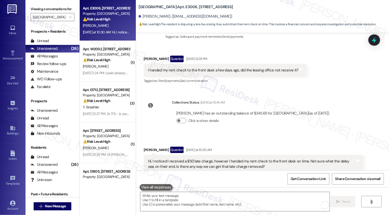
scroll to position [188, 0]
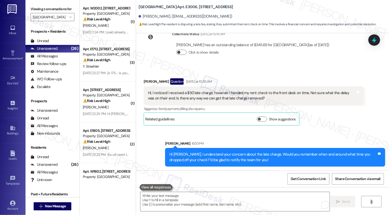
click at [179, 52] on button "Click to show details" at bounding box center [181, 52] width 10 height 5
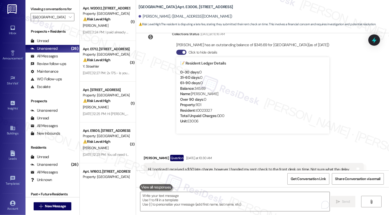
click at [160, 73] on div "Collections Status [DATE] at 10:16 AM [PERSON_NAME] has an outstanding balance …" at bounding box center [239, 85] width 198 height 116
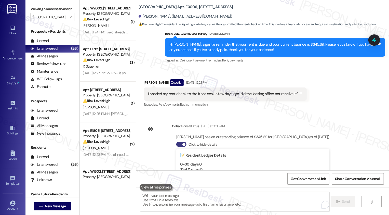
scroll to position [76, 0]
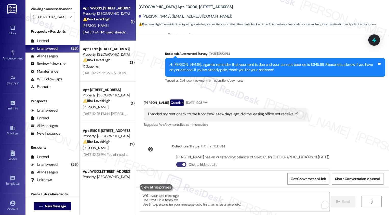
click at [105, 37] on div "Apt. [STREET_ADDRESS] Property: Country Club Towers ⚠️ Risk Level: High The res…" at bounding box center [108, 20] width 56 height 41
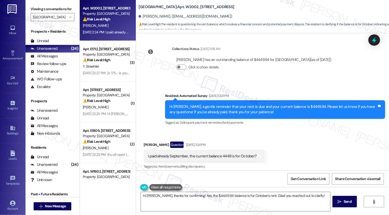
scroll to position [85, 0]
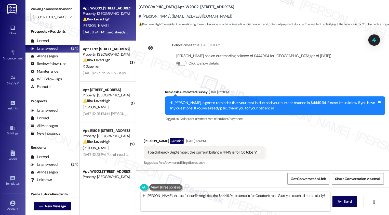
click at [196, 198] on textarea "Hi [PERSON_NAME], thanks for confirming! Yes, the $4449.94 balance is for Octob…" at bounding box center [235, 201] width 189 height 19
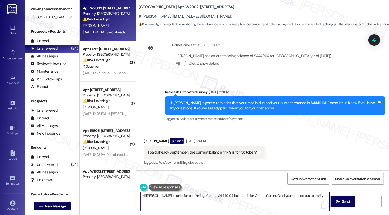
click at [182, 202] on textarea "Hi [PERSON_NAME], thanks for confirming! Yes, the $4449.94 balance is for Octob…" at bounding box center [234, 201] width 189 height 19
type textarea "H"
type textarea "It's great to hear from you, [PERSON_NAME]! So"
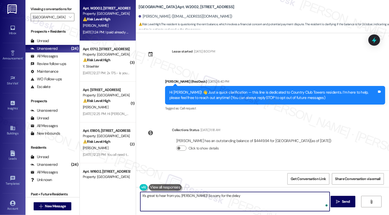
scroll to position [85, 0]
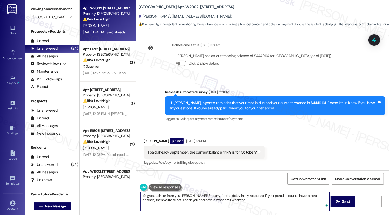
type textarea "It's great to hear from you, [PERSON_NAME]! So sorry for the delay in my respon…"
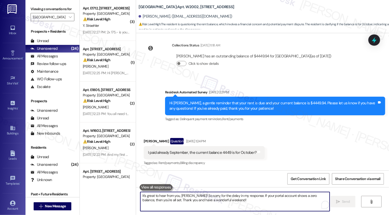
scroll to position [126, 0]
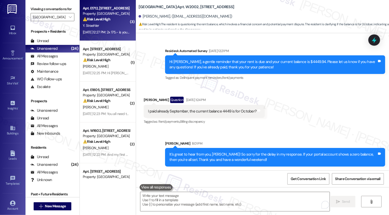
click at [123, 26] on div "Y. Straehler" at bounding box center [106, 25] width 48 height 6
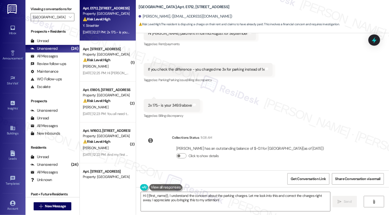
scroll to position [295, 0]
click at [186, 199] on textarea "Hi {{first_name}}, I understand the concern about the parking charges. Let me l…" at bounding box center [235, 201] width 189 height 19
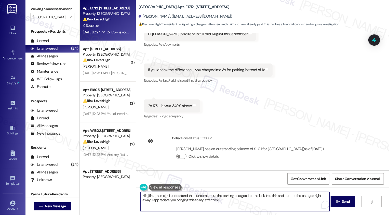
drag, startPoint x: 244, startPoint y: 193, endPoint x: 250, endPoint y: 206, distance: 14.1
click at [250, 206] on textarea "Hi {{first_name}}, I understand the concern about the parking charges. Let me l…" at bounding box center [234, 201] width 189 height 19
drag, startPoint x: 244, startPoint y: 196, endPoint x: 316, endPoint y: 195, distance: 71.8
click at [316, 195] on textarea "Hi {{first_name}}, I understand the concern about the parking charges! Could yo…" at bounding box center [234, 201] width 189 height 19
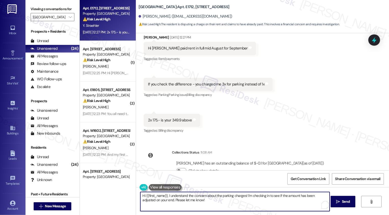
scroll to position [295, 0]
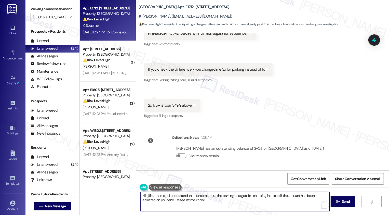
click at [205, 199] on textarea "Hi {{first_name}}, I understand the concern about the parking charges! I'm chec…" at bounding box center [234, 201] width 189 height 19
click at [230, 200] on textarea "Hi {{first_name}}, I understand the concern about the parking charges! I'm chec…" at bounding box center [234, 201] width 189 height 19
type textarea "Hi {{first_name}}, I understand the concern about the parking charges! I'm chec…"
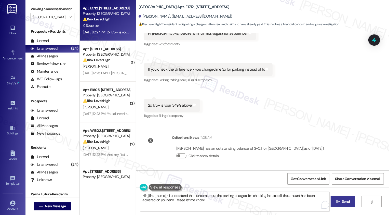
click at [344, 207] on button " Send" at bounding box center [342, 201] width 25 height 11
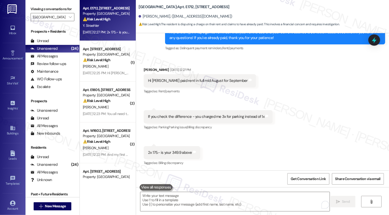
scroll to position [336, 0]
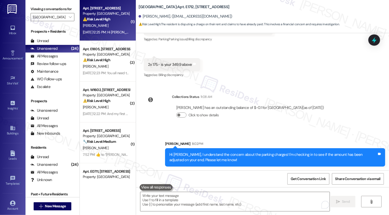
click at [110, 29] on div "[DATE] 12:25 PM: Hi [PERSON_NAME], I am waiting on my new lease agreement [DATE…" at bounding box center [106, 32] width 48 height 6
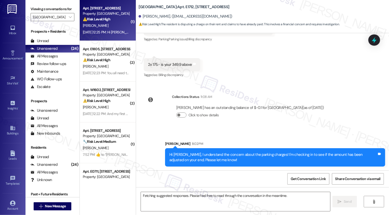
click at [110, 29] on div "[DATE] 12:25 PM: Hi [PERSON_NAME], I am waiting on my new lease agreement [DATE…" at bounding box center [106, 32] width 48 height 6
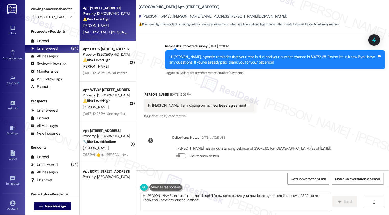
scroll to position [32, 0]
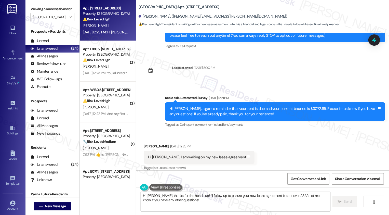
click at [182, 198] on textarea "Hi [PERSON_NAME], thanks for the heads up! I'll follow up to ensure your new le…" at bounding box center [235, 201] width 189 height 19
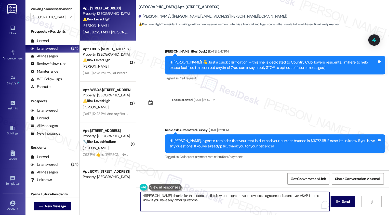
scroll to position [84, 0]
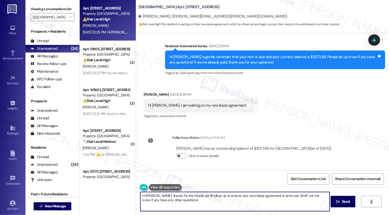
drag, startPoint x: 154, startPoint y: 196, endPoint x: 190, endPoint y: 210, distance: 38.5
click at [190, 210] on textarea "Hi [PERSON_NAME], thanks for the heads up! I'll follow up to ensure your new le…" at bounding box center [234, 201] width 189 height 19
click at [269, 195] on textarea "Hi [PERSON_NAME], it's great to hear from you! May I kindly confirm if the team…" at bounding box center [234, 201] width 189 height 19
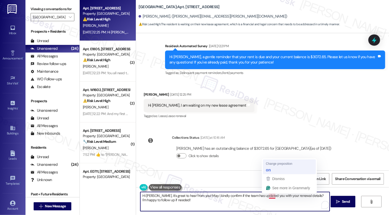
type textarea "Hi [PERSON_NAME], it's great to hear from you! May I kindly confirm if the team…"
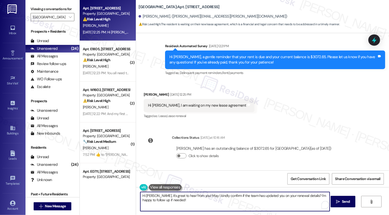
click at [272, 202] on textarea "Hi [PERSON_NAME], it's great to hear from you! May I kindly confirm if the team…" at bounding box center [234, 201] width 189 height 19
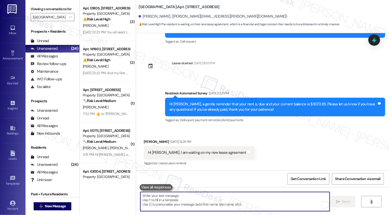
scroll to position [125, 0]
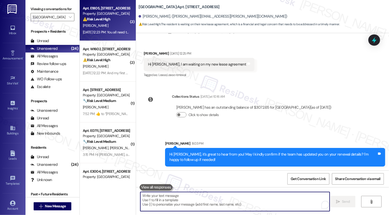
click at [88, 22] on div "⚠️ Risk Level: High The resident is disputing parking charges, which impacts th…" at bounding box center [106, 19] width 47 height 5
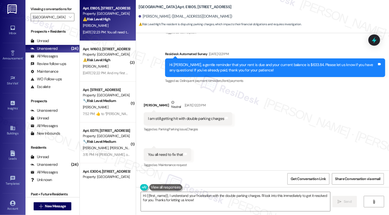
scroll to position [103, 0]
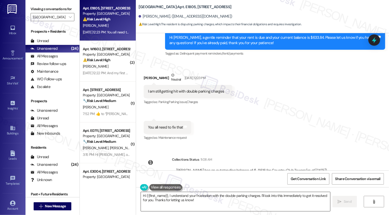
click at [175, 197] on textarea "Hi {{first_name}}, I understand your frustration with the double parking charge…" at bounding box center [235, 201] width 189 height 19
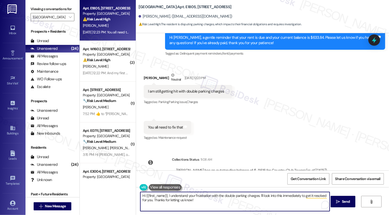
drag, startPoint x: 258, startPoint y: 195, endPoint x: 263, endPoint y: 206, distance: 11.8
click at [262, 205] on textarea "Hi {{first_name}}, I understand your frustration with the double parking charge…" at bounding box center [234, 201] width 189 height 19
drag, startPoint x: 258, startPoint y: 195, endPoint x: 263, endPoint y: 201, distance: 8.4
click at [263, 201] on textarea "Hi {{first_name}}, I understand your frustration with the double parking charge…" at bounding box center [234, 201] width 189 height 19
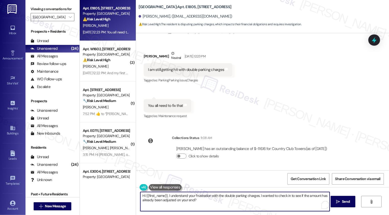
click at [197, 200] on textarea "Hi {{first_name}}, I understand your frustration with the double parking charge…" at bounding box center [234, 201] width 189 height 19
type textarea "Hi {{first_name}}, I understand your frustration with the double parking charge…"
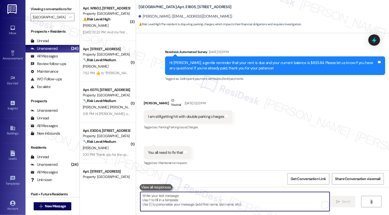
scroll to position [166, 0]
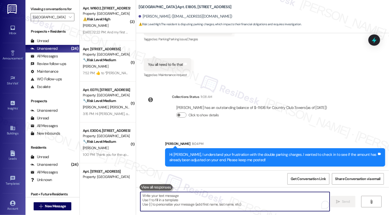
click at [113, 23] on div "[PERSON_NAME]" at bounding box center [106, 25] width 48 height 6
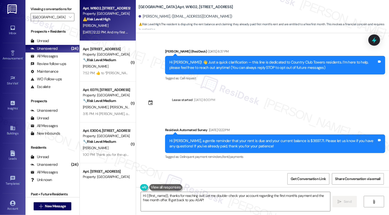
scroll to position [121, 0]
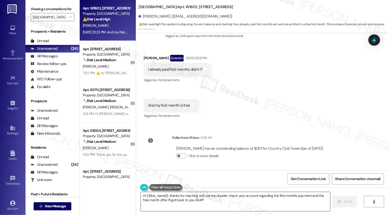
click at [198, 200] on textarea "Hi {{first_name}}, thanks for reaching out! Let me double-check your account re…" at bounding box center [235, 201] width 189 height 19
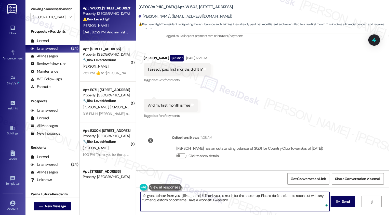
type textarea "It's great to hear from you, {{first_name}}! Thank you so much for the heads-up…"
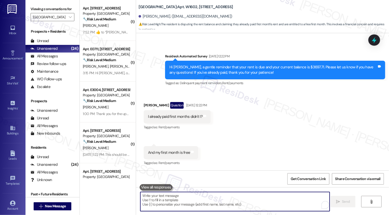
scroll to position [162, 0]
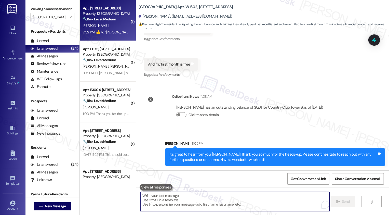
click at [100, 27] on div "[PERSON_NAME]" at bounding box center [106, 25] width 48 height 6
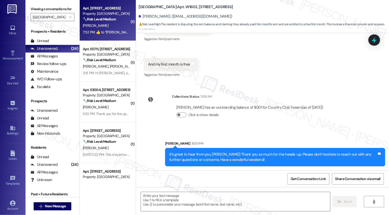
click at [100, 27] on div "[PERSON_NAME]" at bounding box center [106, 25] width 48 height 6
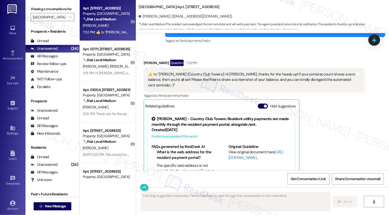
scroll to position [280, 0]
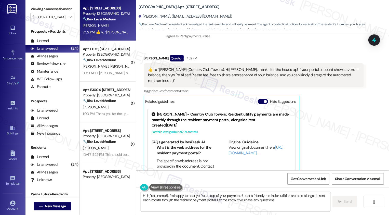
type textarea "Hi {{first_name}}, I'm happy to hear you're on top of your payments! Just a fri…"
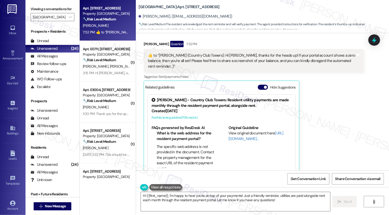
scroll to position [281, 0]
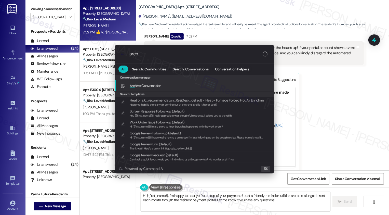
type input "archi"
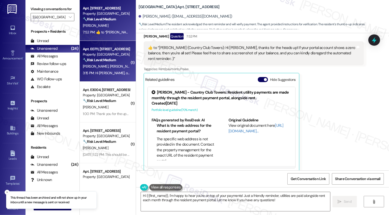
click at [100, 45] on div "Apt. E0711, 1101 East Bayaud Avenue Property: Country Club Towers 🔧 Risk Level:…" at bounding box center [108, 61] width 56 height 41
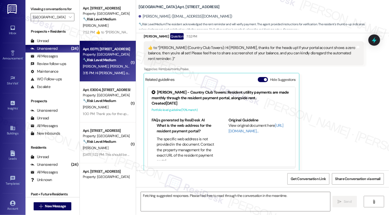
click at [100, 45] on div "Apt. E0711, 1101 East Bayaud Avenue Property: Country Club Towers 🔧 Risk Level:…" at bounding box center [108, 61] width 56 height 41
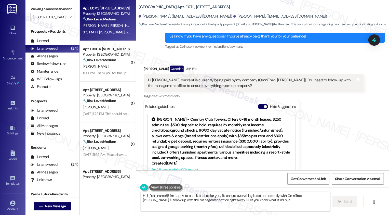
scroll to position [167, 0]
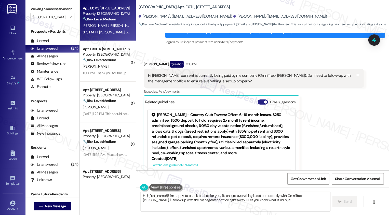
click at [264, 100] on span "button" at bounding box center [265, 101] width 3 height 3
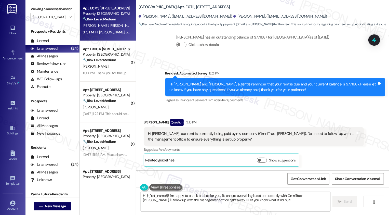
click at [189, 205] on textarea "Hi {{first_name}}! I'm happy to check on that for you. To ensure everything is …" at bounding box center [235, 201] width 189 height 19
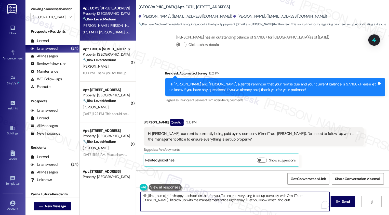
click at [144, 121] on div "Ryan Dreier Question 3:15 PM" at bounding box center [254, 123] width 220 height 8
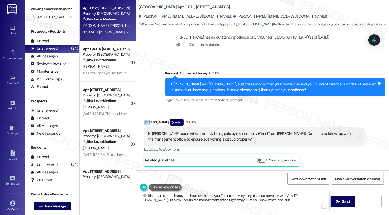
click at [144, 121] on div "Ryan Dreier Question 3:15 PM" at bounding box center [254, 123] width 220 height 8
copy div "Ryan"
click at [155, 195] on textarea "Hi {{first_name}}! I'm happy to check on that for you. To ensure everything is …" at bounding box center [234, 201] width 189 height 19
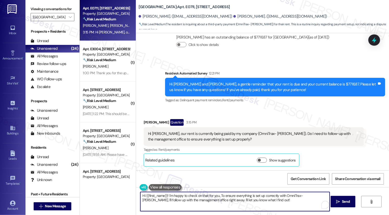
click at [155, 195] on textarea "Hi {{first_name}}! I'm happy to check on that for you. To ensure everything is …" at bounding box center [234, 201] width 189 height 19
paste textarea "Ryan"
click at [151, 195] on textarea "Hi Ryan! I'm happy to check on that for you. To ensure everything is set up cor…" at bounding box center [234, 201] width 189 height 19
drag, startPoint x: 308, startPoint y: 195, endPoint x: 146, endPoint y: 200, distance: 162.5
click at [146, 200] on textarea "Hi Ryan, it's great to hear from you! I'm happy to check on that for you. To en…" at bounding box center [234, 201] width 189 height 19
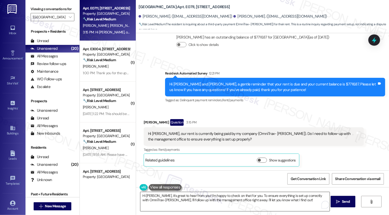
click at [238, 199] on textarea "Hi Ryan, it's great to hear from you! I'm happy to check on that for you. To en…" at bounding box center [234, 201] width 189 height 19
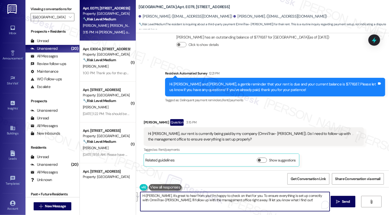
drag, startPoint x: 242, startPoint y: 194, endPoint x: 147, endPoint y: 200, distance: 94.7
click at [147, 200] on textarea "Hi Ryan, it's great to hear from you! I'm happy to check on that for you. To en…" at bounding box center [234, 201] width 189 height 19
click at [205, 199] on textarea "Hi Ryan, it's great to hear from you! I'm happy to check on that for you. I'll …" at bounding box center [234, 201] width 189 height 19
drag, startPoint x: 271, startPoint y: 196, endPoint x: 317, endPoint y: 196, distance: 45.3
click at [317, 196] on textarea "Hi Ryan, it's great to hear from you! I'm happy to check on that for you. I'll …" at bounding box center [234, 201] width 189 height 19
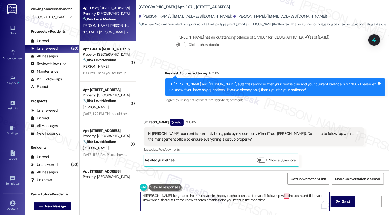
click at [283, 196] on textarea "Hi Ryan, it's great to hear from you! I'm happy to check on that for you. I'll …" at bounding box center [234, 201] width 189 height 19
click at [247, 202] on textarea "Hi Ryan, it's great to hear from you! I'm happy to check on that for you. I'll …" at bounding box center [234, 201] width 189 height 19
click at [261, 202] on textarea "Hi Ryan, it's great to hear from you! I'm happy to check on that for you. I'll …" at bounding box center [234, 201] width 189 height 19
click at [250, 201] on textarea "Hi Ryan, it's great to hear from you! I'm happy to check on that for you. I'll …" at bounding box center [234, 201] width 189 height 19
click at [338, 202] on icon "" at bounding box center [338, 201] width 4 height 4
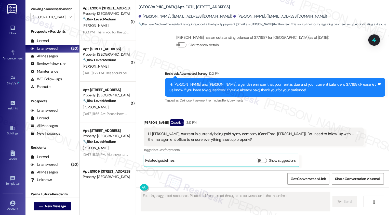
scroll to position [150, 0]
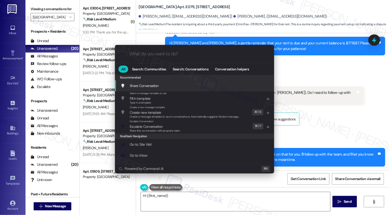
type textarea "Hi {{first_name}}!"
type input "e"
type textarea "Hi {{first_name}}! I'm"
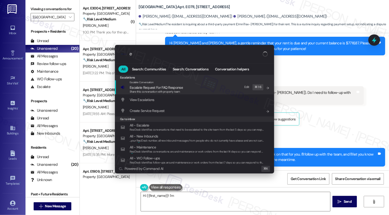
type input "es"
type textarea "Hi {{first_name}}! I'm happy"
type input "esca"
type textarea "Hi {{first_name}}! I'm happy"
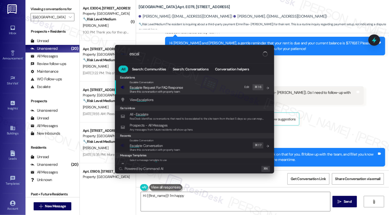
type input "escala"
type textarea "Hi {{first_name}}! I'm happy to"
type input "escalate"
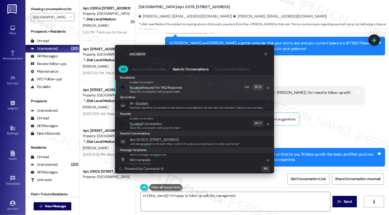
type textarea "Hi {{first_name}}! I'm happy to follow up with the management"
type input "escalate"
click at [325, 125] on div ".cls-1{fill:#0a055f;}.cls-2{fill:#0cc4c4;} resideskLogoBlueOrange escalate All …" at bounding box center [194, 107] width 389 height 215
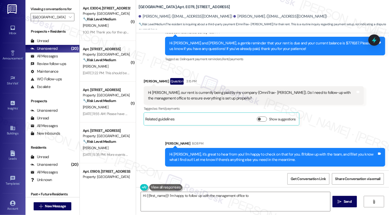
type textarea "Hi {{first_name}}! I'm happy to follow up with the management office to"
type textarea "Hi {{first_name}}! I'm happy to follow up with the management office to confirm…"
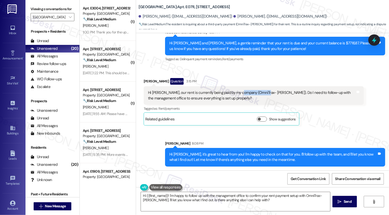
drag, startPoint x: 235, startPoint y: 92, endPoint x: 261, endPoint y: 92, distance: 25.7
click at [261, 92] on div "Hi Sarah, our rent is currently being paid by my company (OmniTrax- Broe). Do I…" at bounding box center [251, 95] width 207 height 11
copy div "OmniTrax- Broe"
click at [307, 119] on div "Ryan Dreier Question 3:15 PM Hi Sarah, our rent is currently being paid by my c…" at bounding box center [254, 101] width 220 height 47
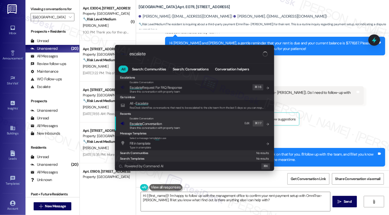
type input "escalate"
click at [135, 122] on span "Escalate" at bounding box center [136, 123] width 12 height 5
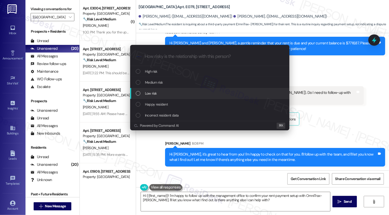
click at [160, 95] on div "Low risk" at bounding box center [210, 93] width 149 height 6
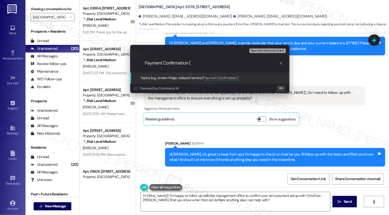
paste input "OmniTrax- Broe"
type input "Payment Confirmation (OmniTrax- Broe company)"
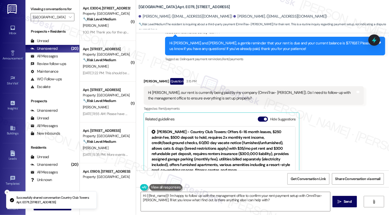
scroll to position [194, 0]
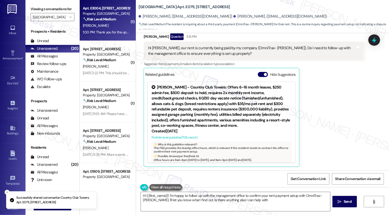
type textarea "Hi {{first_name}}! I'm happy to follow up with the management office to confirm…"
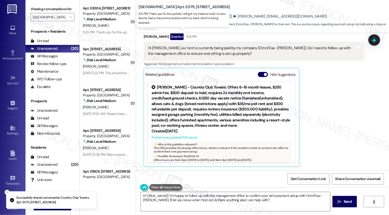
click at [113, 33] on div "1:00 PM: Thank you for the update. I will get my balance back to zero shortly. …" at bounding box center [186, 32] width 207 height 5
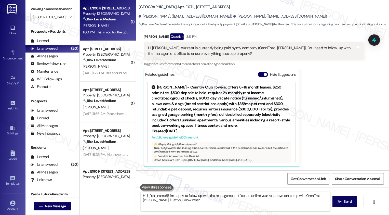
type textarea "Hi {{first_name}}! I'm happy to follow up with the management office to confirm…"
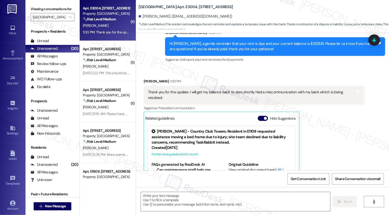
scroll to position [231, 0]
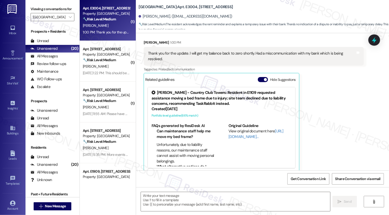
type textarea "Fetching suggested responses. Please feel free to read through the conversation…"
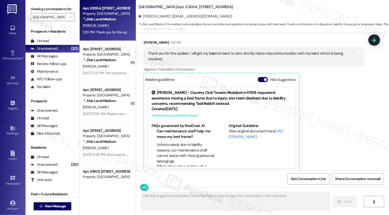
scroll to position [200, 0]
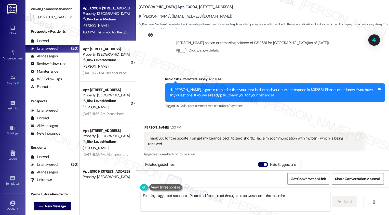
scroll to position [197, 0]
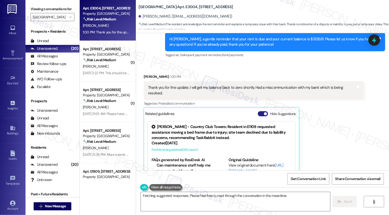
click at [258, 111] on button "Hide Suggestions" at bounding box center [263, 113] width 10 height 5
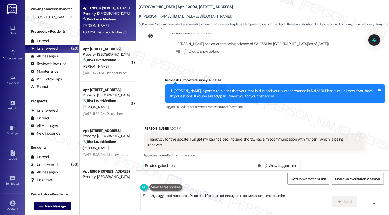
click at [176, 199] on textarea "Hi {{first_name}}, thanks for the update! I'm happy to hear the miscommunicatio…" at bounding box center [235, 201] width 189 height 19
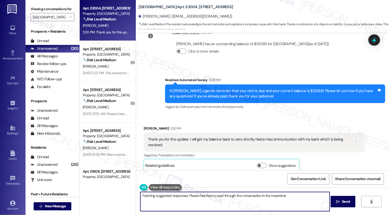
click at [220, 198] on textarea "Hi {{first_name}}, thanks for the update! I'm happy to hear the miscommunicatio…" at bounding box center [234, 201] width 189 height 19
drag, startPoint x: 200, startPoint y: 195, endPoint x: 204, endPoint y: 197, distance: 4.7
click at [204, 197] on textarea "Hi {{first_name}}, thanks for the update! I'm happy to hear the miscommunicatio…" at bounding box center [234, 201] width 189 height 19
click at [217, 197] on textarea "Hi {{first_name}}, thanks for the update! I'm happy to hear the miscommunicatio…" at bounding box center [234, 201] width 189 height 19
drag, startPoint x: 204, startPoint y: 195, endPoint x: 207, endPoint y: 201, distance: 7.3
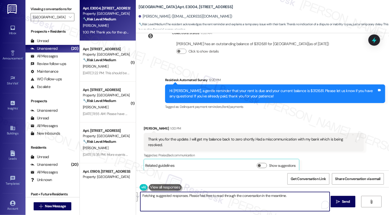
click at [207, 201] on textarea "Hi {{first_name}}, thanks for the update! I'm happy to hear the miscommunicatio…" at bounding box center [234, 201] width 189 height 19
click at [238, 194] on textarea "Hi {{first_name}}, thanks for the update! I understand you had a mix up with yo…" at bounding box center [234, 201] width 189 height 19
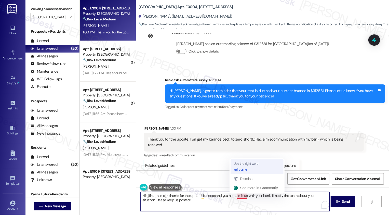
type textarea "Hi {{first_name}}, thanks for the update! I understand you had a mix-up with yo…"
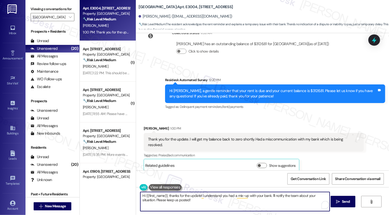
click at [248, 203] on textarea "Hi {{first_name}}, thanks for the update! I understand you had a mix-up with yo…" at bounding box center [234, 201] width 189 height 19
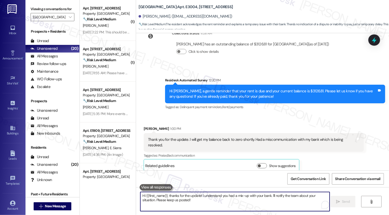
scroll to position [186, 0]
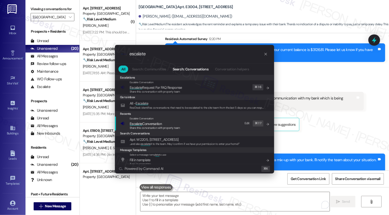
type input "escalate"
click at [178, 121] on span "Escalate Conversation" at bounding box center [155, 124] width 50 height 6
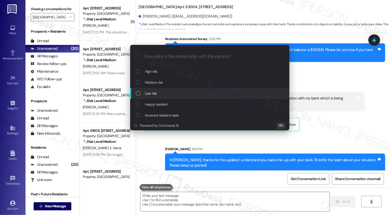
click at [171, 96] on div "Low risk" at bounding box center [209, 93] width 159 height 11
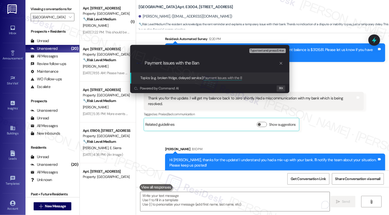
type input "Payment Issues with the Bank"
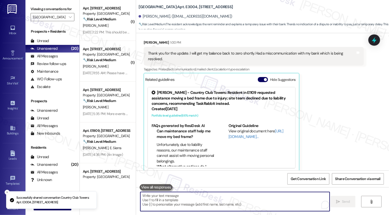
scroll to position [280, 0]
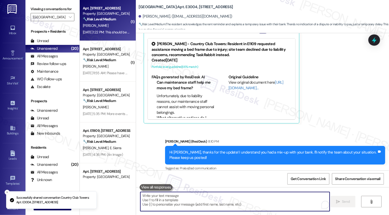
click at [108, 32] on div "[DATE] 1:22 PM: This should be done now [DATE] 1:22 PM: This should be done now" at bounding box center [113, 32] width 60 height 5
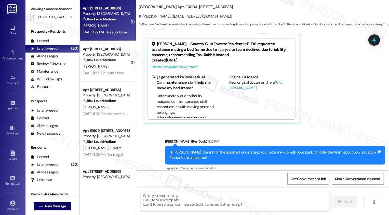
click at [108, 32] on div "[DATE] 1:22 PM: This should be done now [DATE] 1:22 PM: This should be done now" at bounding box center [113, 32] width 60 height 5
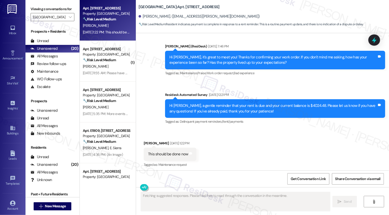
scroll to position [224, 0]
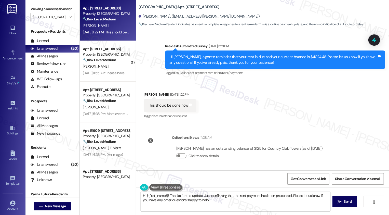
click at [199, 203] on textarea "Hi {{first_name}}! Thanks for the update. Just confirming that the rent payment…" at bounding box center [235, 201] width 189 height 19
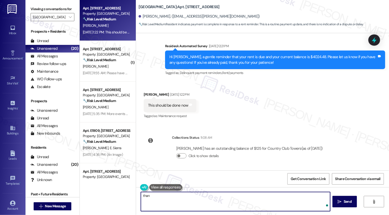
type textarea "thank"
type textarea "Thank you for taking care of your rent, {{first_name}}! Have a wonderful weeken…"
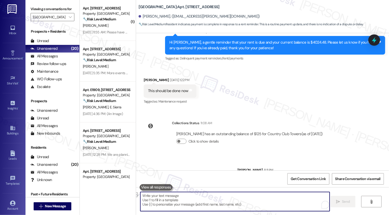
scroll to position [259, 0]
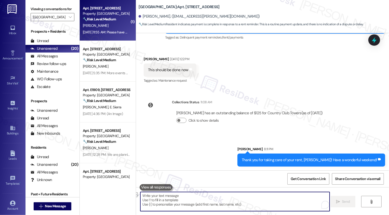
click at [102, 30] on div "[DATE] 11:55 AM: Please have maintenance remove the fans in E2304 before 1:00 p…" at bounding box center [191, 32] width 216 height 5
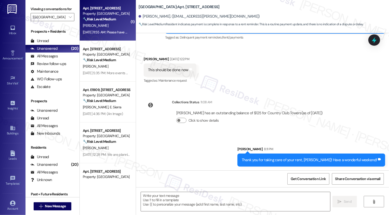
type textarea "Fetching suggested responses. Please feel free to read through the conversation…"
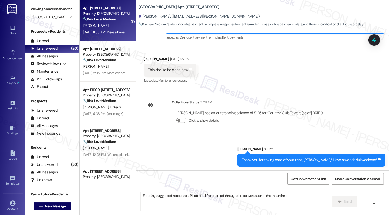
click at [102, 30] on div "[DATE] 11:55 AM: Please have maintenance remove the fans in E2304 before 1:00 p…" at bounding box center [191, 32] width 216 height 5
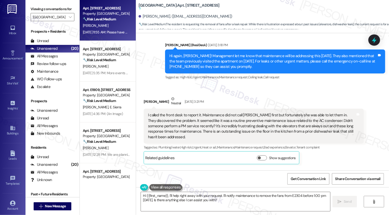
scroll to position [1396, 0]
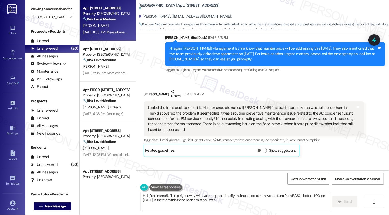
click at [182, 183] on div "Please have maintenance remove the fans in E2304 before 1:00 pm [DATE]. We have…" at bounding box center [251, 188] width 207 height 11
click at [211, 183] on div "Please have maintenance remove the fans in E2304 before 1:00 pm [DATE]. We have…" at bounding box center [251, 188] width 207 height 11
click at [228, 183] on div "Please have maintenance remove the fans in E2304 before 1:00 pm [DATE]. We have…" at bounding box center [251, 188] width 207 height 11
click at [221, 183] on div "Please have maintenance remove the fans in E2304 before 1:00 pm [DATE]. We have…" at bounding box center [251, 188] width 207 height 11
click at [159, 196] on textarea "Hi {{first_name}}, I'll help right away with your request. I'll notify maintena…" at bounding box center [235, 201] width 189 height 19
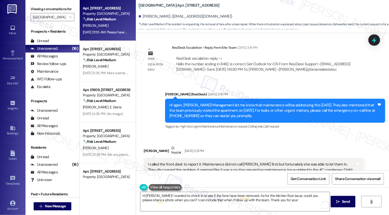
scroll to position [1331, 0]
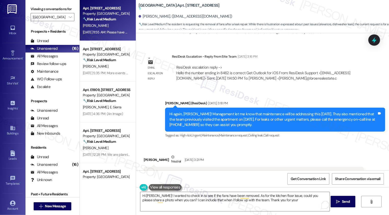
click at [326, 154] on div "[PERSON_NAME] Neutral [DATE] 3:21 PM" at bounding box center [254, 160] width 220 height 12
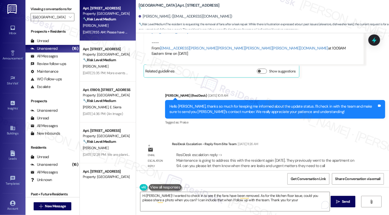
scroll to position [1396, 0]
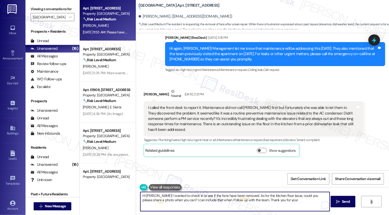
click at [235, 200] on textarea "Hi [PERSON_NAME]! I wanted to check in to see if the fans have been removed. As…" at bounding box center [234, 201] width 189 height 19
click at [235, 199] on textarea "Hi [PERSON_NAME]! I wanted to check in to see if the fans have been removed. As…" at bounding box center [234, 201] width 189 height 19
click at [266, 200] on textarea "Hi [PERSON_NAME]! I wanted to check in to see if the fans have been removed. As…" at bounding box center [234, 201] width 189 height 19
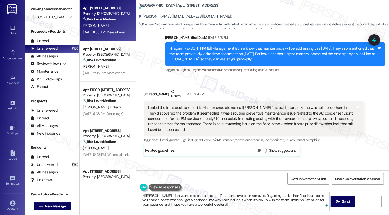
click at [171, 201] on textarea "Hi [PERSON_NAME]! I just wanted to check in to see if the fans have been remove…" at bounding box center [234, 201] width 189 height 19
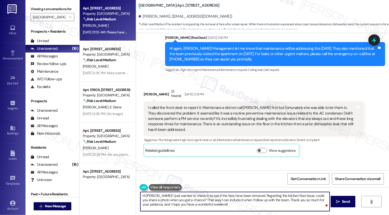
click at [203, 201] on textarea "Hi [PERSON_NAME]! I just wanted to check in to see if the fans have been remove…" at bounding box center [234, 201] width 189 height 19
click at [212, 200] on textarea "Hi [PERSON_NAME]! I just wanted to check in to see if the fans have been remove…" at bounding box center [234, 201] width 189 height 19
click at [179, 199] on textarea "Hi [PERSON_NAME]! I just wanted to check in to see if the fans have been remove…" at bounding box center [234, 201] width 189 height 19
click at [203, 199] on textarea "Hi [PERSON_NAME]! I just wanted to check in to see if the fans have been remove…" at bounding box center [234, 201] width 189 height 19
click at [226, 199] on textarea "Hi [PERSON_NAME]! I just wanted to check in to see if the fans have been remove…" at bounding box center [234, 201] width 189 height 19
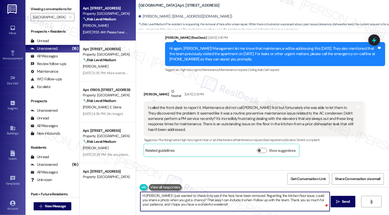
click at [161, 197] on textarea "Hi [PERSON_NAME]! I just wanted to check in to see if the fans have been remove…" at bounding box center [234, 201] width 189 height 19
click at [155, 198] on textarea "Hi [PERSON_NAME]! I just wanted to check in to see if the fans have been remove…" at bounding box center [234, 201] width 189 height 19
click at [180, 201] on textarea "Hi [PERSON_NAME]! I just wanted to check in to see if the fans have been remove…" at bounding box center [234, 201] width 189 height 19
click at [216, 204] on textarea "Hi [PERSON_NAME]! I just wanted to check in to see if the fans have been remove…" at bounding box center [234, 201] width 189 height 19
click at [244, 204] on textarea "Hi [PERSON_NAME]! I just wanted to check in to see if the fans have been remove…" at bounding box center [234, 201] width 189 height 19
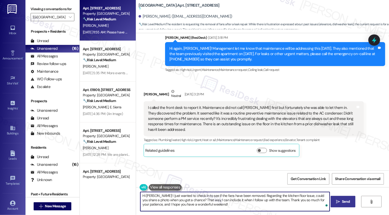
type textarea "Hi [PERSON_NAME]! I just wanted to check in to see if the fans have been remove…"
click at [335, 206] on button " Send" at bounding box center [342, 201] width 25 height 11
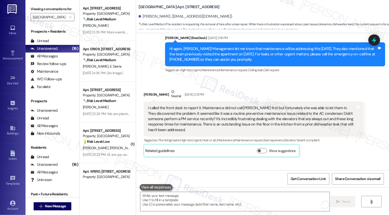
scroll to position [1443, 0]
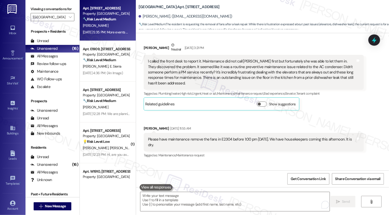
click at [107, 30] on div "Sep 04, 2025 at 5:35 PM: More events would be nice, Friday lunches back would b…" at bounding box center [213, 32] width 260 height 5
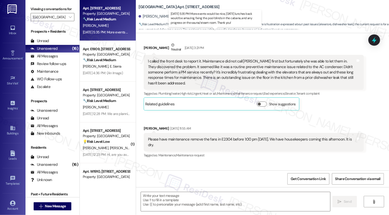
click at [107, 30] on div "Sep 04, 2025 at 5:35 PM: More events would be nice, Friday lunches back would b…" at bounding box center [213, 32] width 260 height 5
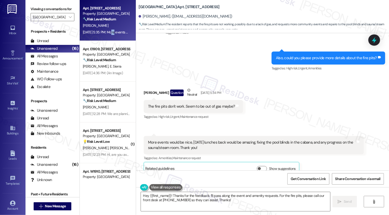
scroll to position [265, 0]
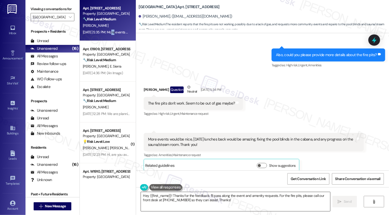
click at [161, 201] on textarea "Hey {{first_name}}! Thanks for the feedback. I'll pass along the event and amen…" at bounding box center [235, 201] width 189 height 19
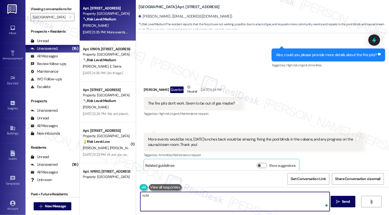
type textarea "{"
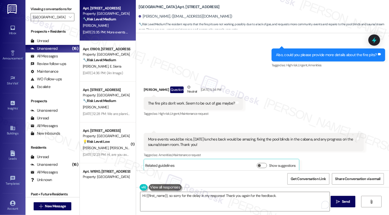
drag, startPoint x: 136, startPoint y: 7, endPoint x: 171, endPoint y: 8, distance: 34.9
click at [171, 8] on b "Country Club Towers: Apt. W1103, 1101 East Bayaud Avenue" at bounding box center [178, 6] width 81 height 5
copy b "[GEOGRAPHIC_DATA]:"
click at [171, 195] on textarea "Hi {{first_name}}, so sorry for the delay in my response! Thank you again for t…" at bounding box center [234, 201] width 189 height 19
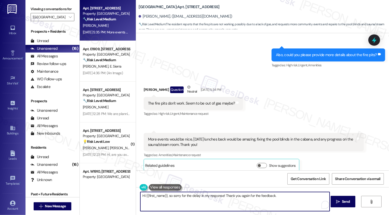
click at [285, 197] on textarea "Hi {{first_name}}, so sorry for the delay in my response! Thank you again for t…" at bounding box center [234, 201] width 189 height 19
click at [253, 195] on textarea "Hi {{first_name}}, so sorry for the delay in my response! Thank you again for t…" at bounding box center [234, 201] width 189 height 19
paste textarea "The steam room is in the process of being converted to a dry sauna so once we h…"
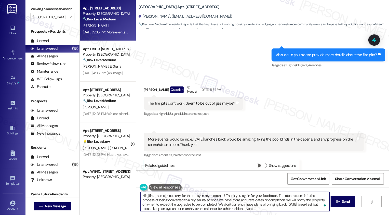
click at [275, 194] on textarea "Hi {{first_name}}, so sorry for the delay in my response! Thank you again for y…" at bounding box center [234, 201] width 189 height 19
click at [274, 194] on textarea "Hi {{first_name}}, so sorry for the delay in my response! Thank you again for y…" at bounding box center [234, 201] width 189 height 19
click at [257, 201] on textarea "Hi {{first_name}}, so sorry for the delay in my response! Thank you again for y…" at bounding box center [234, 201] width 189 height 19
click at [267, 200] on textarea "Hi {{first_name}}, so sorry for the delay in my response! Thank you again for y…" at bounding box center [234, 201] width 189 height 19
click at [171, 204] on textarea "Hi {{first_name}}, so sorry for the delay in my response! Thank you again for y…" at bounding box center [234, 201] width 189 height 19
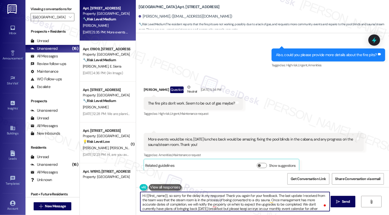
click at [171, 204] on textarea "Hi {{first_name}}, so sorry for the delay in my response! Thank you again for y…" at bounding box center [234, 201] width 189 height 19
drag, startPoint x: 192, startPoint y: 204, endPoint x: 211, endPoint y: 205, distance: 18.6
click at [211, 205] on textarea "Hi {{first_name}}, so sorry for the delay in my response! Thank you again for y…" at bounding box center [234, 201] width 189 height 19
click at [243, 205] on textarea "Hi {{first_name}}, so sorry for the delay in my response! Thank you again for y…" at bounding box center [234, 201] width 189 height 19
click at [244, 203] on textarea "Hi {{first_name}}, so sorry for the delay in my response! Thank you again for y…" at bounding box center [234, 201] width 189 height 19
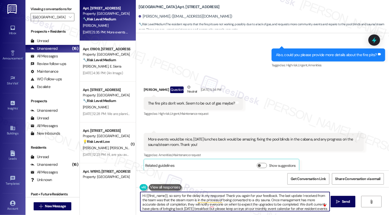
click at [282, 203] on textarea "Hi {{first_name}}, so sorry for the delay in my response! Thank you again for y…" at bounding box center [234, 201] width 189 height 19
drag, startPoint x: 209, startPoint y: 207, endPoint x: 283, endPoint y: 202, distance: 74.3
click at [283, 202] on textarea "Hi {{first_name}}, so sorry for the delay in my response! Thank you again for y…" at bounding box center [234, 201] width 189 height 19
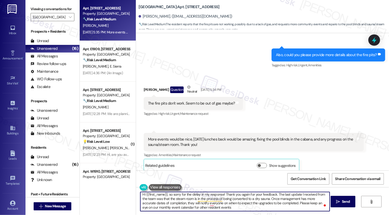
click at [310, 203] on textarea "Hi {{first_name}}, so sorry for the delay in my response! Thank you again for y…" at bounding box center [234, 201] width 189 height 19
click at [225, 208] on textarea "Hi {{first_name}}, so sorry for the delay in my response! Thank you again for y…" at bounding box center [234, 201] width 189 height 19
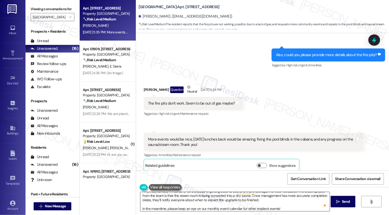
scroll to position [0, 0]
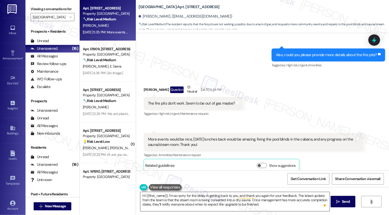
click at [323, 195] on textarea "Hi {{first_name}}, I’m so sorry for the delay in getting back to you, and thank…" at bounding box center [234, 201] width 189 height 19
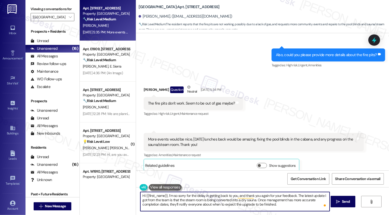
click at [212, 201] on textarea "Hi {{first_name}}, I’m so sorry for the delay in getting back to you, and thank…" at bounding box center [234, 201] width 189 height 19
click at [264, 201] on textarea "Hi {{first_name}}, I’m so sorry for the delay in getting back to you, and thank…" at bounding box center [234, 201] width 189 height 19
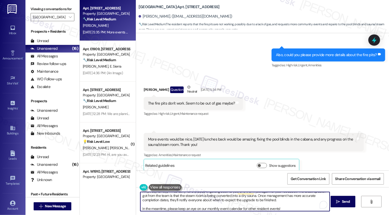
scroll to position [5, 0]
click at [271, 203] on textarea "Hi {{first_name}}, I’m so sorry for the delay in getting back to you, and thank…" at bounding box center [234, 201] width 189 height 19
click at [211, 205] on textarea "Hi {{first_name}}, I’m so sorry for the delay in getting back to you, and thank…" at bounding box center [234, 201] width 189 height 19
click at [257, 208] on textarea "Hi {{first_name}}, I’m so sorry for the delay in getting back to you, and thank…" at bounding box center [234, 201] width 189 height 19
type textarea "Hi {{first_name}}, I’m so sorry for the delay in getting back to you, and thank…"
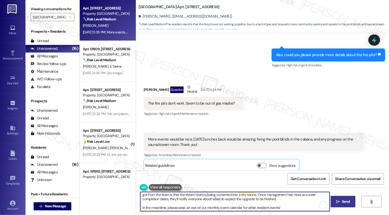
click at [342, 203] on span "Send" at bounding box center [346, 201] width 8 height 5
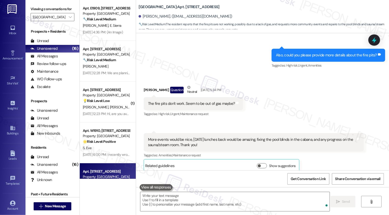
scroll to position [323, 0]
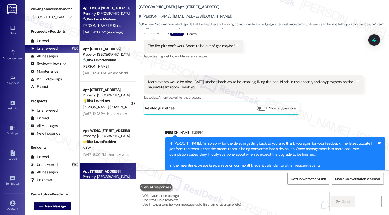
click at [94, 35] on div "Sep 04, 2025 at 4:36 PM: (An Image) Sep 04, 2025 at 4:36 PM: (An Image)" at bounding box center [106, 32] width 48 height 6
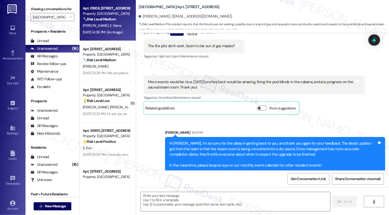
click at [94, 35] on div "Sep 04, 2025 at 4:36 PM: (An Image) Sep 04, 2025 at 4:36 PM: (An Image)" at bounding box center [106, 32] width 48 height 6
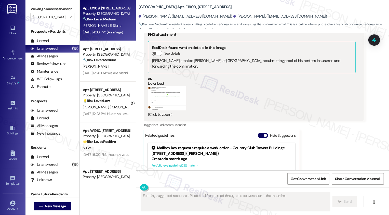
scroll to position [635, 0]
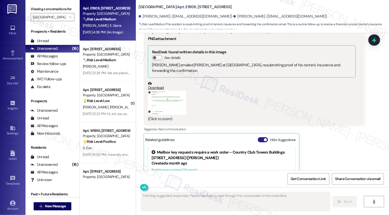
click at [264, 138] on span "button" at bounding box center [265, 139] width 3 height 3
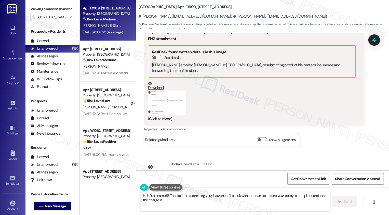
click at [150, 90] on button "Zoom image" at bounding box center [167, 102] width 38 height 24
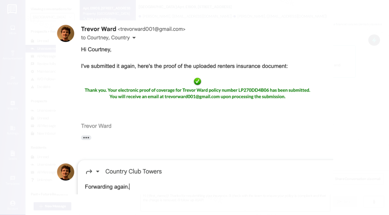
click at [54, 135] on button "Unzoom image" at bounding box center [194, 107] width 389 height 215
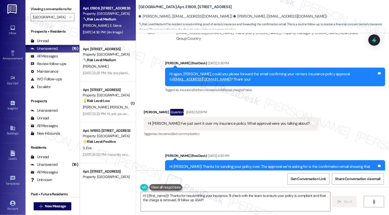
scroll to position [0, 0]
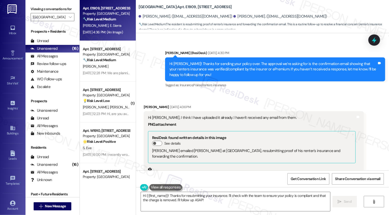
click at [145, 104] on div "Trevor Ward Sep 04, 2025 at 4:36 PM" at bounding box center [254, 107] width 220 height 7
copy div "Trevor"
click at [155, 197] on textarea "Hi {{first_name}}! Thanks for resubmitting your insurance. I'll check with the …" at bounding box center [235, 201] width 189 height 19
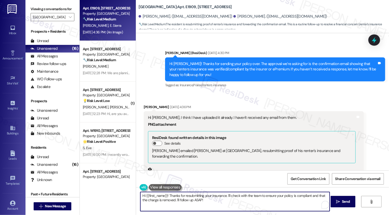
drag, startPoint x: 144, startPoint y: 195, endPoint x: 214, endPoint y: 206, distance: 70.4
click at [214, 206] on textarea "Hi {{first_name}}! Thanks for resubmitting your insurance. I'll check with the …" at bounding box center [234, 201] width 189 height 19
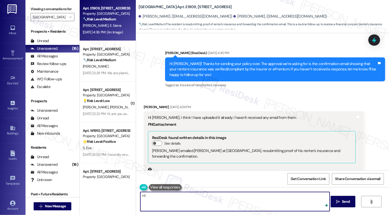
paste textarea "Trevor"
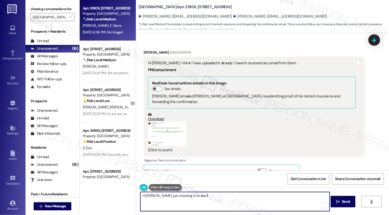
scroll to position [656, 0]
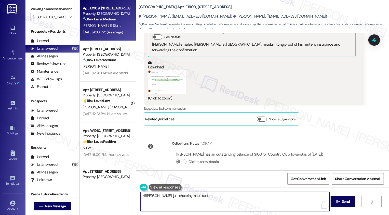
click at [166, 81] on button "Zoom image" at bounding box center [167, 82] width 38 height 24
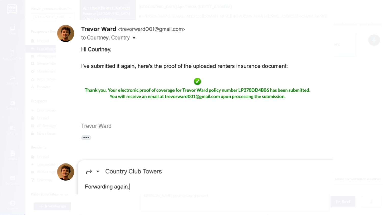
click at [15, 111] on button "Unzoom image" at bounding box center [194, 107] width 389 height 215
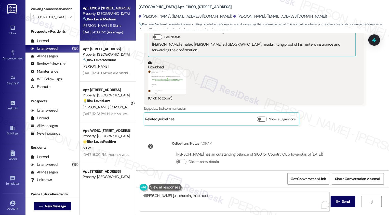
click at [201, 195] on textarea "Hi Trevor, just checking in to see if" at bounding box center [234, 201] width 189 height 19
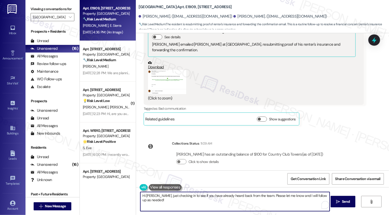
click at [174, 201] on textarea "Hi Trevor, just checking in to see if you have already heard back from the team…" at bounding box center [234, 201] width 189 height 19
click at [182, 199] on textarea "Hi Trevor, just checking in to see if you have already heard back from the team…" at bounding box center [234, 201] width 189 height 19
type textarea "Hi Trevor, just checking in to see if you have already heard back from the team…"
click at [137, 198] on button "See rewrite suggestions" at bounding box center [136, 196] width 4 height 9
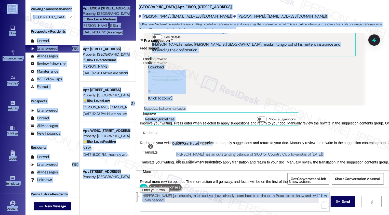
click at [182, 200] on textarea "Hi Trevor, just checking in to see if you have already heard back from the team…" at bounding box center [234, 201] width 189 height 19
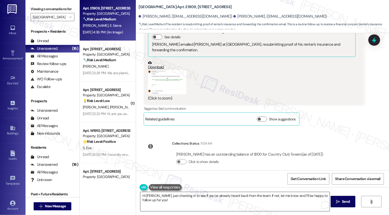
click at [167, 203] on textarea "Hi Trevor, just checking in to see if you’ve already heard back from the team. …" at bounding box center [234, 201] width 189 height 19
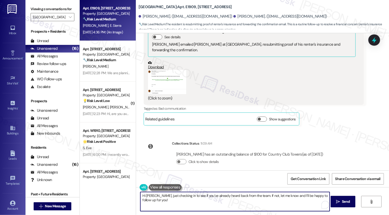
click at [176, 203] on textarea "Hi Trevor, just checking in to see if you’ve already heard back from the team. …" at bounding box center [234, 201] width 189 height 19
type textarea "Hi Trevor, just checking in to see if you’ve already heard back from the team. …"
click at [343, 202] on span "Send" at bounding box center [346, 201] width 8 height 5
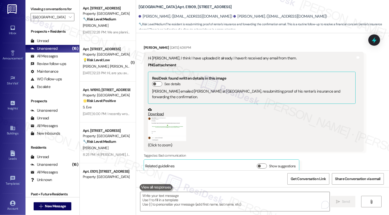
scroll to position [692, 0]
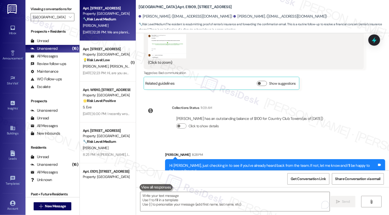
click at [113, 27] on div "[PERSON_NAME]" at bounding box center [106, 25] width 48 height 6
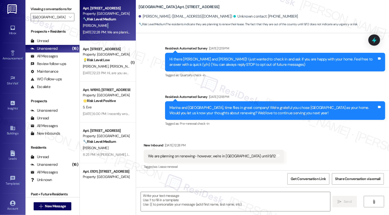
type textarea "Fetching suggested responses. Please feel free to read through the conversation…"
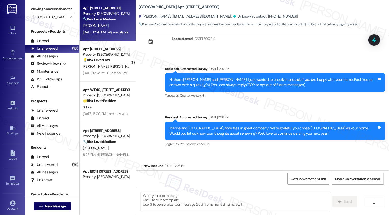
scroll to position [37, 0]
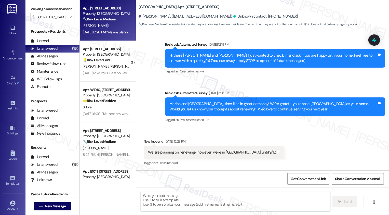
click at [186, 199] on textarea at bounding box center [235, 201] width 189 height 19
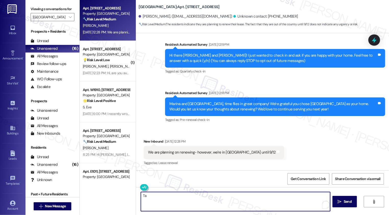
type textarea "Tan"
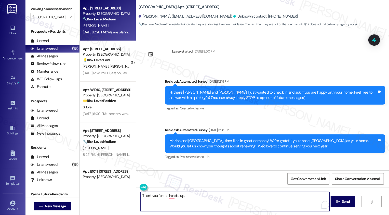
click at [144, 16] on div "[PERSON_NAME]. ([EMAIL_ADDRESS][DOMAIN_NAME])" at bounding box center [185, 16] width 94 height 5
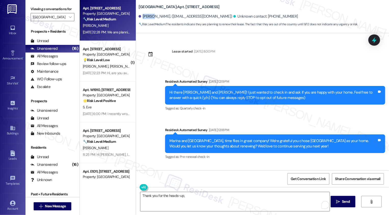
copy div "Marina"
click at [200, 201] on textarea "Thank you for the heads-up," at bounding box center [234, 201] width 189 height 19
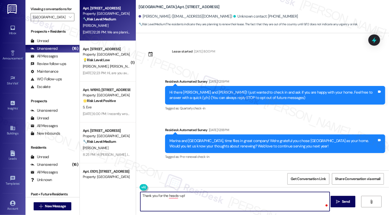
scroll to position [37, 0]
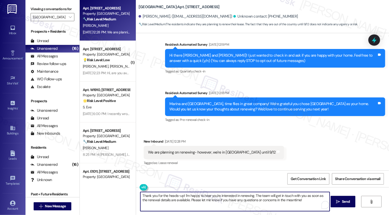
click at [253, 195] on textarea "Thank you for the heads-up! I'm happy to hear you're interested in renewing. Th…" at bounding box center [234, 201] width 189 height 19
click at [181, 194] on textarea "Thank you for the heads-up! I'm happy to hear you're interested in renewing. Th…" at bounding box center [234, 201] width 189 height 19
click at [179, 201] on textarea "Thank you for the heads-up! I'm happy to hear you're interested in renewing. Th…" at bounding box center [234, 201] width 189 height 19
click at [231, 201] on textarea "Thank you for the heads-up! I'm happy to hear you're interested in renewing. Th…" at bounding box center [234, 201] width 189 height 19
click at [286, 200] on textarea "Thank you for the heads-up! I'm happy to hear you're interested in renewing. Th…" at bounding box center [234, 201] width 189 height 19
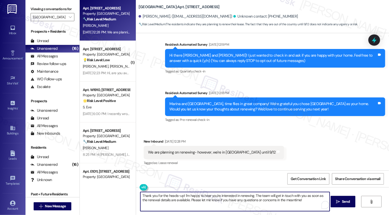
click at [303, 202] on textarea "Thank you for the heads-up! I'm happy to hear you're interested in renewing. Th…" at bounding box center [234, 201] width 189 height 19
type textarea "Thank you for the heads-up! I'm happy to hear you're interested in renewing. Th…"
click at [345, 204] on span "Send" at bounding box center [346, 201] width 8 height 5
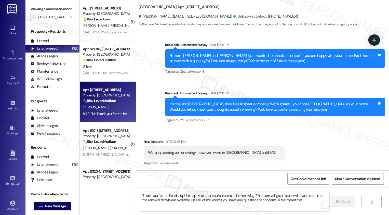
scroll to position [78, 0]
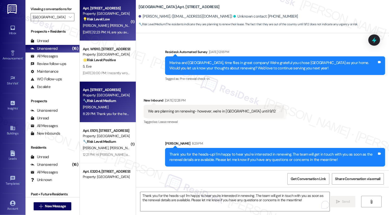
click at [112, 29] on div "[DATE] 12:23 PM: Hi, are you available for a meeting [DATE] at 2 PM here at 30 …" at bounding box center [106, 32] width 48 height 6
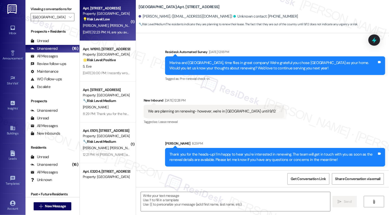
click at [112, 29] on div "[DATE] 12:23 PM: Hi, are you available for a meeting [DATE] at 2 PM here at 30 …" at bounding box center [106, 32] width 48 height 6
type textarea "Fetching suggested responses. Please feel free to read through the conversation…"
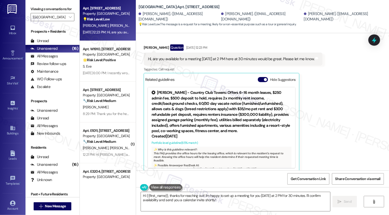
scroll to position [481, 0]
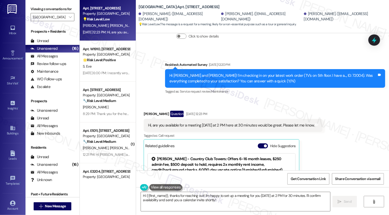
click at [144, 110] on div "[PERSON_NAME] Question [DATE] 12:23 PM" at bounding box center [233, 114] width 179 height 8
copy div "[PERSON_NAME]"
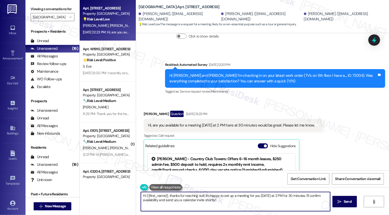
drag, startPoint x: 142, startPoint y: 195, endPoint x: 267, endPoint y: 212, distance: 125.7
click at [267, 212] on div "Hi {{first_name}}, thanks for reaching out! I'm happy to set up a meeting for y…" at bounding box center [262, 206] width 253 height 38
paste textarea "[PERSON_NAME]"
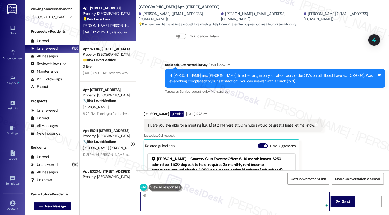
paste textarea "[PERSON_NAME]"
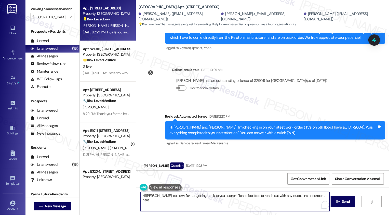
scroll to position [485, 0]
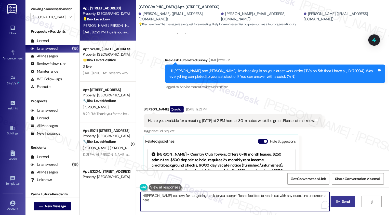
type textarea "Hi [PERSON_NAME], so sorry for not getting back to you sooner! Please feel free…"
click at [349, 203] on span "Send" at bounding box center [346, 201] width 8 height 5
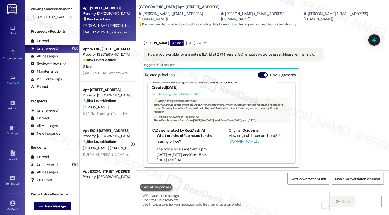
scroll to position [53, 0]
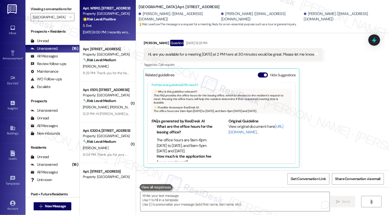
click at [105, 27] on div "S. Eve" at bounding box center [106, 25] width 48 height 6
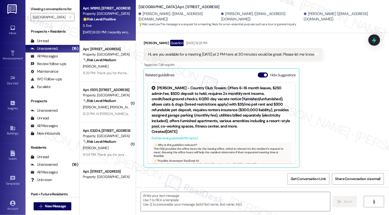
click at [105, 27] on div "S. Eve" at bounding box center [106, 25] width 48 height 6
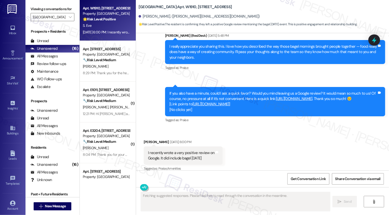
scroll to position [414, 0]
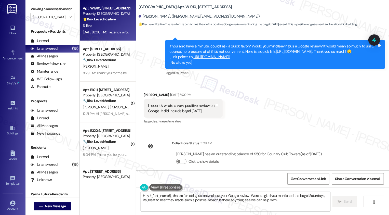
click at [183, 199] on textarea "Hey {{first_name}}, thanks for letting us know about your Google review! We're …" at bounding box center [235, 201] width 189 height 19
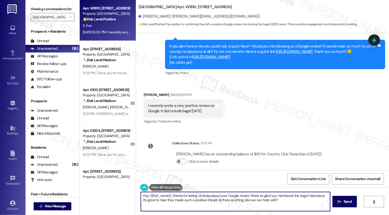
click at [183, 199] on textarea "Hey {{first_name}}, thanks for letting us know about your Google review! We're …" at bounding box center [235, 201] width 189 height 19
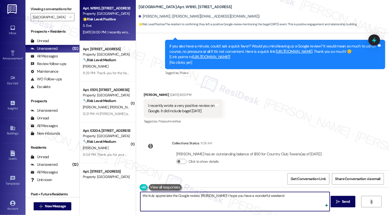
type textarea "We truly appreciate the Google review, [PERSON_NAME]! I hope you have a wonderf…"
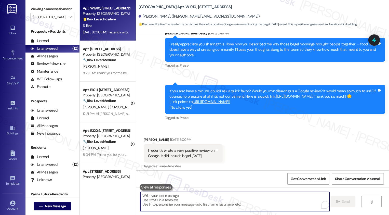
scroll to position [367, 0]
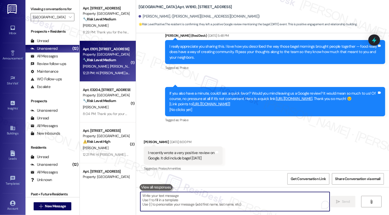
click at [110, 62] on strong "🔧 Risk Level: Medium" at bounding box center [99, 60] width 33 height 5
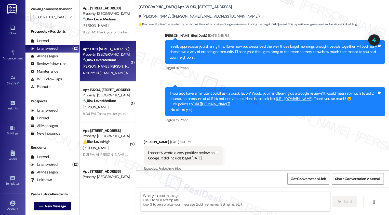
type textarea "Fetching suggested responses. Please feel free to read through the conversation…"
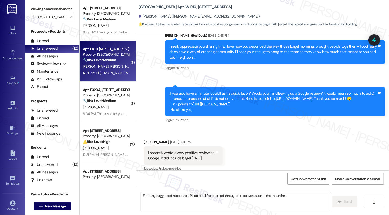
click at [110, 62] on strong "🔧 Risk Level: Medium" at bounding box center [99, 60] width 33 height 5
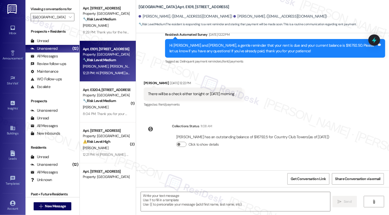
scroll to position [180, 0]
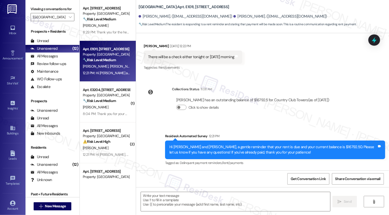
click at [144, 47] on div "[PERSON_NAME] [DATE] 12:22 PM" at bounding box center [193, 46] width 99 height 7
copy div "[PERSON_NAME]"
click at [182, 201] on textarea at bounding box center [235, 201] width 189 height 19
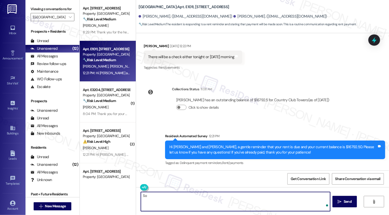
type textarea "S"
paste textarea "[PERSON_NAME]"
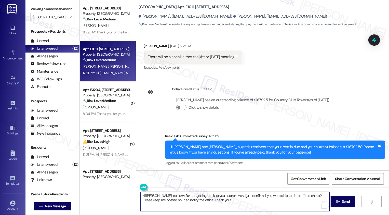
click at [226, 202] on textarea "Hi [PERSON_NAME], so sorry for not getting back to you sooner! May I just confi…" at bounding box center [234, 201] width 189 height 19
click at [241, 202] on textarea "Hi [PERSON_NAME], so sorry for not getting back to you sooner! May I just confi…" at bounding box center [234, 201] width 189 height 19
type textarea "Hi [PERSON_NAME], so sorry for not getting back to you sooner! May I just confi…"
click at [347, 201] on span "Send" at bounding box center [346, 201] width 8 height 5
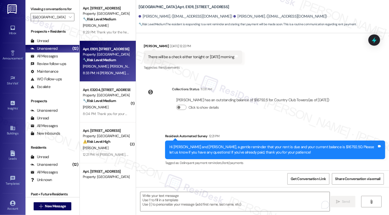
scroll to position [221, 0]
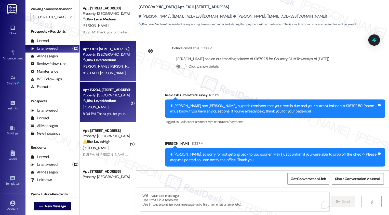
click at [96, 92] on div "Apt. E3204, [STREET_ADDRESS]" at bounding box center [106, 89] width 47 height 5
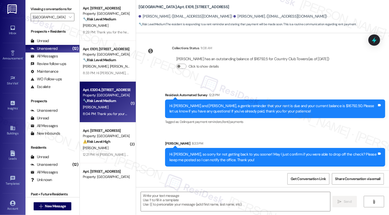
type textarea "Fetching suggested responses. Please feel free to read through the conversation…"
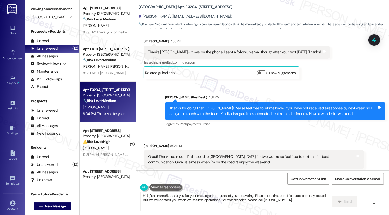
scroll to position [388, 0]
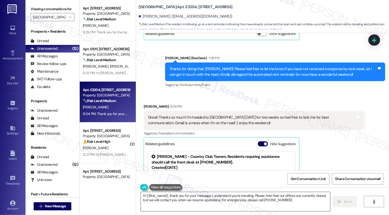
click at [172, 198] on textarea "Hi {{first_name}}, thank you for your message. I understand you're traveling. P…" at bounding box center [235, 201] width 189 height 19
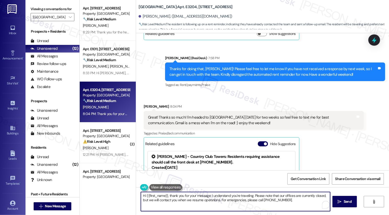
click at [251, 198] on textarea "Hi {{first_name}}, thank you for your message. I understand you're traveling. P…" at bounding box center [235, 201] width 189 height 19
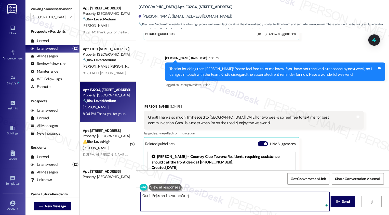
type textarea "Got it! Enjoy and have a safe trip!"
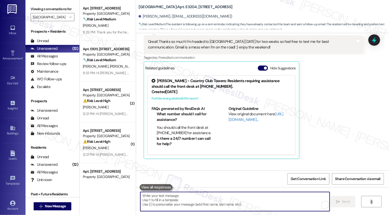
scroll to position [539, 0]
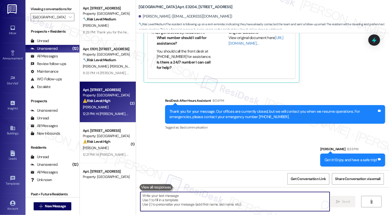
click at [104, 94] on div "Property: [GEOGRAPHIC_DATA]" at bounding box center [106, 94] width 47 height 5
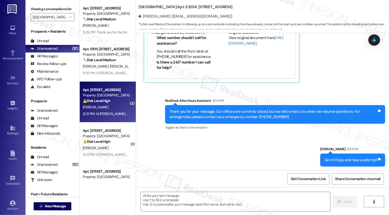
click at [104, 94] on div "Property: [GEOGRAPHIC_DATA]" at bounding box center [106, 94] width 47 height 5
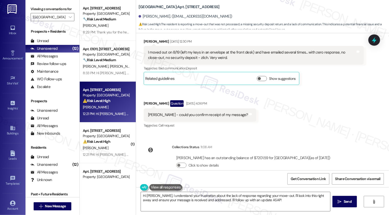
scroll to position [215, 0]
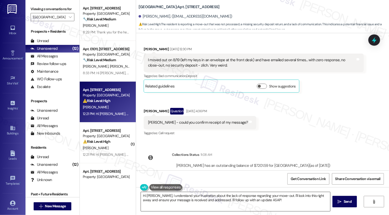
click at [187, 200] on textarea "Hi [PERSON_NAME], I understand your frustration about the lack of response rega…" at bounding box center [235, 201] width 189 height 19
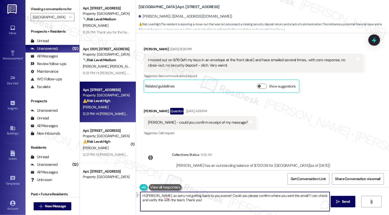
drag, startPoint x: 148, startPoint y: 196, endPoint x: 206, endPoint y: 196, distance: 57.5
click at [206, 195] on textarea "Hi [PERSON_NAME], so sorry not getting back to you sooner! Could you please con…" at bounding box center [234, 201] width 189 height 19
click at [204, 203] on textarea "Hi [PERSON_NAME], so sorry not getting back to you sooner! Could you please con…" at bounding box center [234, 201] width 189 height 19
click at [207, 194] on textarea "Hi [PERSON_NAME], so sorry not getting back to you sooner! Could you please con…" at bounding box center [234, 201] width 189 height 19
click at [282, 202] on textarea "Hi [PERSON_NAME], so sorry for not getting back to you sooner! Thank you for le…" at bounding box center [234, 201] width 189 height 19
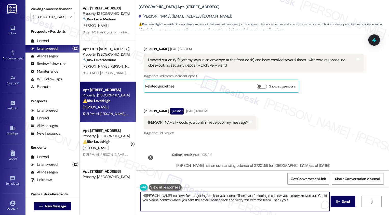
click at [264, 195] on textarea "Hi [PERSON_NAME], so sorry for not getting back to you sooner! Thank you for le…" at bounding box center [234, 201] width 189 height 19
click at [261, 194] on textarea "Hi [PERSON_NAME], so sorry for not getting back to you sooner! Thank you for le…" at bounding box center [234, 201] width 189 height 19
click at [277, 196] on textarea "Hi [PERSON_NAME], so sorry for not getting back to you sooner! Thank you for le…" at bounding box center [234, 201] width 189 height 19
click at [287, 199] on textarea "Hi [PERSON_NAME], so sorry for not getting back to you sooner! Thank you for le…" at bounding box center [234, 201] width 189 height 19
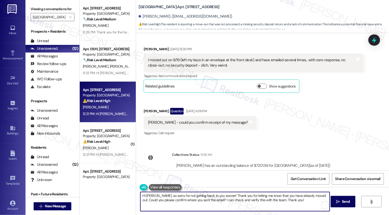
click at [169, 200] on textarea "Hi [PERSON_NAME], so sorry for not getting back to you sooner! Thank you for le…" at bounding box center [234, 201] width 189 height 19
click at [210, 202] on textarea "Hi [PERSON_NAME], so sorry for not getting back to you sooner! Thank you for le…" at bounding box center [234, 201] width 189 height 19
click at [201, 199] on textarea "Hi [PERSON_NAME], so sorry for not getting back to you sooner! Thank you for le…" at bounding box center [234, 201] width 189 height 19
type textarea "Hi [PERSON_NAME], so sorry for not getting back to you sooner! Thank you for le…"
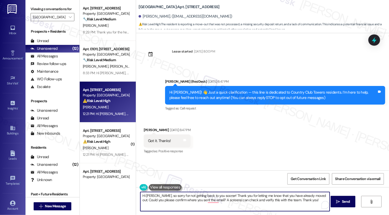
scroll to position [215, 0]
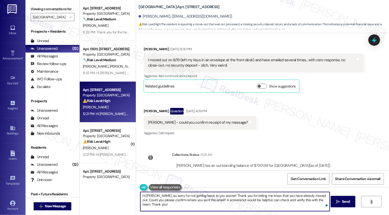
type textarea "Hi [PERSON_NAME], so sorry for not getting back to you sooner! Thank you for le…"
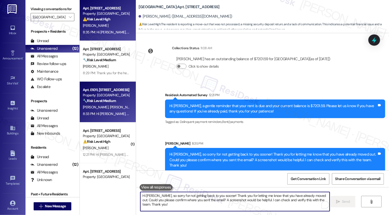
scroll to position [21, 0]
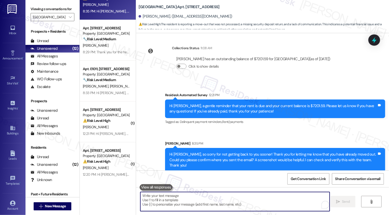
click at [111, 124] on div "[PERSON_NAME]" at bounding box center [106, 127] width 48 height 6
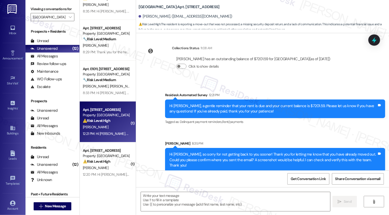
click at [111, 124] on div "[PERSON_NAME]" at bounding box center [106, 127] width 48 height 6
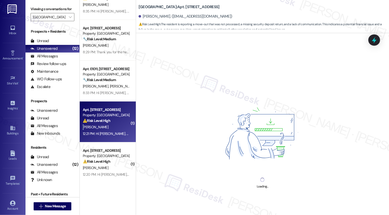
click at [111, 124] on div "[PERSON_NAME]" at bounding box center [106, 127] width 48 height 6
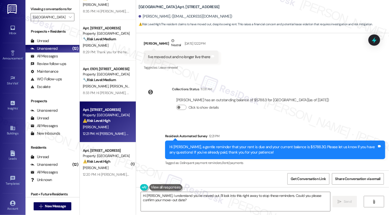
scroll to position [86, 0]
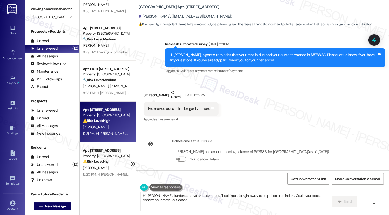
click at [172, 200] on textarea "Hi [PERSON_NAME], I understand you've moved out. I'll look into this right away…" at bounding box center [235, 201] width 189 height 19
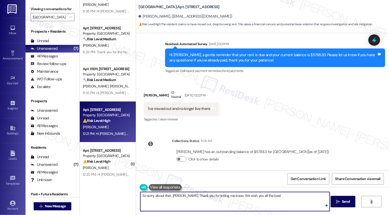
type textarea "So sorry about that, [PERSON_NAME]. Thank you for letting me know. We wish you …"
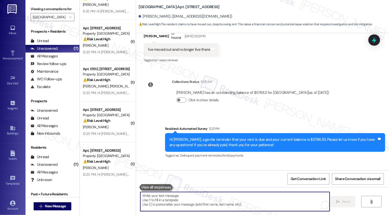
scroll to position [173, 0]
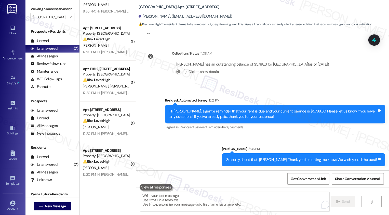
drag, startPoint x: 136, startPoint y: 6, endPoint x: 170, endPoint y: 5, distance: 34.1
click at [170, 5] on b "Country Club Towers: Apt. [STREET_ADDRESS]" at bounding box center [178, 6] width 81 height 5
drag, startPoint x: 139, startPoint y: 15, endPoint x: 156, endPoint y: 16, distance: 16.6
click at [156, 16] on div "[PERSON_NAME]. ([EMAIL_ADDRESS][DOMAIN_NAME])" at bounding box center [185, 16] width 94 height 5
copy div "[PERSON_NAME]"
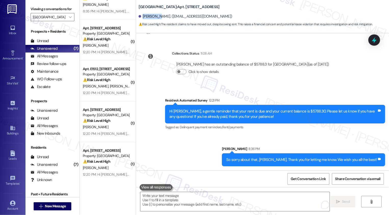
drag, startPoint x: 135, startPoint y: 6, endPoint x: 248, endPoint y: 7, distance: 113.0
click at [248, 7] on div "Country Club Towers: Apt. [STREET_ADDRESS] [PERSON_NAME]. ([EMAIL_ADDRESS][DOMA…" at bounding box center [262, 14] width 253 height 26
copy b "Country Club Towers: Apt. [STREET_ADDRESS]"
click at [190, 151] on div "Survey, sent via SMS Residesk Automated Survey 12:21 PM Hi [PERSON_NAME], a gen…" at bounding box center [262, 128] width 253 height 84
click at [308, 180] on span "Get Conversation Link" at bounding box center [307, 178] width 35 height 5
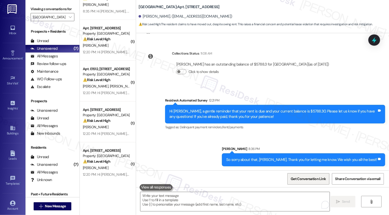
click at [301, 180] on span "Get Conversation Link" at bounding box center [307, 178] width 35 height 5
click at [191, 151] on div "Survey, sent via SMS Residesk Automated Survey 12:21 PM Hi Aaron, a gentle remi…" at bounding box center [262, 128] width 253 height 84
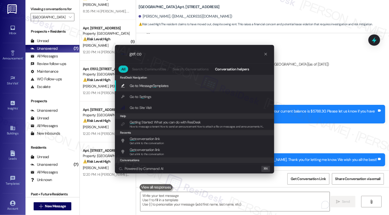
type input "get con"
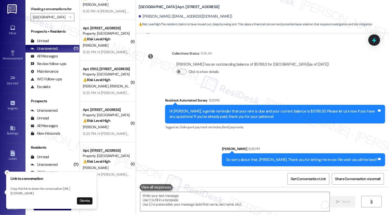
click at [7, 172] on line "Close toast" at bounding box center [7, 173] width 2 height 2
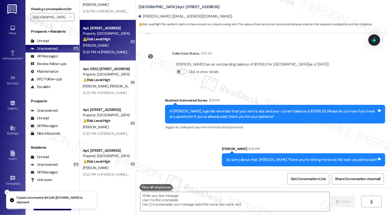
scroll to position [0, 0]
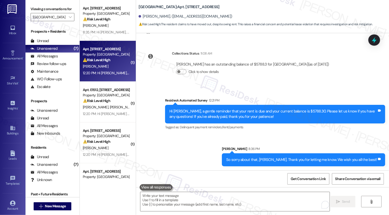
click at [117, 59] on div "⚠️ Risk Level: High The resident is inquiring about the status of outstanding m…" at bounding box center [106, 59] width 47 height 5
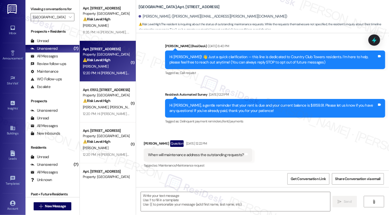
type textarea "Fetching suggested responses. Please feel free to read through the conversation…"
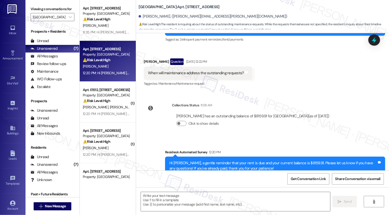
scroll to position [133, 0]
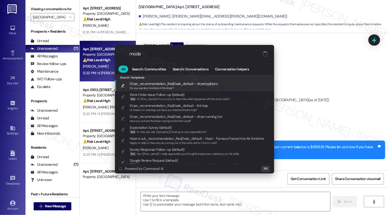
type input "modal"
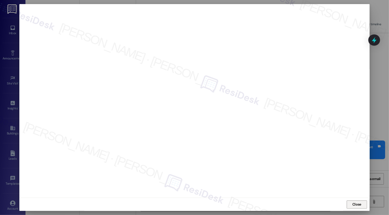
click at [357, 207] on span "Close" at bounding box center [356, 204] width 11 height 8
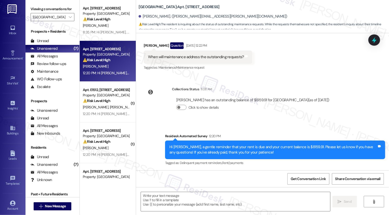
click at [337, 102] on div "Collections Status 11:08 AM Alexander Joslyn has an outstanding balance of $815…" at bounding box center [239, 101] width 198 height 39
click at [199, 202] on textarea at bounding box center [235, 201] width 189 height 19
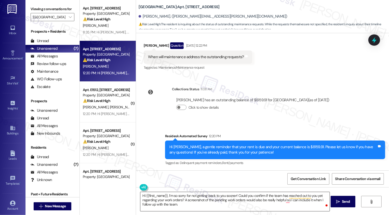
click at [192, 203] on textarea "Hi {{first_name}}, I’m so sorry for not getting back to you sooner! Could you c…" at bounding box center [234, 201] width 189 height 19
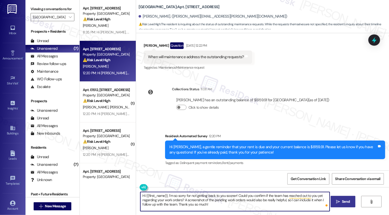
type textarea "Hi {{first_name}}, I’m so sorry for not getting back to you sooner! Could you c…"
click at [341, 203] on span "Send" at bounding box center [346, 201] width 10 height 5
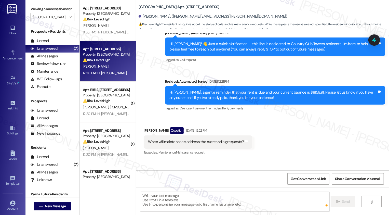
scroll to position [38, 0]
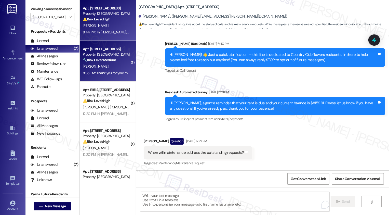
click at [103, 64] on div "J. Falcone" at bounding box center [106, 66] width 48 height 6
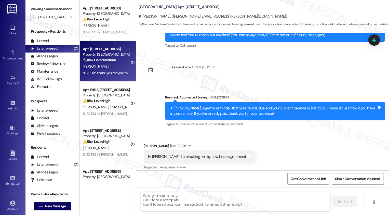
type textarea "Fetching suggested responses. Please feel free to read through the conversation…"
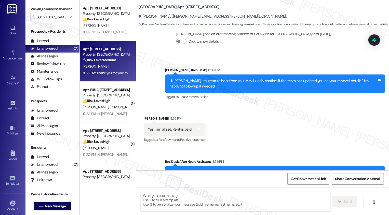
scroll to position [224, 0]
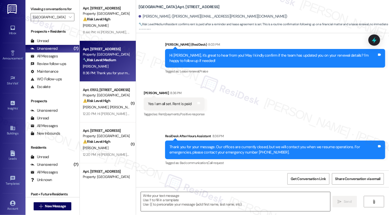
click at [186, 199] on textarea at bounding box center [235, 201] width 189 height 19
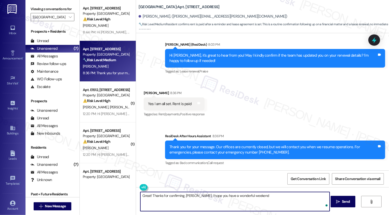
type textarea "Great! Thanks for confirming, James. I hope you have a wonderful weekend!"
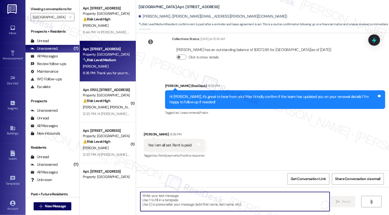
scroll to position [175, 0]
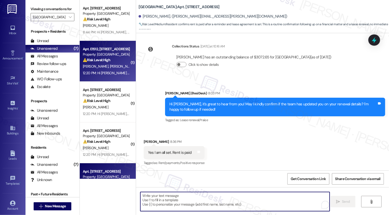
click at [122, 62] on div "⚠️ Risk Level: High The resident is disputing the rent amount and referencing a…" at bounding box center [106, 59] width 47 height 5
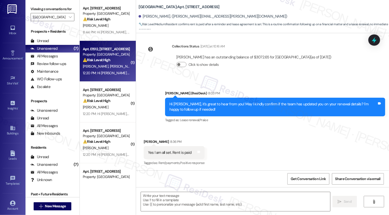
click at [122, 62] on div "⚠️ Risk Level: High The resident is disputing the rent amount and referencing a…" at bounding box center [106, 59] width 47 height 5
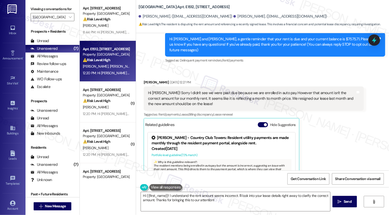
scroll to position [51, 0]
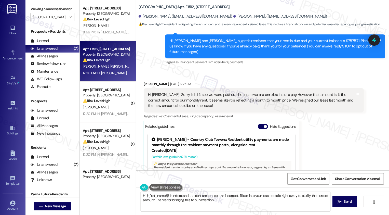
click at [145, 81] on div "Celina Busse Sep 10, 2025 at 12:27 PM" at bounding box center [254, 84] width 220 height 7
copy div "Celina"
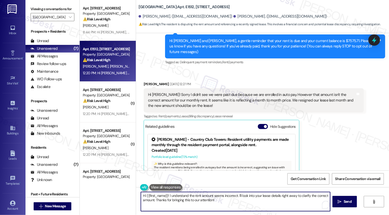
drag, startPoint x: 235, startPoint y: 195, endPoint x: 241, endPoint y: 201, distance: 9.0
click at [241, 201] on textarea "Hi {{first_name}}! I understand the rent amount seems incorrect. I'll look into…" at bounding box center [235, 201] width 189 height 19
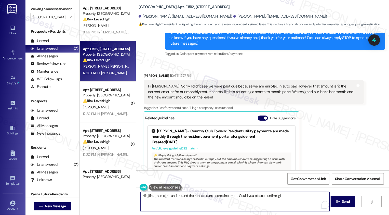
scroll to position [23, 0]
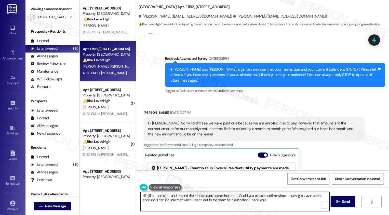
click at [144, 110] on div "Celina Busse Sep 10, 2025 at 12:27 PM" at bounding box center [254, 113] width 220 height 7
copy div "Celina"
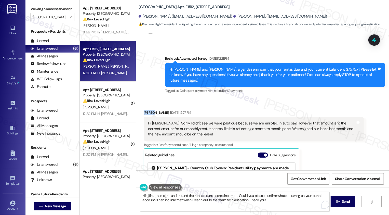
click at [160, 196] on textarea "Hi {{first_name}}! I understand the rent amount seems incorrect. Could you plea…" at bounding box center [234, 201] width 189 height 19
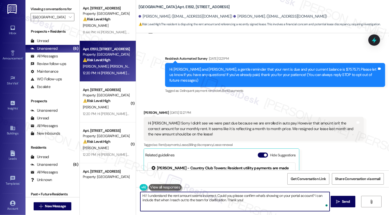
paste textarea "Celina"
type textarea "Hi Celina! I understand the rent amount seems incorrect. Could you please confi…"
click at [346, 207] on button " Send" at bounding box center [342, 201] width 25 height 11
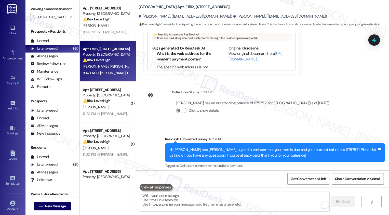
scroll to position [234, 0]
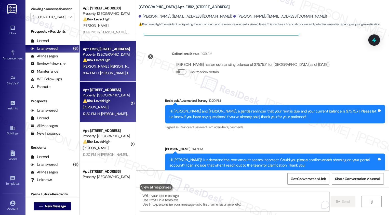
click at [111, 103] on div "⚠️ Risk Level: High The resident is questioning a rent payment reminder, sugges…" at bounding box center [106, 100] width 47 height 5
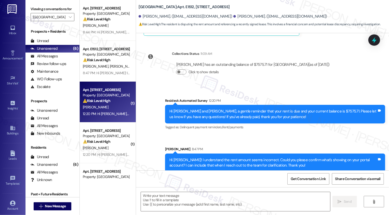
click at [111, 103] on div "⚠️ Risk Level: High The resident is questioning a rent payment reminder, sugges…" at bounding box center [106, 100] width 47 height 5
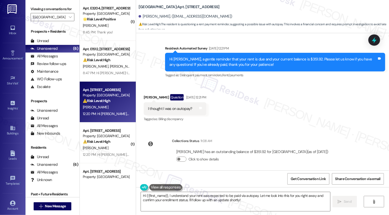
scroll to position [266, 0]
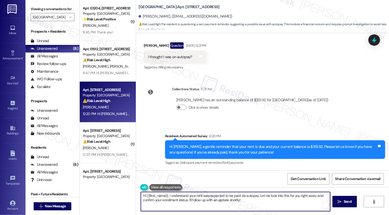
drag, startPoint x: 255, startPoint y: 195, endPoint x: 260, endPoint y: 202, distance: 8.6
click at [260, 202] on textarea "Hi {{first_name}}, I understand your rent was expected to be paid via autopay. …" at bounding box center [235, 201] width 189 height 19
type textarea "Hi {{first_name}}, I understand your rent was expected to be paid via autopay. …"
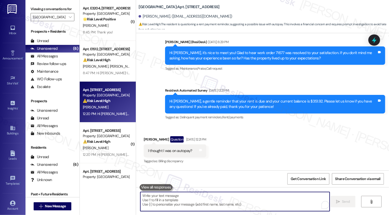
scroll to position [170, 0]
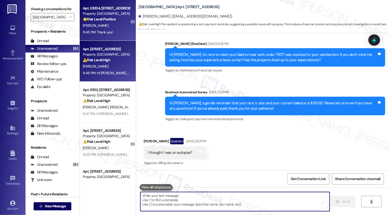
click at [102, 29] on div "8:45 PM: Thank you! 8:45 PM: Thank you!" at bounding box center [106, 32] width 48 height 6
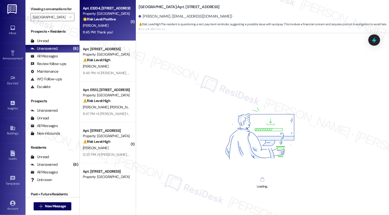
click at [102, 29] on div "8:45 PM: Thank you! 8:45 PM: Thank you!" at bounding box center [106, 32] width 48 height 6
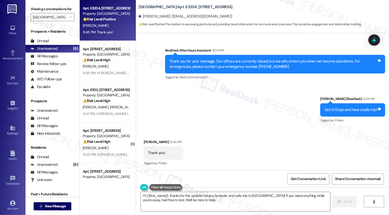
type textarea "Hi {{first_name}}, thanks for the update! Have a fantastic and safe trip to Eur…"
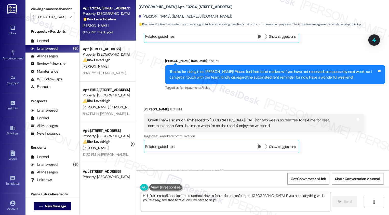
scroll to position [337, 0]
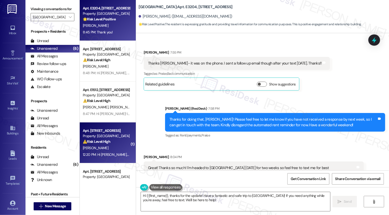
click at [101, 136] on div "Property: [GEOGRAPHIC_DATA]" at bounding box center [106, 135] width 47 height 5
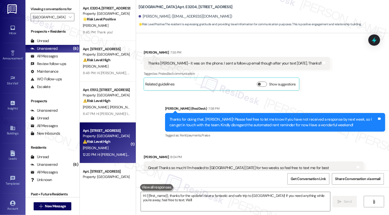
click at [101, 136] on div "Property: [GEOGRAPHIC_DATA]" at bounding box center [106, 135] width 47 height 5
type textarea "Hi {{first_name}}, thanks for the update! Have a fantastic and safe trip to Eur…"
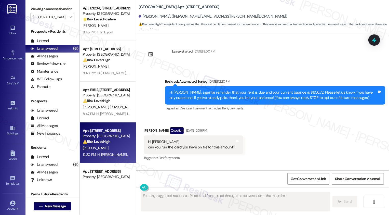
scroll to position [90, 0]
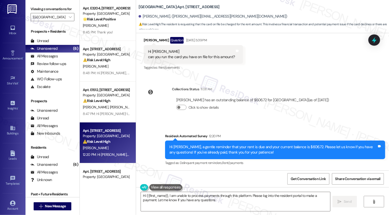
type textarea "Hi {{first_name}}, I am unable to process payments through this platform. Pleas…"
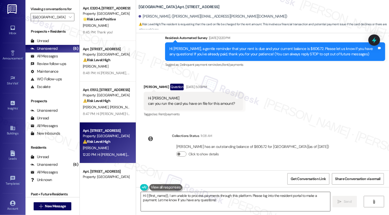
click at [178, 198] on textarea "Hi {{first_name}}, I am unable to process payments through this platform. Pleas…" at bounding box center [235, 201] width 189 height 19
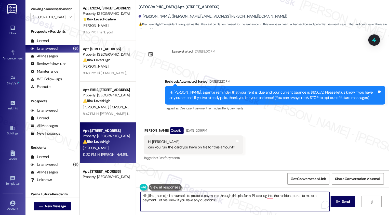
scroll to position [44, 0]
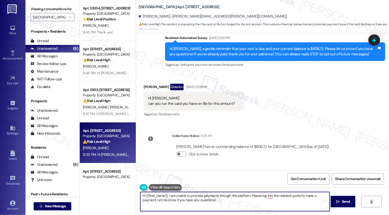
click at [256, 203] on textarea "Hi {{first_name}}, I am unable to process payments through this platform. Pleas…" at bounding box center [234, 201] width 189 height 19
click at [228, 198] on textarea "Hi {{first_name}}, I am unable to process payments through this platform. Pleas…" at bounding box center [234, 201] width 189 height 19
drag, startPoint x: 248, startPoint y: 194, endPoint x: 257, endPoint y: 206, distance: 15.1
click at [257, 206] on textarea "Hi {{first_name}}, I am unable to process payments through this platform. Pleas…" at bounding box center [234, 201] width 189 height 19
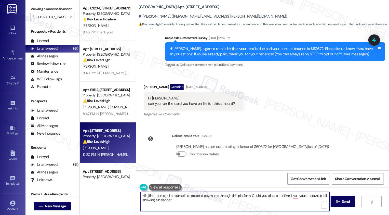
click at [166, 195] on textarea "Hi {{first_name}}, I am unable to process payments through this platform. Could…" at bounding box center [234, 201] width 189 height 19
click at [232, 198] on textarea "Hi {{first_name}}, apologies but I am unable to process payments through this p…" at bounding box center [234, 201] width 189 height 19
click at [260, 196] on textarea "Hi {{first_name}}, apologies but I am unable to process payments through this p…" at bounding box center [234, 201] width 189 height 19
click at [182, 196] on textarea "Hi {{first_name}}, apologies but I am unable to process payments through this p…" at bounding box center [234, 201] width 189 height 19
click at [241, 199] on textarea "Hi {{first_name}}, apologies, but I am unable to process payments through this …" at bounding box center [234, 201] width 189 height 19
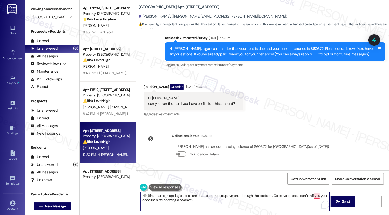
click at [313, 195] on textarea "Hi {{first_name}}, apologies, but I am unable to process payments through this …" at bounding box center [234, 201] width 189 height 19
type textarea "Hi {{first_name}}, apologies, but I am unable to process payments through this …"
click at [345, 205] on button " Send" at bounding box center [342, 201] width 25 height 11
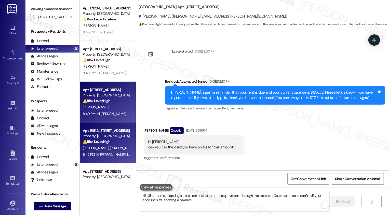
scroll to position [25, 0]
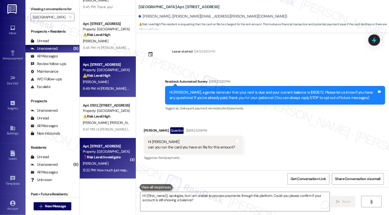
click at [114, 160] on div "[PERSON_NAME]" at bounding box center [106, 163] width 48 height 6
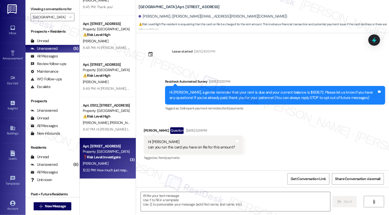
click at [114, 160] on div "[PERSON_NAME]" at bounding box center [106, 163] width 48 height 6
type textarea "Fetching suggested responses. Please feel free to read through the conversation…"
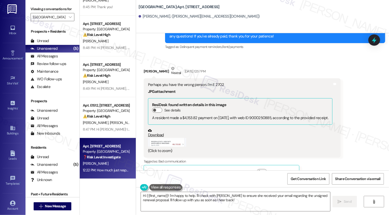
scroll to position [965, 0]
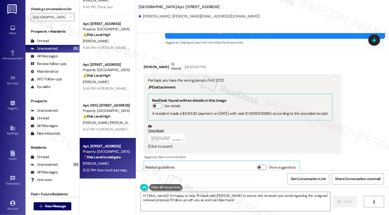
click at [163, 133] on button "Zoom image" at bounding box center [167, 137] width 38 height 9
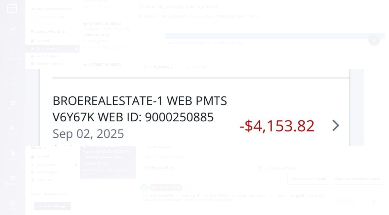
click at [272, 154] on button "Unzoom image" at bounding box center [194, 107] width 389 height 215
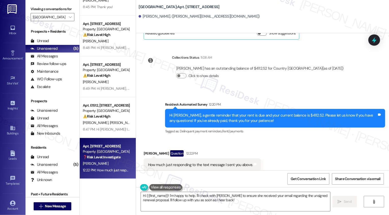
scroll to position [1161, 0]
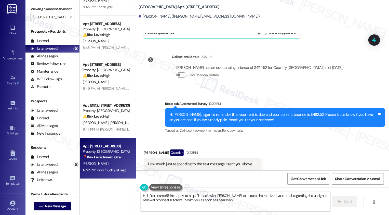
click at [195, 201] on textarea "Hi {{first_name}}! I'm happy to help. I'll check with [PERSON_NAME] to ensure s…" at bounding box center [235, 201] width 189 height 19
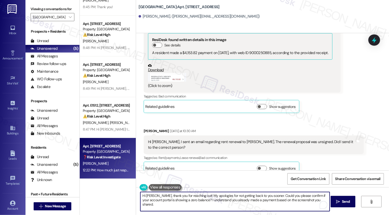
scroll to position [1073, 0]
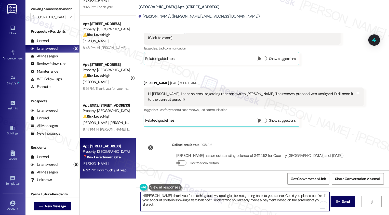
click at [230, 91] on div "Hi [PERSON_NAME], I sent an email regarding rent renewal to [PERSON_NAME]. The …" at bounding box center [251, 96] width 207 height 11
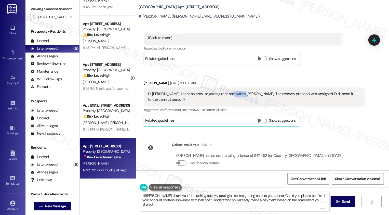
copy div "[PERSON_NAME]"
click at [278, 208] on textarea "Hi [PERSON_NAME], thank you for reaching out! My apologies for not getting back…" at bounding box center [234, 201] width 189 height 19
paste textarea "[PERSON_NAME]"
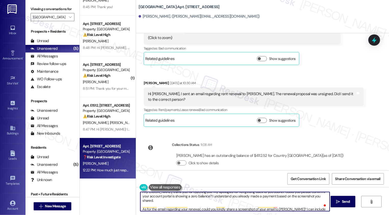
scroll to position [0, 0]
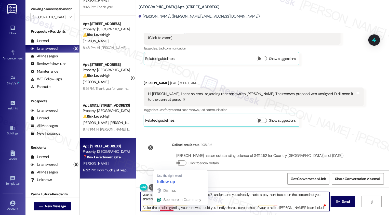
click at [222, 208] on textarea "Hi Paul, thank you for reaching out! My apologies for not getting back to you s…" at bounding box center [234, 201] width 189 height 19
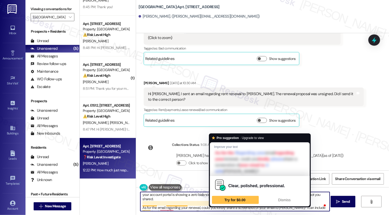
click at [262, 207] on textarea "Hi Paul, thank you for reaching out! My apologies for not getting back to you s…" at bounding box center [234, 201] width 189 height 19
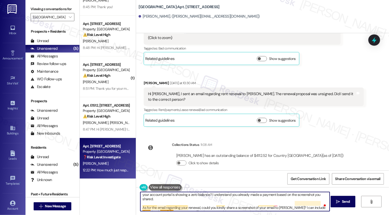
click at [145, 206] on textarea "Hi Paul, thank you for reaching out! My apologies for not getting back to you s…" at bounding box center [234, 201] width 189 height 19
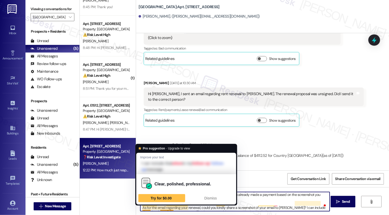
click at [145, 206] on textarea "Hi Paul, thank you for reaching out! My apologies for not getting back to you s…" at bounding box center [234, 201] width 189 height 19
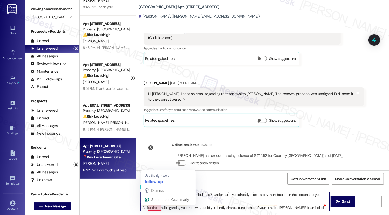
click at [153, 207] on textarea "Hi Paul, thank you for reaching out! My apologies for not getting back to you s…" at bounding box center [234, 201] width 189 height 19
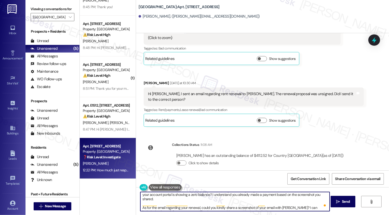
click at [266, 208] on textarea "Hi Paul, thank you for reaching out! My apologies for not getting back to you s…" at bounding box center [234, 201] width 189 height 19
click at [275, 208] on textarea "Hi Paul, thank you for reaching out! My apologies for not getting back to you s…" at bounding box center [234, 201] width 189 height 19
type textarea "Hi Paul, thank you for reaching out! My apologies for not getting back to you s…"
click at [338, 199] on icon "" at bounding box center [338, 201] width 4 height 4
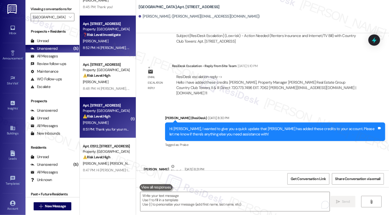
click at [105, 119] on div "Apt. E2607, 1101 East Bayaud Avenue Property: Country Club Towers ⚠️ Risk Level…" at bounding box center [106, 110] width 48 height 17
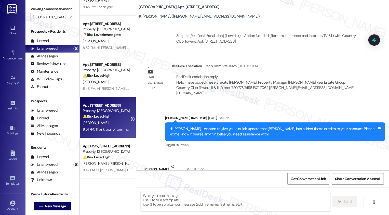
click at [105, 119] on div "Apt. E2607, 1101 East Bayaud Avenue Property: Country Club Towers ⚠️ Risk Level…" at bounding box center [106, 110] width 48 height 17
type textarea "Fetching suggested responses. Please feel free to read through the conversation…"
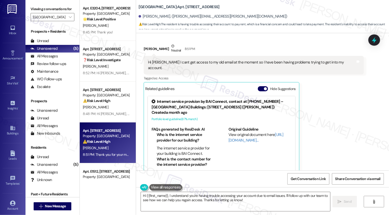
scroll to position [183, 0]
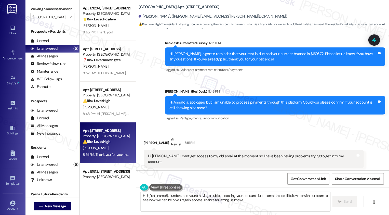
click at [206, 199] on textarea "Hi {{first_name}}, I understand you're having trouble accessing your account du…" at bounding box center [235, 201] width 189 height 19
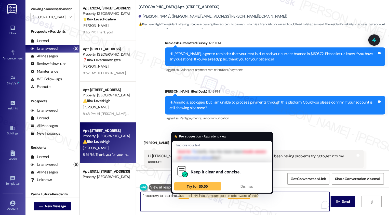
click at [193, 198] on textarea "I'm so sorry to hear that. Just to clarify, has the team been made aware of thi…" at bounding box center [234, 201] width 189 height 19
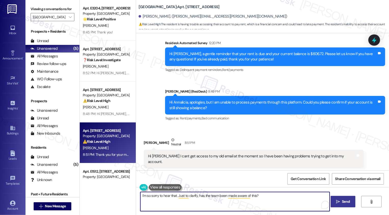
type textarea "I'm so sorry to hear that. Just to clarify, has the team been made aware of thi…"
click at [338, 203] on icon "" at bounding box center [338, 201] width 4 height 4
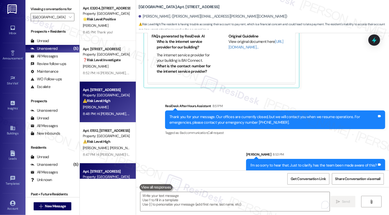
scroll to position [25, 0]
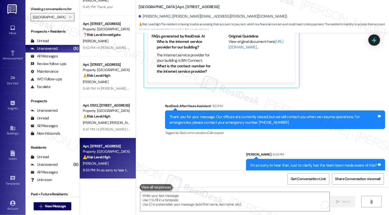
click at [69, 19] on icon "" at bounding box center [70, 17] width 3 height 4
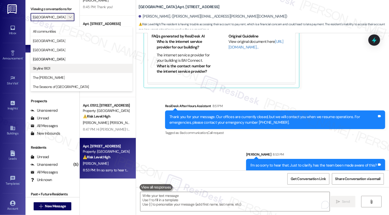
click at [57, 69] on span "Skyline 1801" at bounding box center [81, 68] width 97 height 5
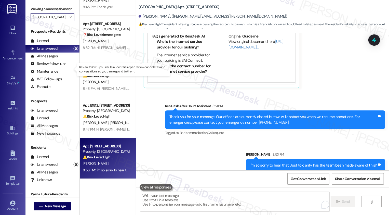
type input "Skyline 1801"
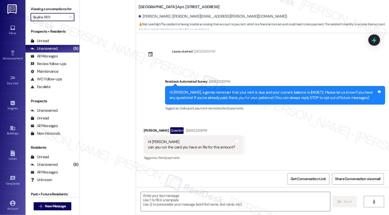
type textarea "Fetching suggested responses. Please feel free to read through the conversation…"
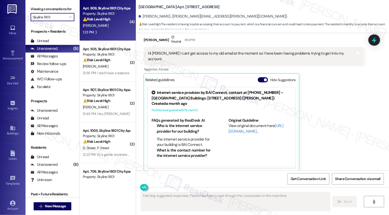
click at [105, 32] on div "1:23 PM: :) 1:23 PM: :)" at bounding box center [106, 32] width 48 height 6
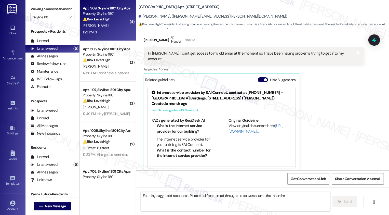
click at [105, 32] on div "1:23 PM: :) 1:23 PM: :)" at bounding box center [106, 32] width 48 height 6
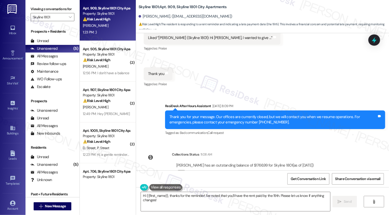
scroll to position [657, 0]
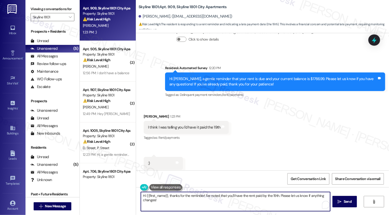
drag, startPoint x: 166, startPoint y: 195, endPoint x: 173, endPoint y: 205, distance: 12.5
click at [173, 205] on textarea "Hi {{first_name}}, thanks for the reminder! I've noted that you'll have the ren…" at bounding box center [235, 201] width 189 height 19
type textarea "Hi {{first_name}}, you can kindly disregard the automated rent reminder. :) Tha…"
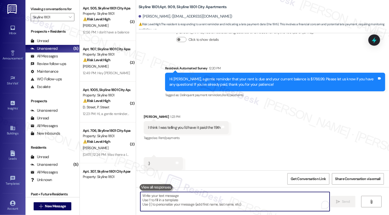
scroll to position [692, 0]
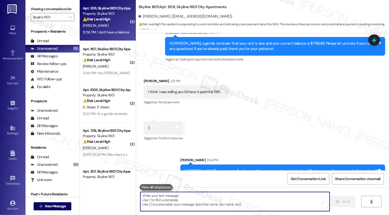
click at [116, 33] on div "12:56 PM: I don't have a balance 12:56 PM: I don't have a balance" at bounding box center [106, 32] width 47 height 5
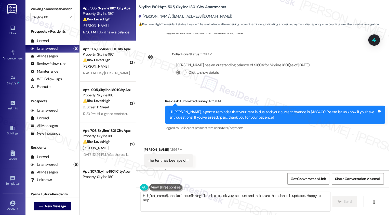
scroll to position [81, 0]
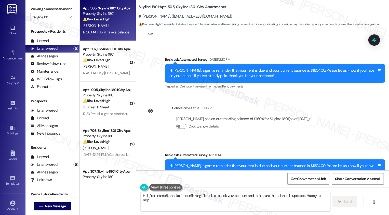
click at [192, 201] on textarea "Hi {{first_name}}, thanks for confirming! I'll double-check your account and ma…" at bounding box center [235, 201] width 189 height 19
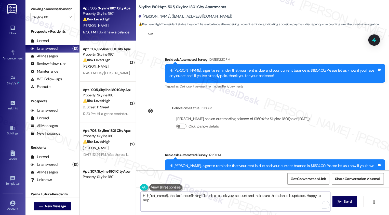
drag, startPoint x: 199, startPoint y: 194, endPoint x: 210, endPoint y: 212, distance: 20.3
click at [210, 212] on div "Hi {{first_name}}, thanks for confirming! I'll double-check your account and ma…" at bounding box center [262, 206] width 253 height 38
drag, startPoint x: 171, startPoint y: 200, endPoint x: 244, endPoint y: 200, distance: 73.1
click at [244, 200] on textarea "Hi {{first_name}}, thanks for confirming! If your portal account shows a zero b…" at bounding box center [234, 201] width 189 height 19
click at [192, 200] on textarea "Hi {{first_name}}, thanks for confirming! If your portal account shows a zero b…" at bounding box center [234, 201] width 189 height 19
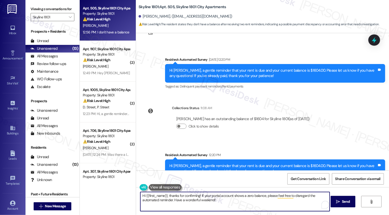
click at [220, 199] on textarea "Hi {{first_name}}, thanks for confirming! If your portal account shows a zero b…" at bounding box center [234, 201] width 189 height 19
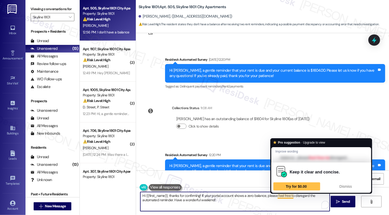
click at [191, 200] on textarea "Hi {{first_name}}, thanks for confirming! If your portal account shows a zero b…" at bounding box center [234, 201] width 189 height 19
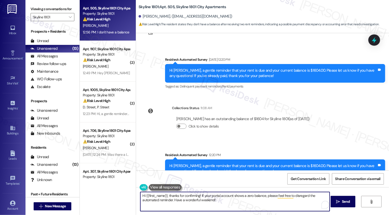
click at [227, 203] on textarea "Hi {{first_name}}, thanks for confirming! If your portal account shows a zero b…" at bounding box center [234, 201] width 189 height 19
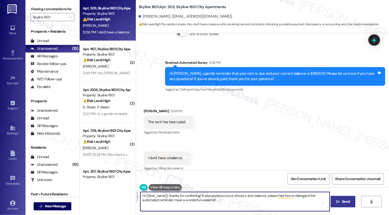
type textarea "Hi {{first_name}}, thanks for confirming! If your portal account shows a zero b…"
click at [332, 203] on button " Send" at bounding box center [342, 201] width 25 height 11
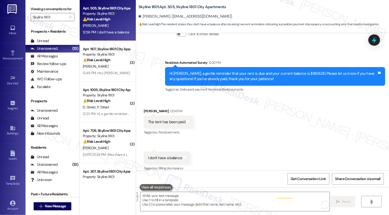
type textarea "Fetching suggested responses. Please feel free to read through the conversation…"
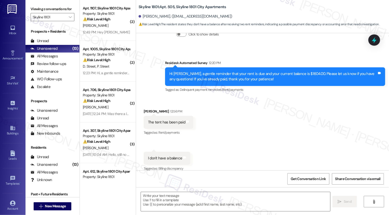
scroll to position [214, 0]
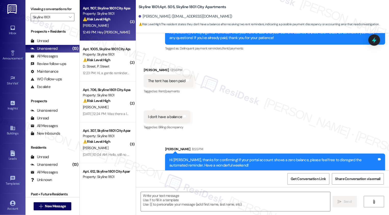
click at [111, 36] on div "Apt. 1107, Skyline 1801 City Apartments Property: Skyline 1801 ⚠️ Risk Level: H…" at bounding box center [108, 20] width 56 height 41
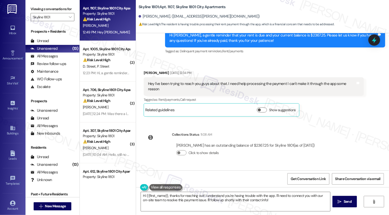
scroll to position [186, 0]
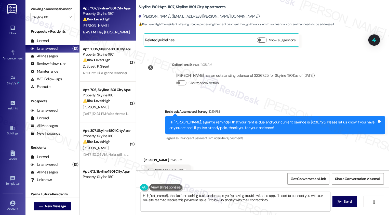
click at [160, 200] on textarea "Hi {{first_name}}, thanks for reaching out! I understand you're having trouble …" at bounding box center [235, 201] width 189 height 19
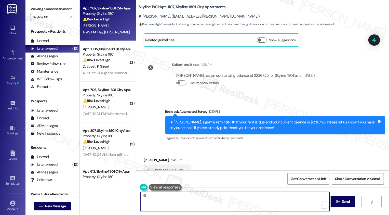
click at [154, 186] on button at bounding box center [165, 187] width 33 height 6
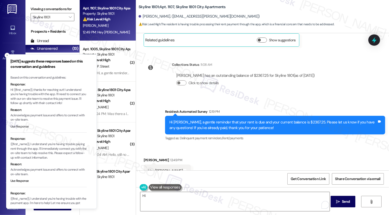
click at [20, 126] on button "Use Response" at bounding box center [19, 126] width 18 height 5
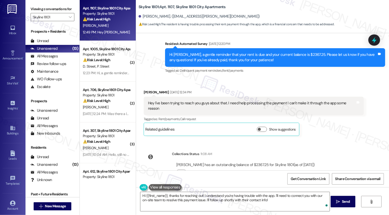
scroll to position [95, 0]
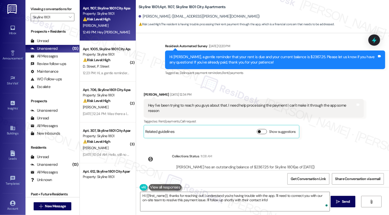
click at [258, 129] on button "Show suggestions" at bounding box center [262, 131] width 10 height 5
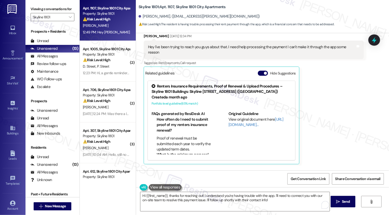
scroll to position [150, 0]
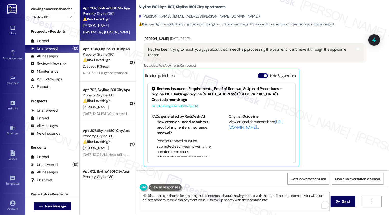
click at [151, 86] on icon at bounding box center [153, 88] width 5 height 5
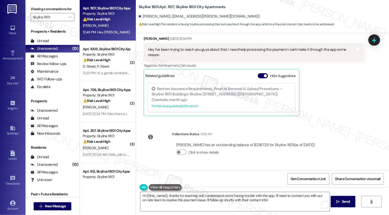
scroll to position [101, 0]
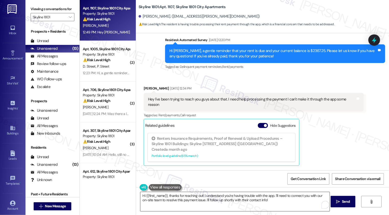
drag, startPoint x: 271, startPoint y: 194, endPoint x: 283, endPoint y: 206, distance: 17.3
click at [283, 206] on textarea "Hi {{first_name}}, thanks for reaching out! I understand you're having trouble …" at bounding box center [234, 201] width 189 height 19
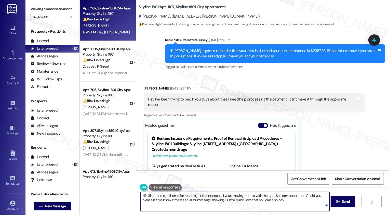
paste textarea "Personal check, money order, cashiers check."
click at [281, 199] on textarea "Hi {{first_name}}, thanks for reaching out! I understand you're having trouble …" at bounding box center [234, 201] width 189 height 19
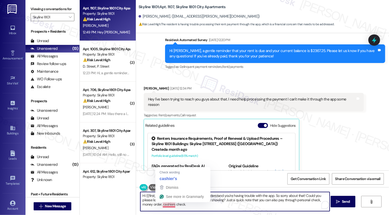
click at [160, 204] on textarea "Hi {{first_name}}, thanks for reaching out! I understand you're having trouble …" at bounding box center [234, 201] width 189 height 19
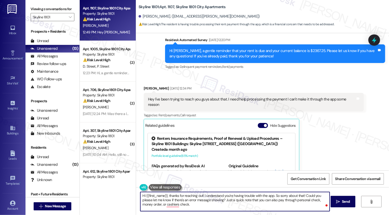
click at [207, 205] on textarea "Hi {{first_name}}, thanks for reaching out! I understand you're having trouble …" at bounding box center [234, 201] width 189 height 19
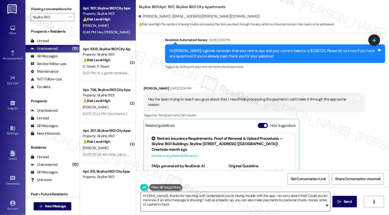
click at [187, 207] on textarea "Hi {{first_name}}, thanks for reaching out! I understand you’re having trouble …" at bounding box center [235, 201] width 189 height 19
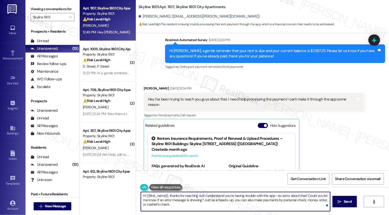
click at [274, 196] on textarea "Hi {{first_name}}, thanks for reaching out! I understand you’re having trouble …" at bounding box center [235, 201] width 189 height 19
click at [282, 194] on textarea "Hi {{first_name}}, thanks for reaching out! I understand you’re having trouble …" at bounding box center [235, 201] width 189 height 19
click at [295, 204] on textarea "Hi {{first_name}}, thanks for reaching out! I understand you’re having trouble …" at bounding box center [235, 201] width 189 height 19
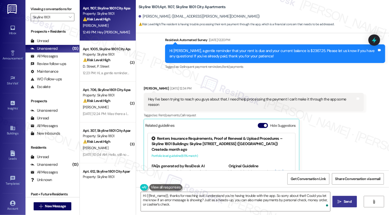
click at [339, 202] on icon "" at bounding box center [340, 201] width 4 height 4
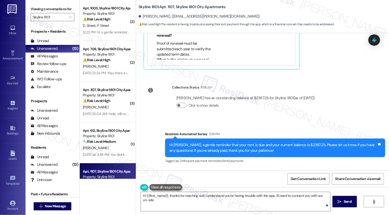
scroll to position [311, 0]
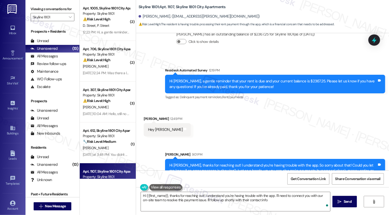
type textarea "Hi {{first_name}}, thanks for reaching out! I understand you're having trouble …"
click at [69, 19] on icon "" at bounding box center [70, 17] width 3 height 4
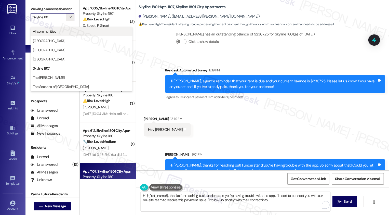
click at [56, 31] on span "All communities" at bounding box center [44, 31] width 23 height 5
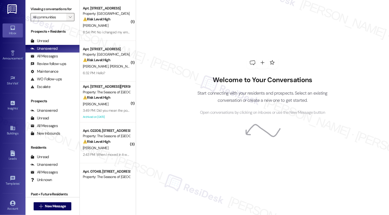
click at [69, 19] on icon "" at bounding box center [70, 17] width 3 height 4
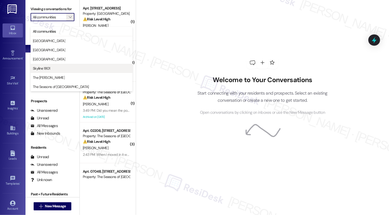
click at [42, 68] on span "Skyline 1801" at bounding box center [41, 68] width 17 height 5
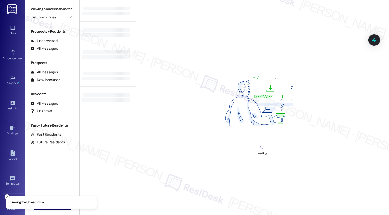
type input "Skyline 1801"
